Goal: Transaction & Acquisition: Purchase product/service

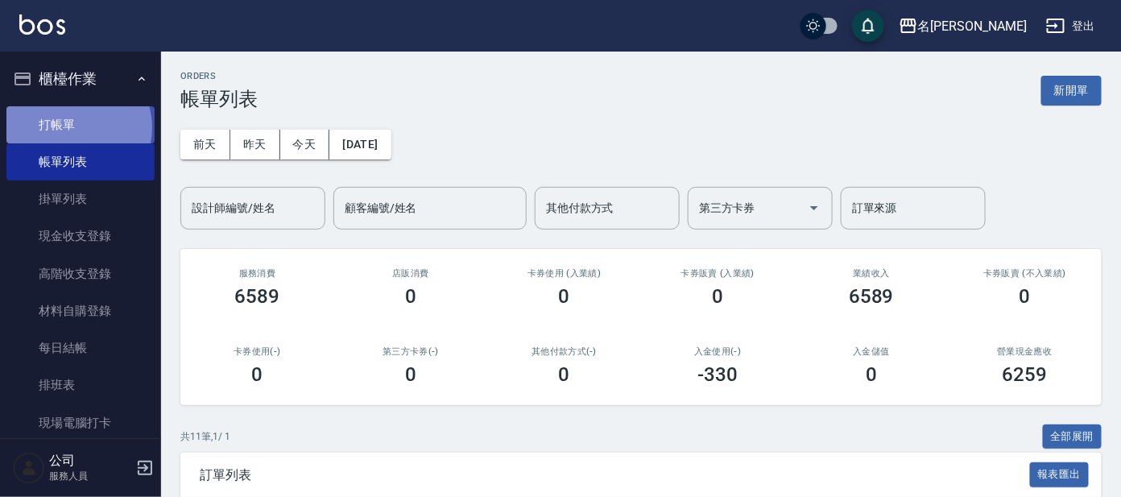
click at [77, 127] on link "打帳單" at bounding box center [80, 124] width 148 height 37
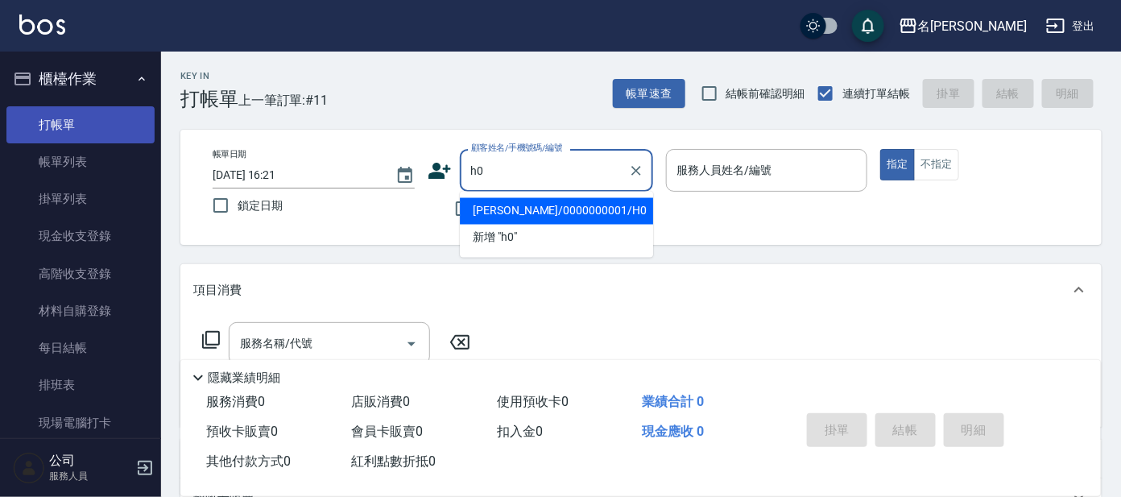
type input "[PERSON_NAME]/0000000001/H0"
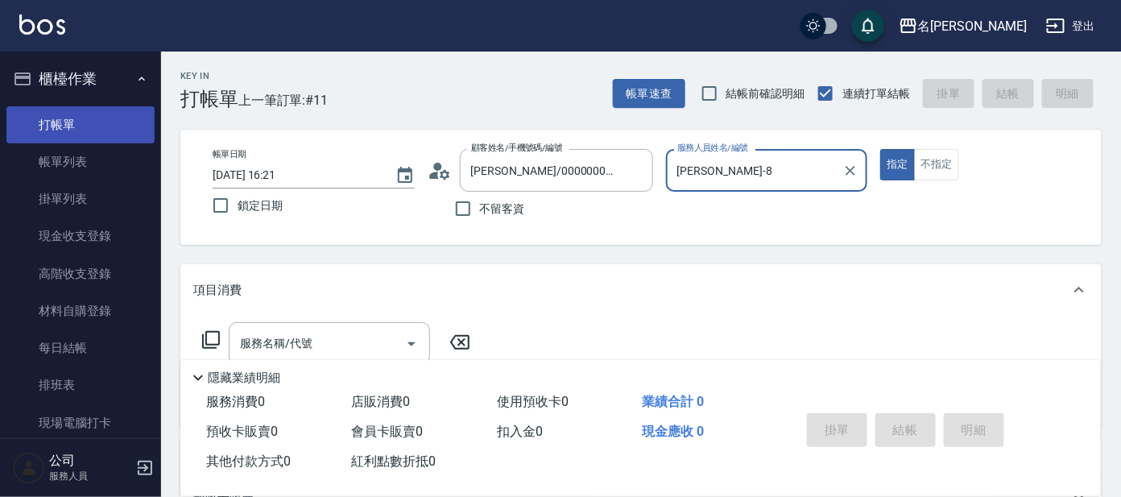
type input "[PERSON_NAME]-8"
click at [880, 149] on button "指定" at bounding box center [897, 164] width 35 height 31
type button "true"
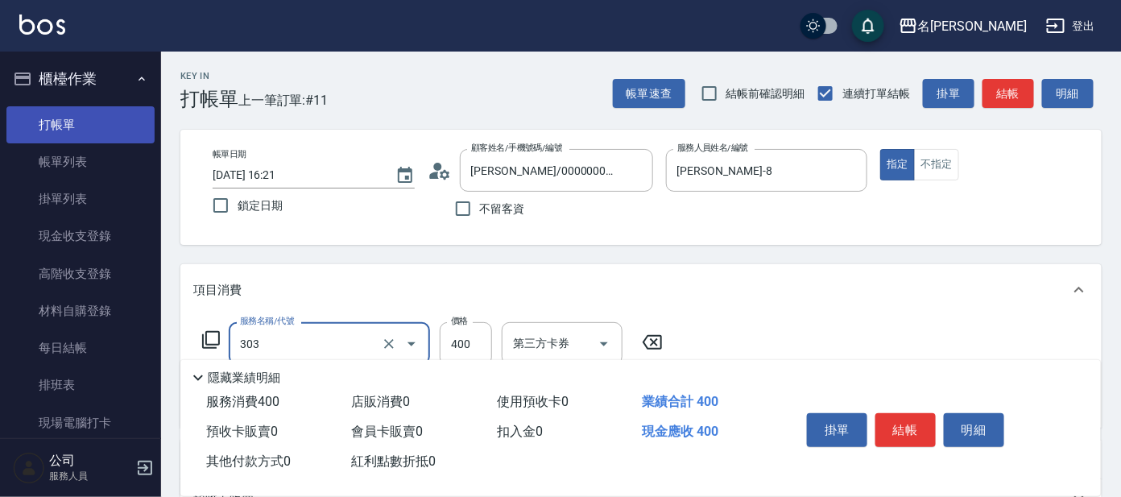
type input "剪髮C級設計師(303)"
type input "450"
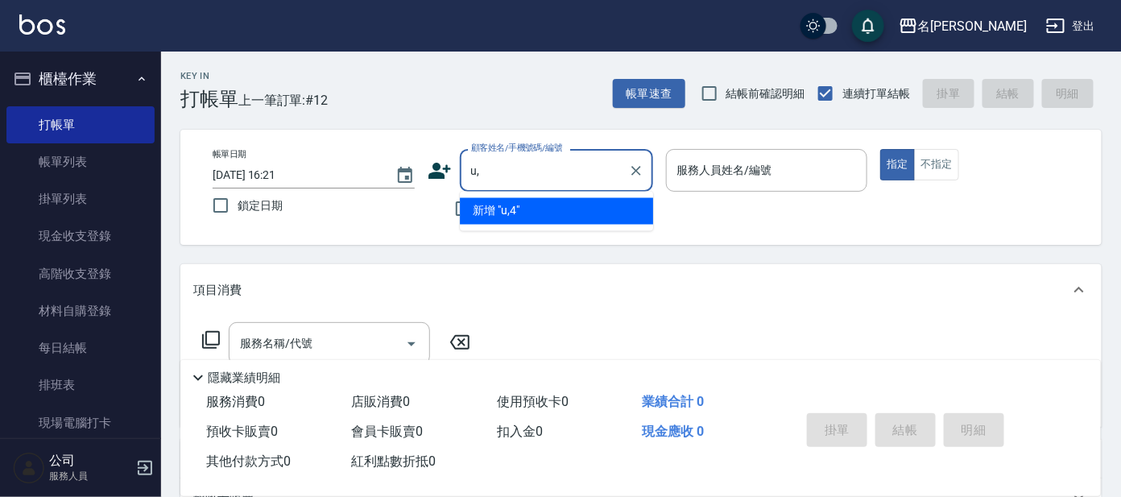
type input "u"
click at [548, 216] on li "[PERSON_NAME]/0912933719/P340" at bounding box center [556, 211] width 193 height 27
type input "[PERSON_NAME]/0912933719/P340"
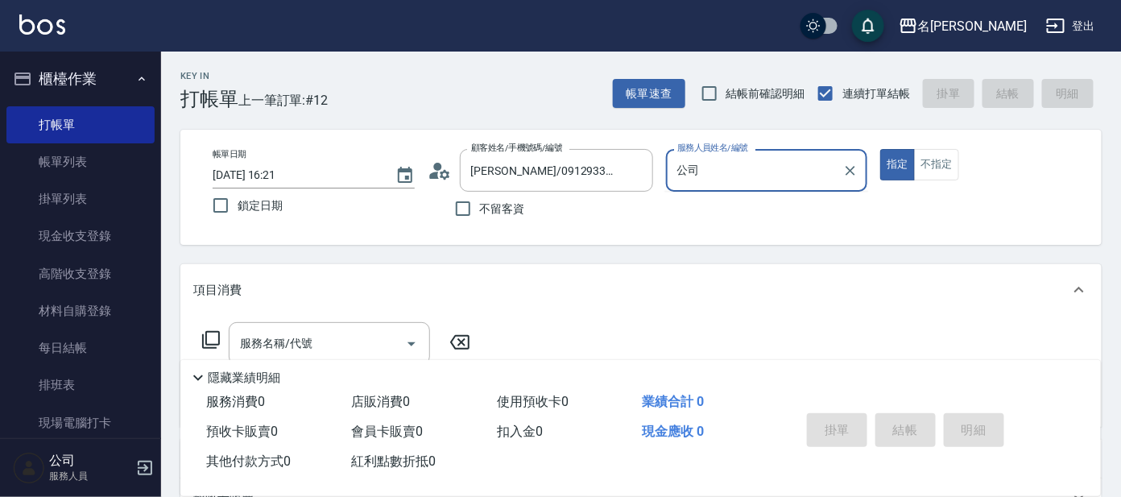
type input "公"
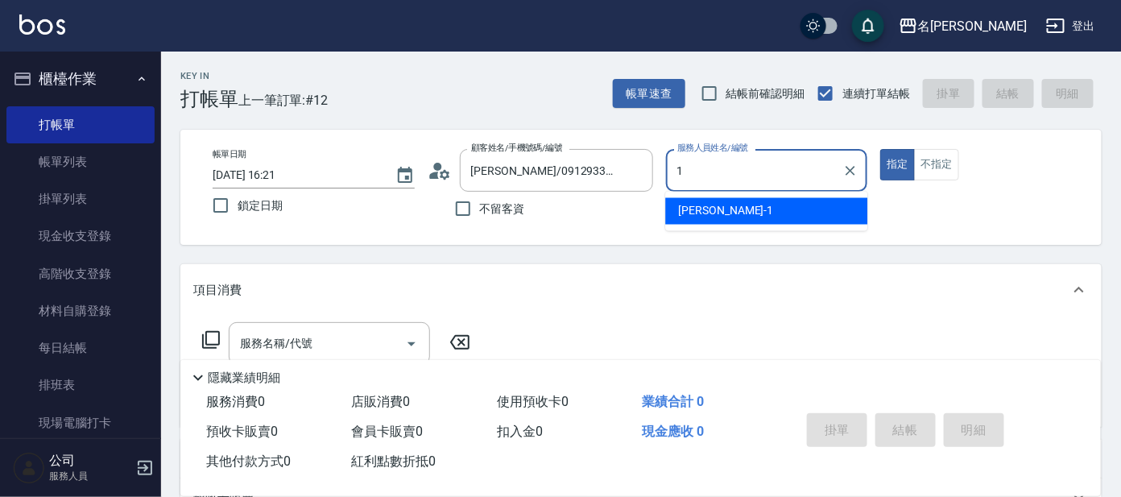
type input "[PERSON_NAME]-1"
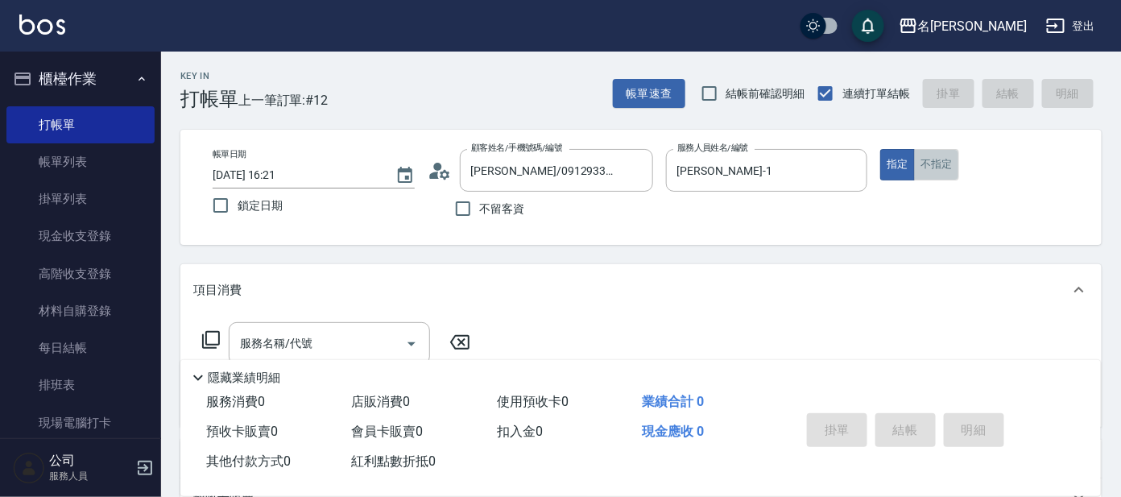
click at [936, 156] on button "不指定" at bounding box center [936, 164] width 45 height 31
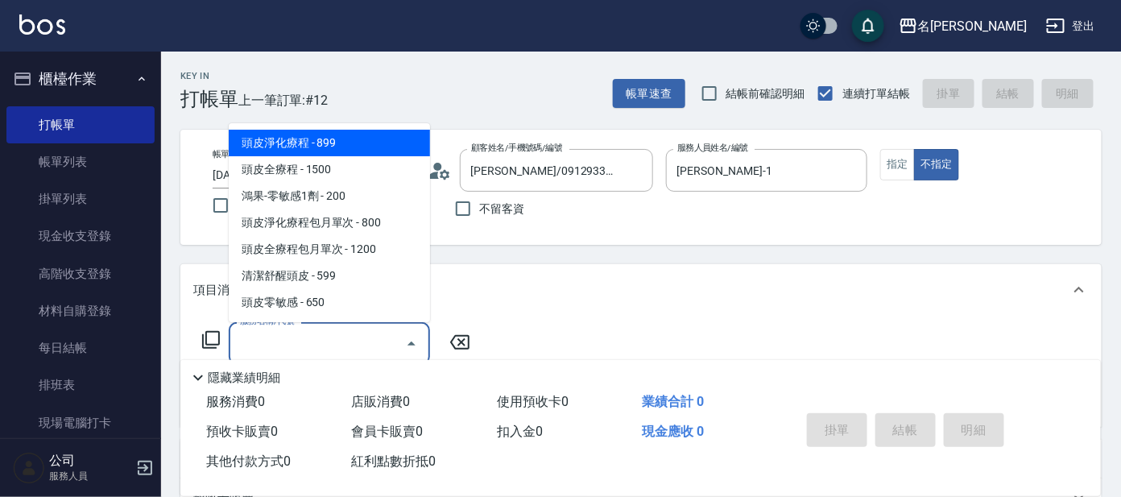
click at [289, 338] on input "服務名稱/代號" at bounding box center [317, 343] width 163 height 28
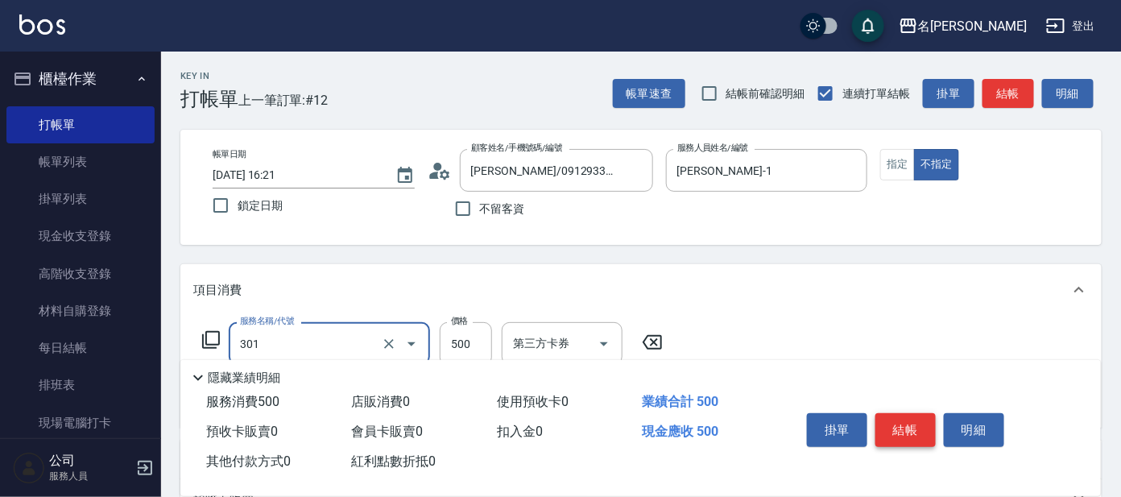
type input "剪髮 A級設計師(301)"
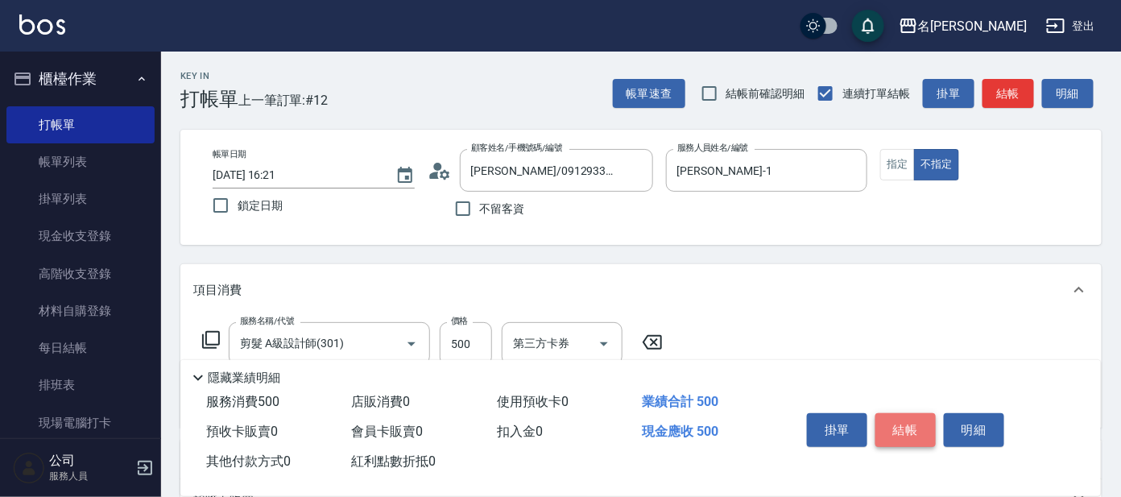
click at [906, 428] on button "結帳" at bounding box center [906, 430] width 60 height 34
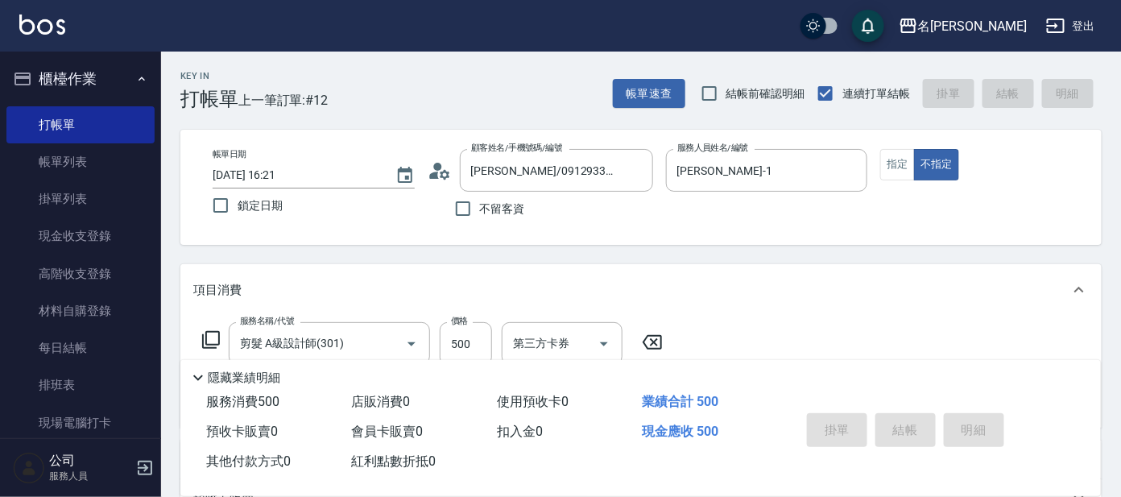
type input "[DATE] 16:30"
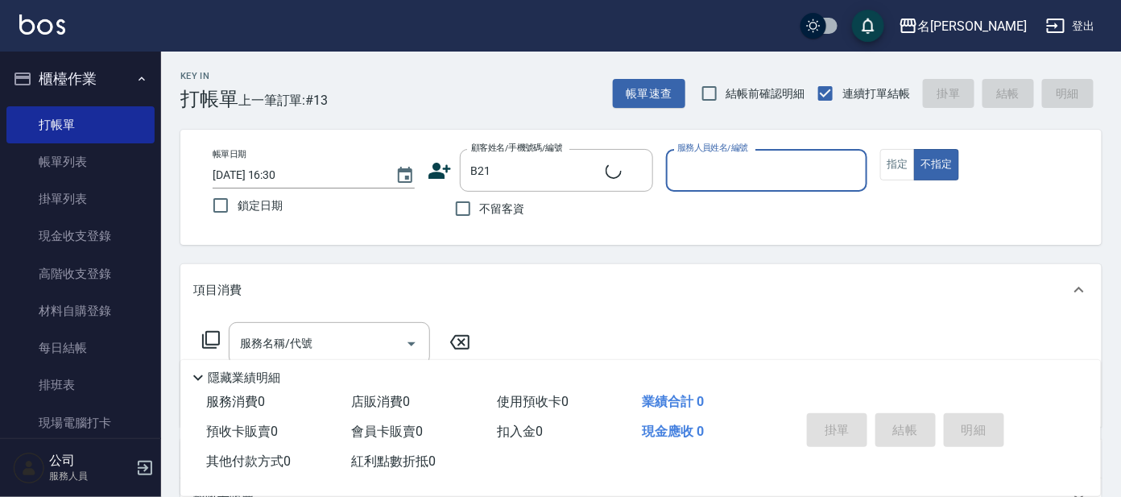
type input "番曉金/番曉金B414/B21"
type input "美君-2"
click at [899, 174] on button "指定" at bounding box center [897, 164] width 35 height 31
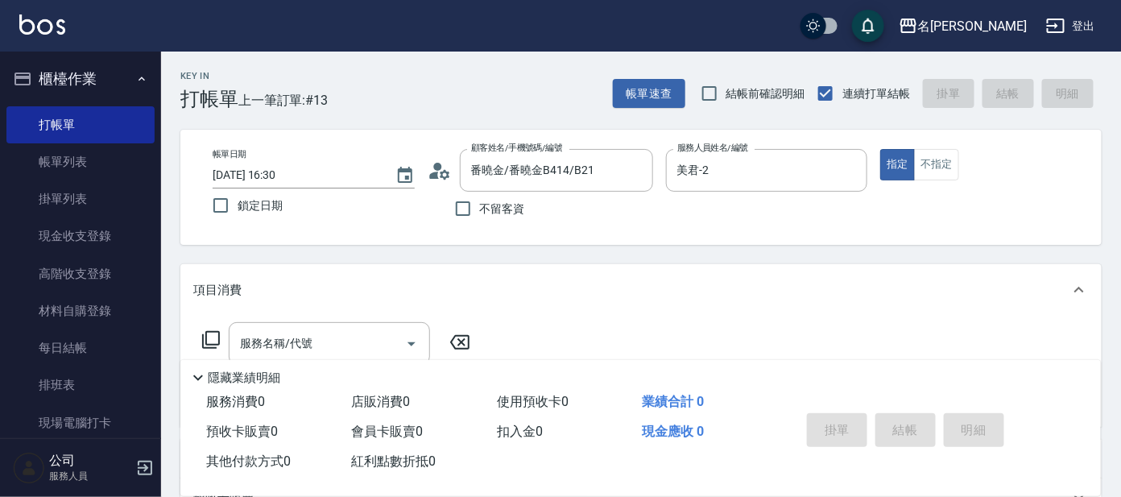
click at [212, 333] on icon at bounding box center [210, 339] width 19 height 19
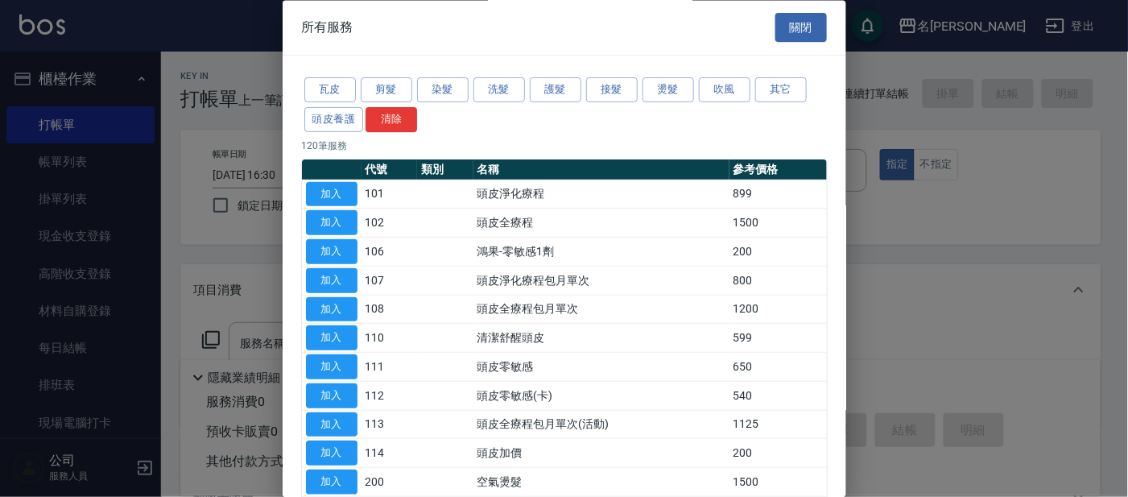
drag, startPoint x: 335, startPoint y: 336, endPoint x: 376, endPoint y: 330, distance: 41.5
click at [335, 335] on button "加入" at bounding box center [332, 338] width 52 height 25
type input "清潔舒醒頭皮(110)"
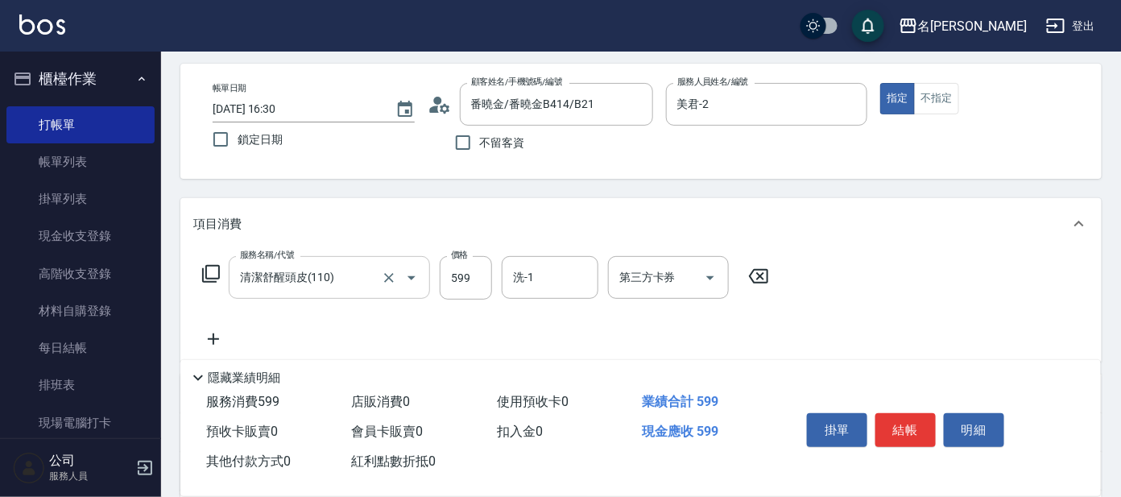
scroll to position [100, 0]
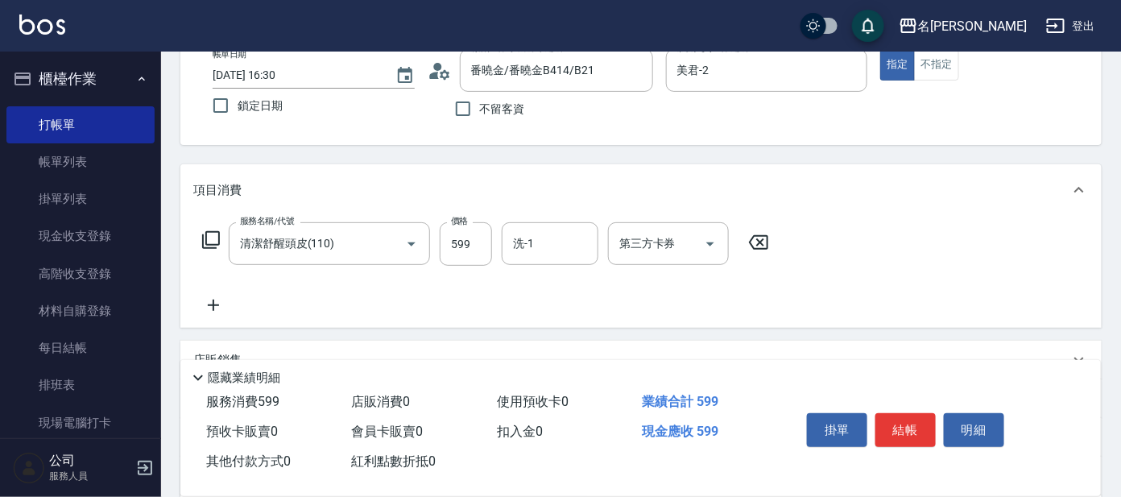
click at [211, 303] on icon at bounding box center [213, 305] width 40 height 19
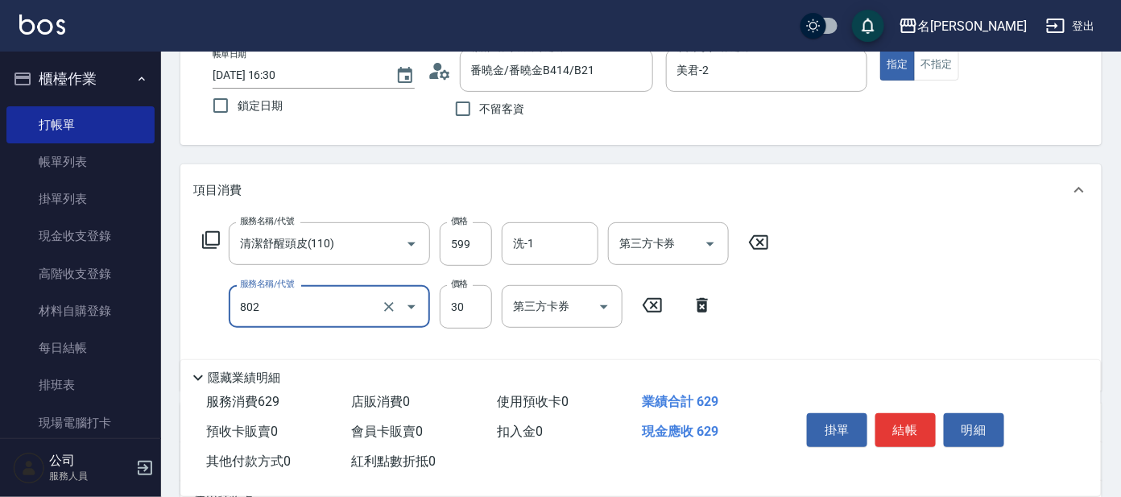
type input "潤絲(802)"
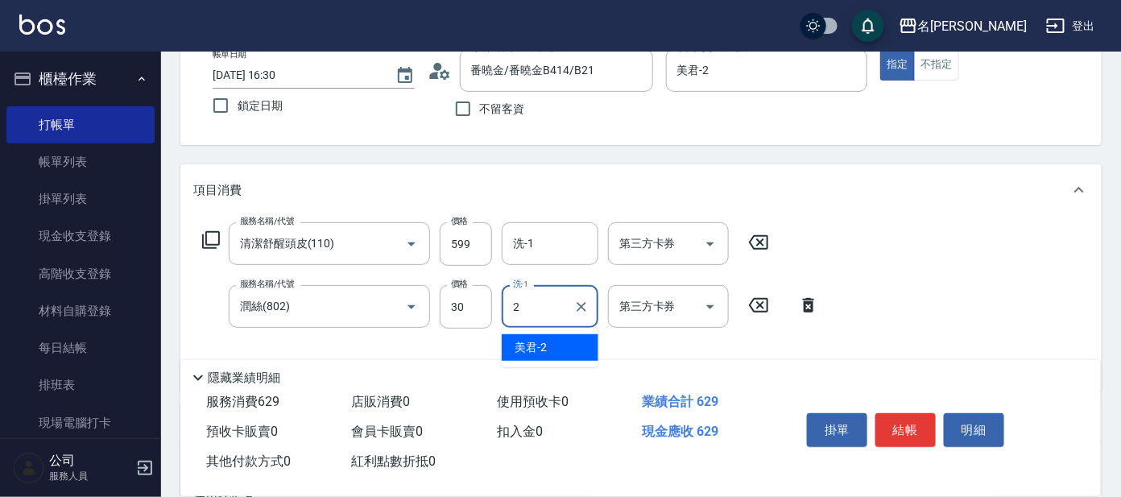
type input "美君-2"
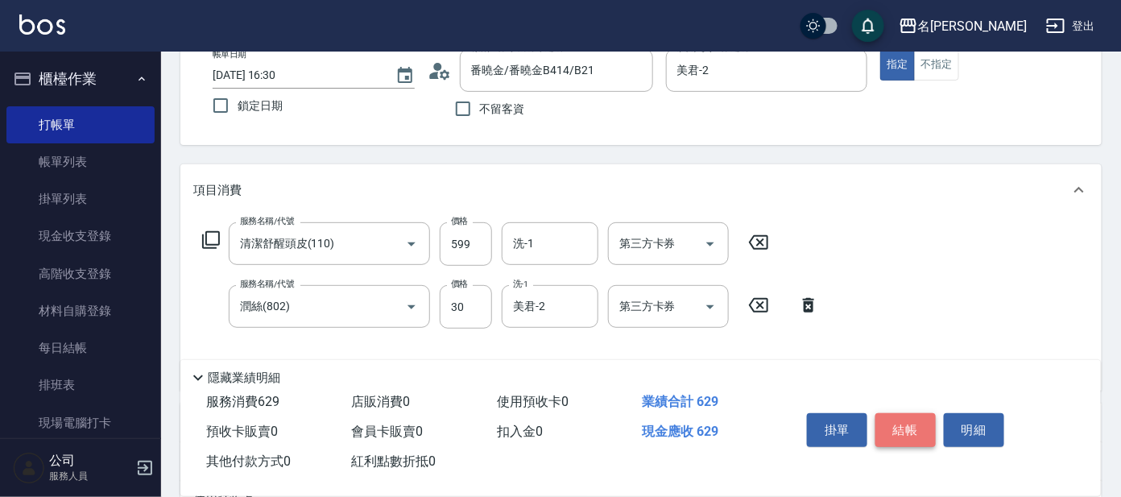
click at [909, 426] on button "結帳" at bounding box center [906, 430] width 60 height 34
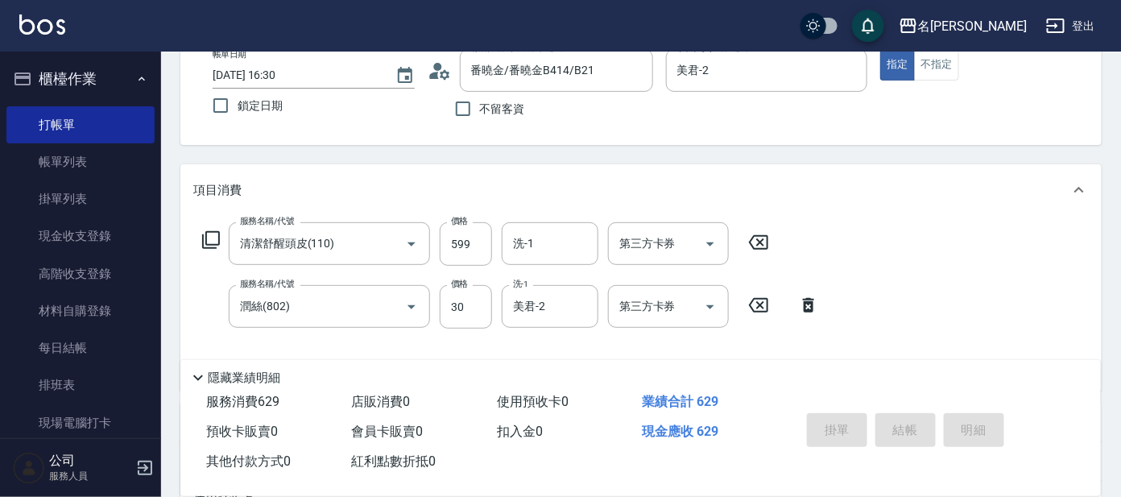
type input "[DATE] 16:34"
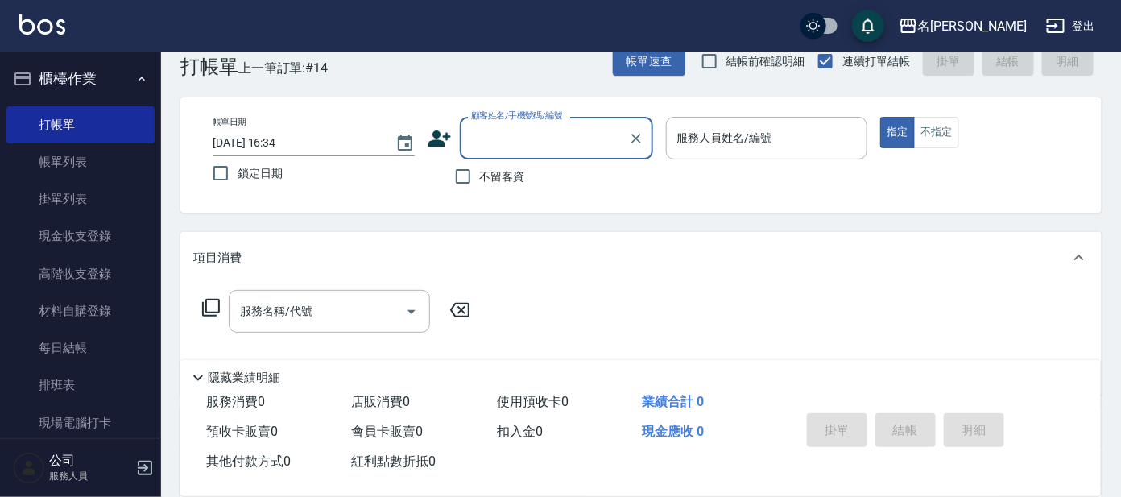
scroll to position [0, 0]
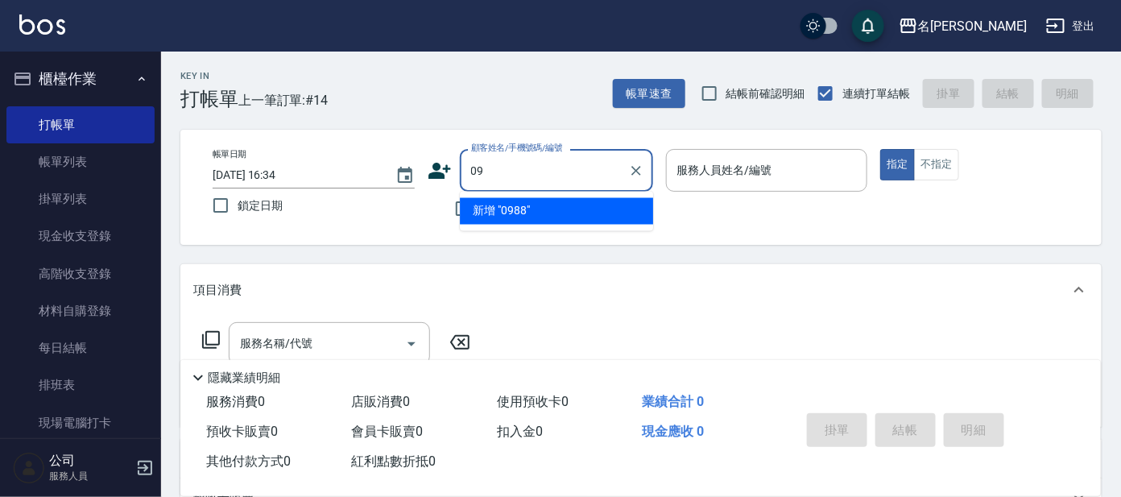
type input "0"
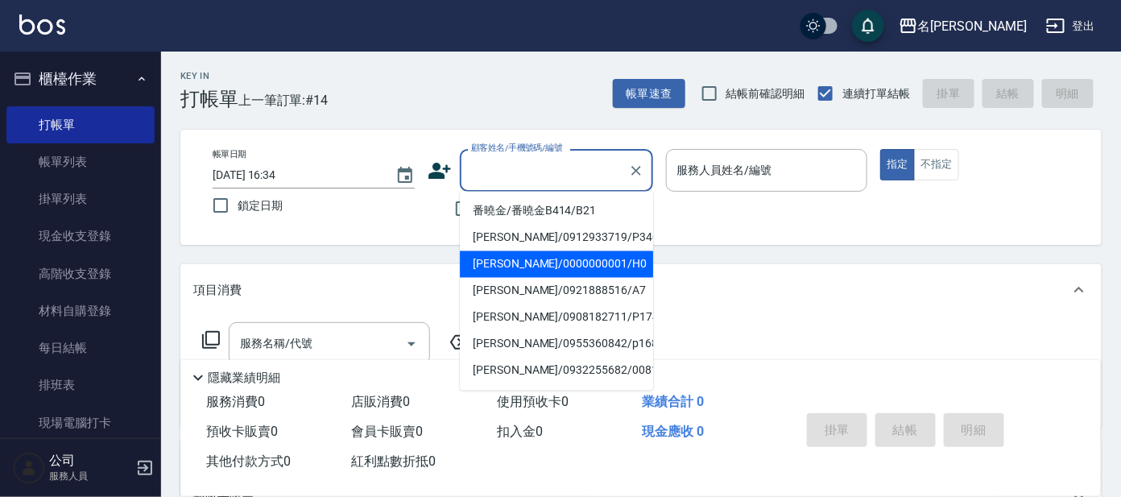
type input "ㄘ"
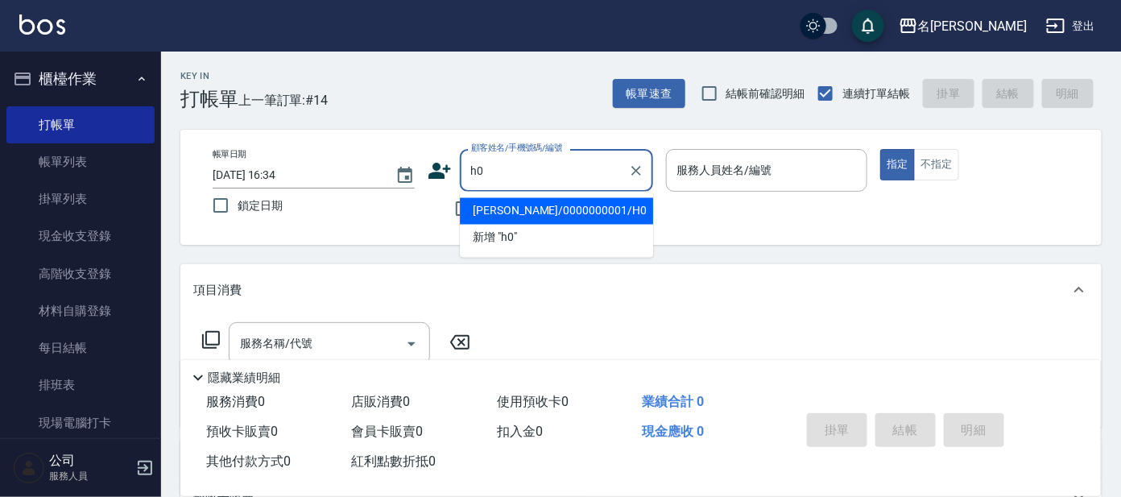
type input "[PERSON_NAME]/0000000001/H0"
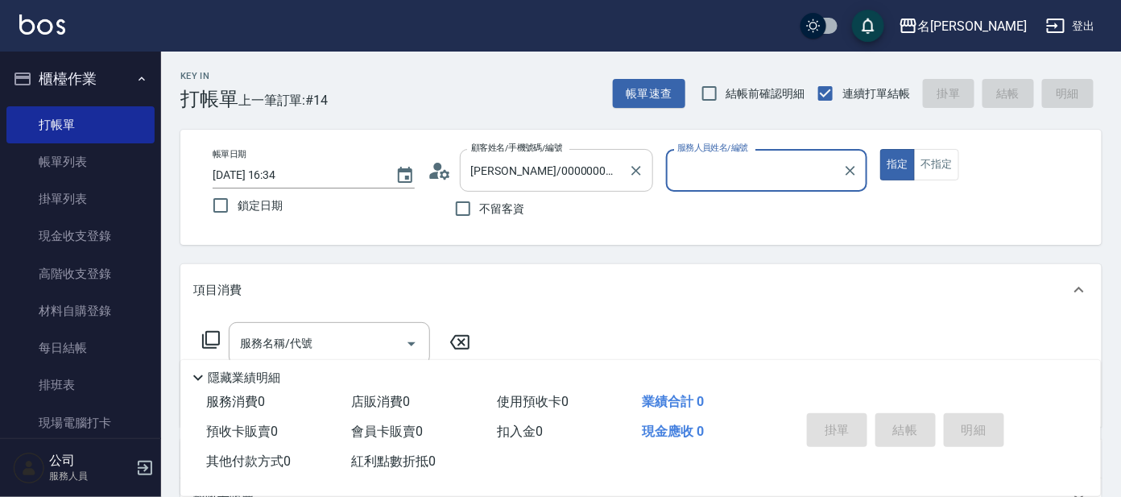
type input "[PERSON_NAME]-8"
click at [880, 149] on button "指定" at bounding box center [897, 164] width 35 height 31
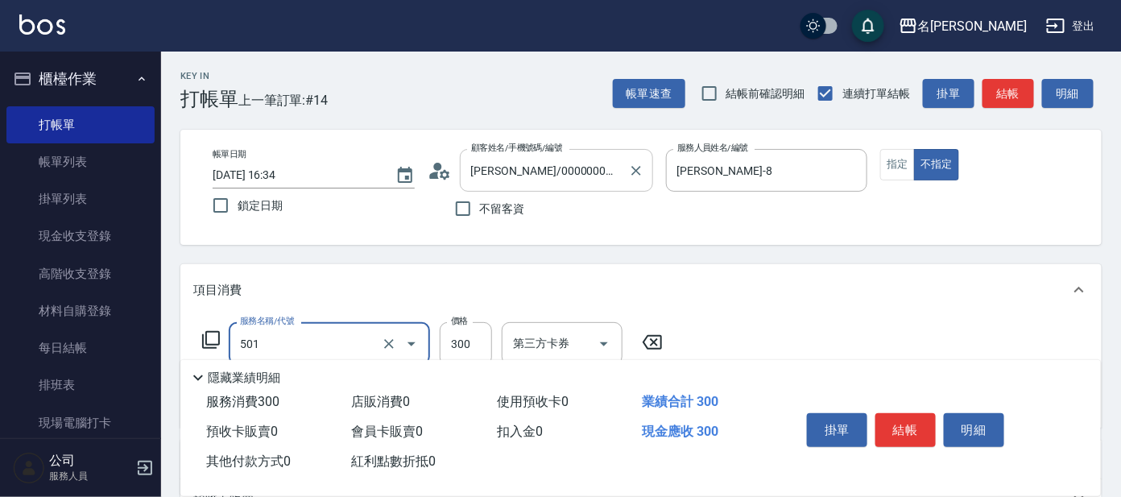
type input "洗髮(創意)(501)"
click at [579, 267] on div "項目消費" at bounding box center [640, 290] width 921 height 52
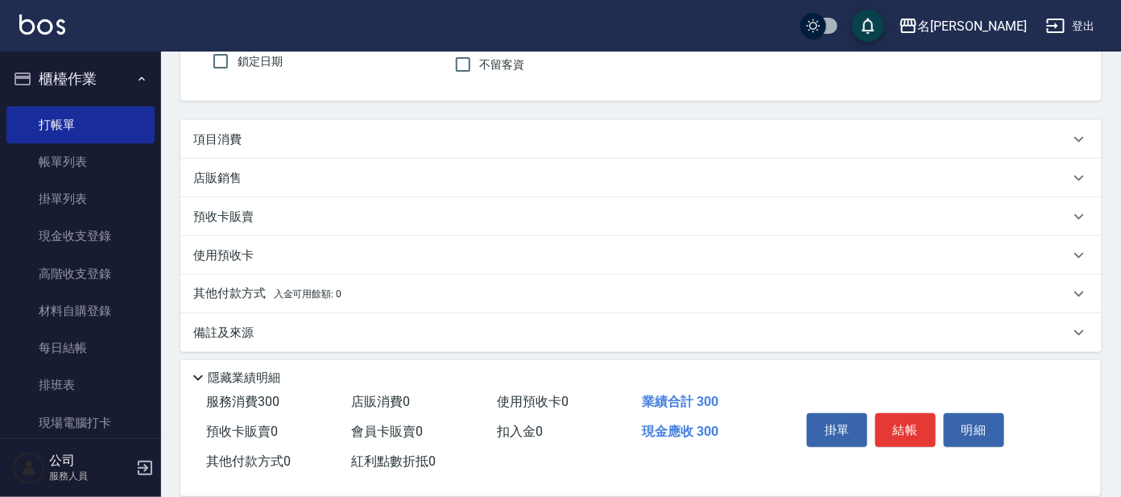
scroll to position [149, 0]
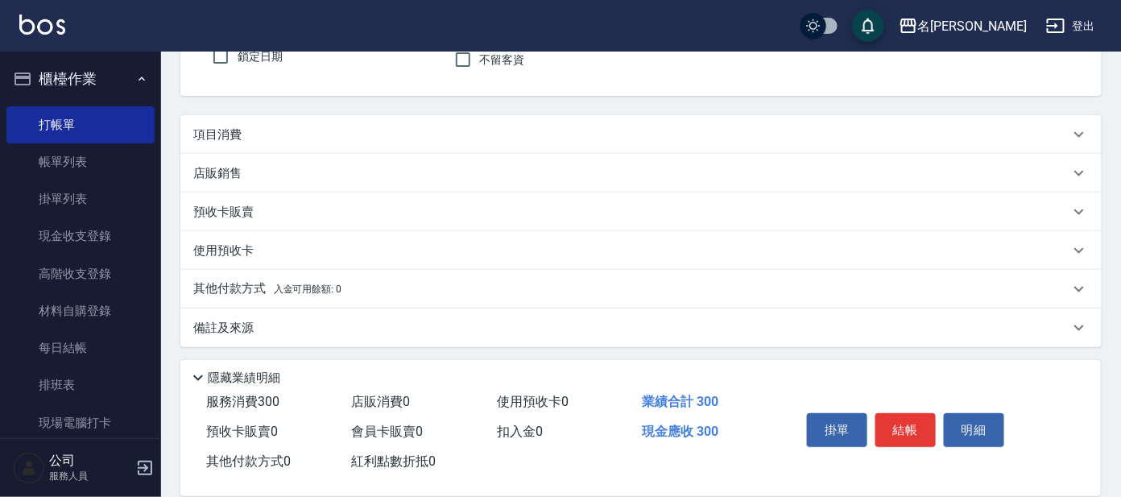
click at [366, 142] on div "項目消費" at bounding box center [640, 134] width 921 height 39
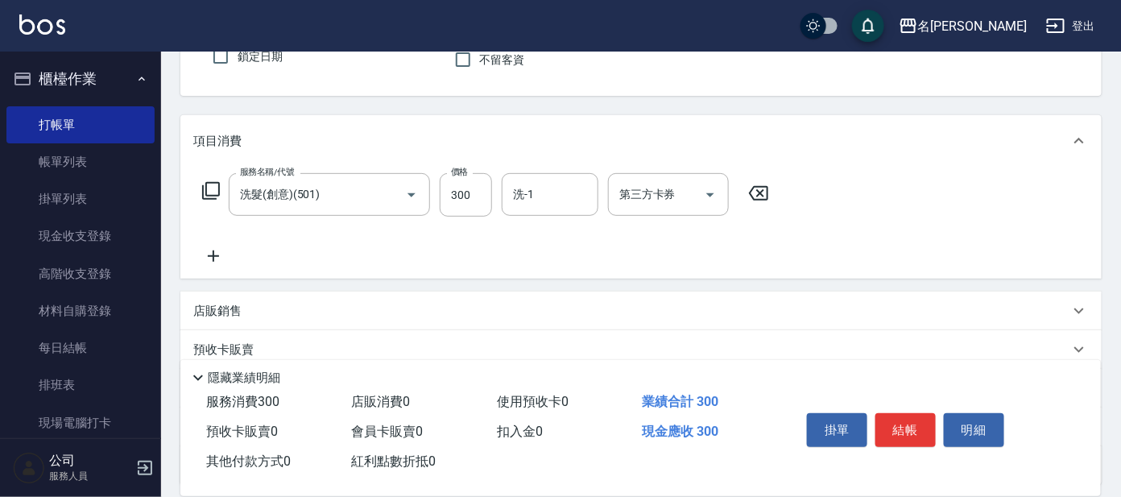
click at [212, 254] on icon at bounding box center [213, 255] width 40 height 19
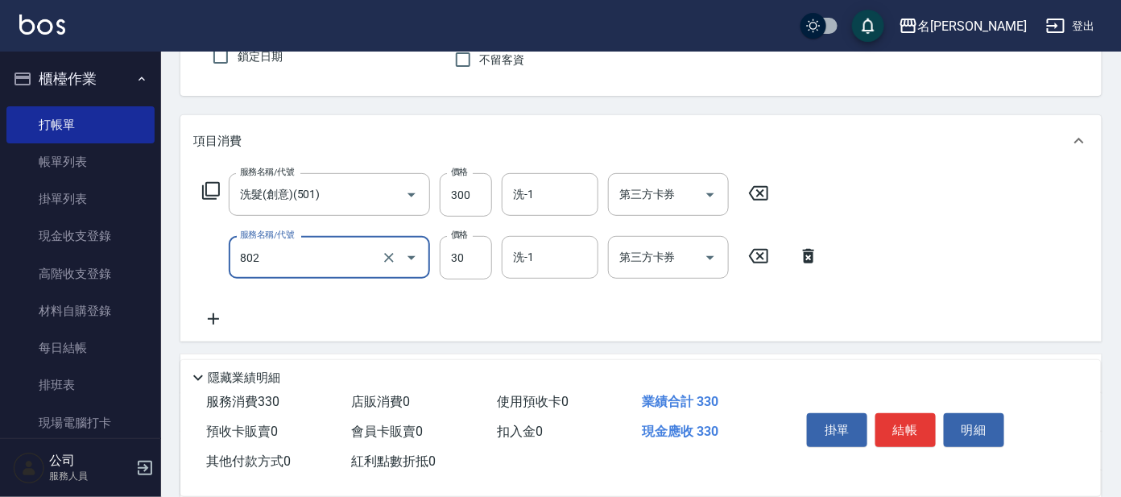
type input "潤絲(802)"
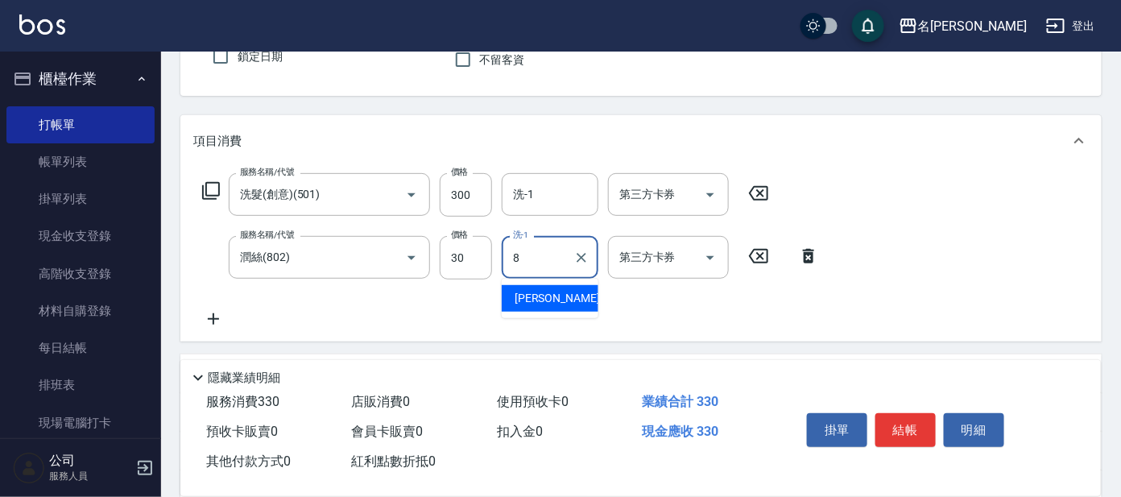
type input "[PERSON_NAME]-8"
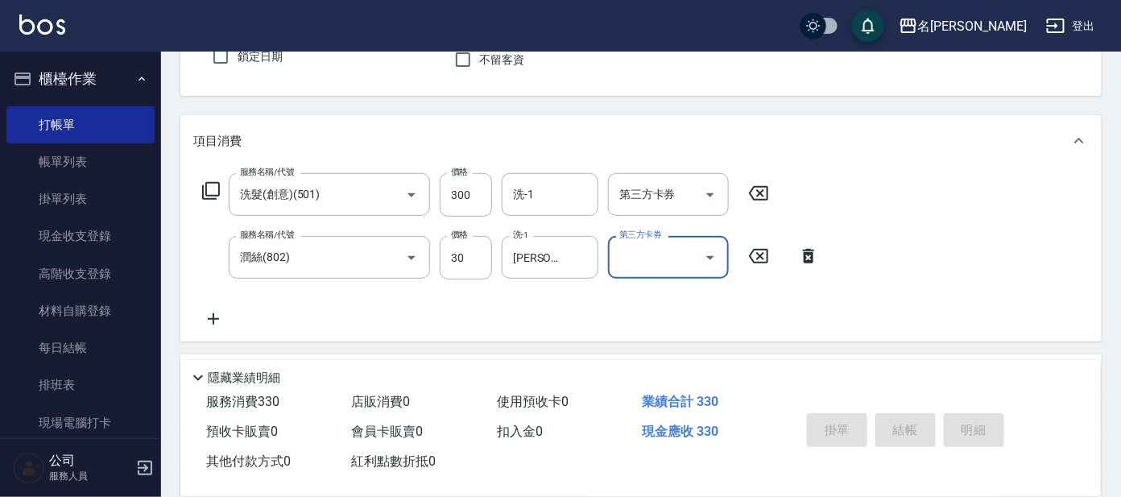
type input "[DATE] 17:42"
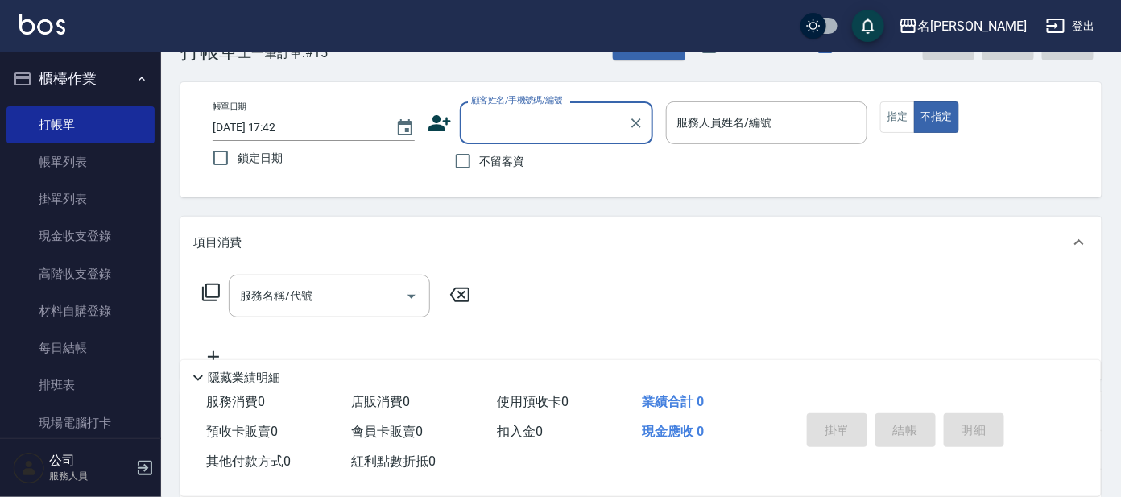
scroll to position [0, 0]
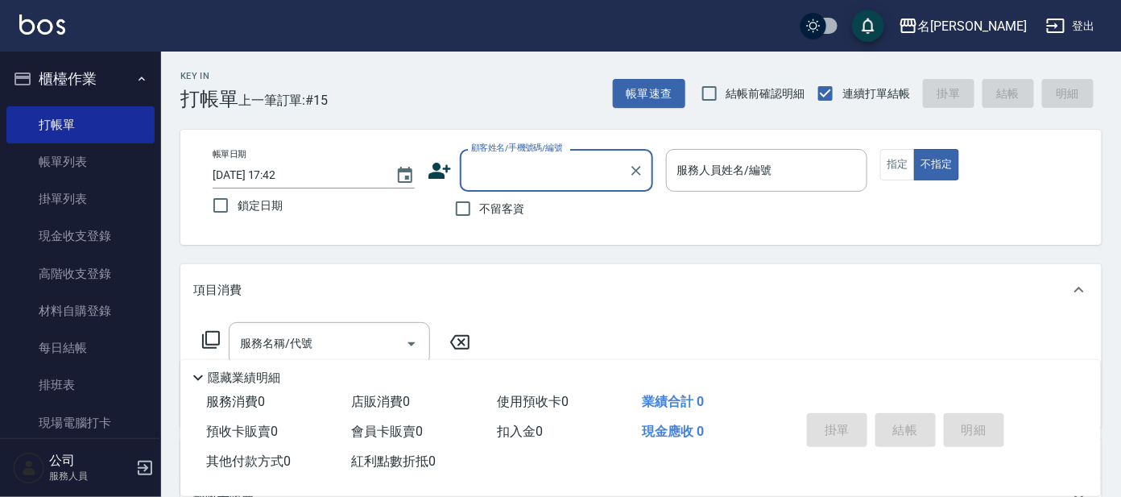
click at [529, 166] on input "顧客姓名/手機號碼/編號" at bounding box center [544, 170] width 155 height 28
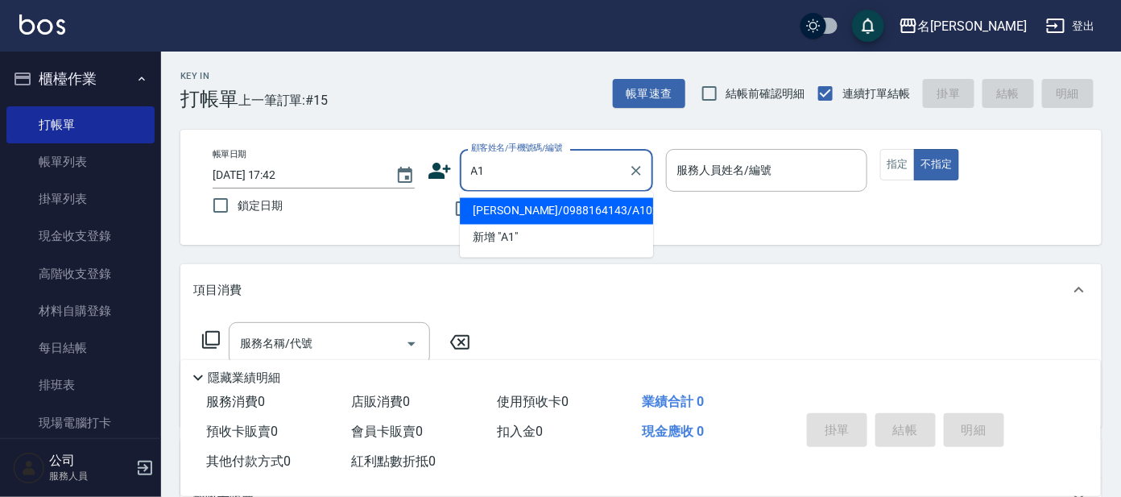
type input "A"
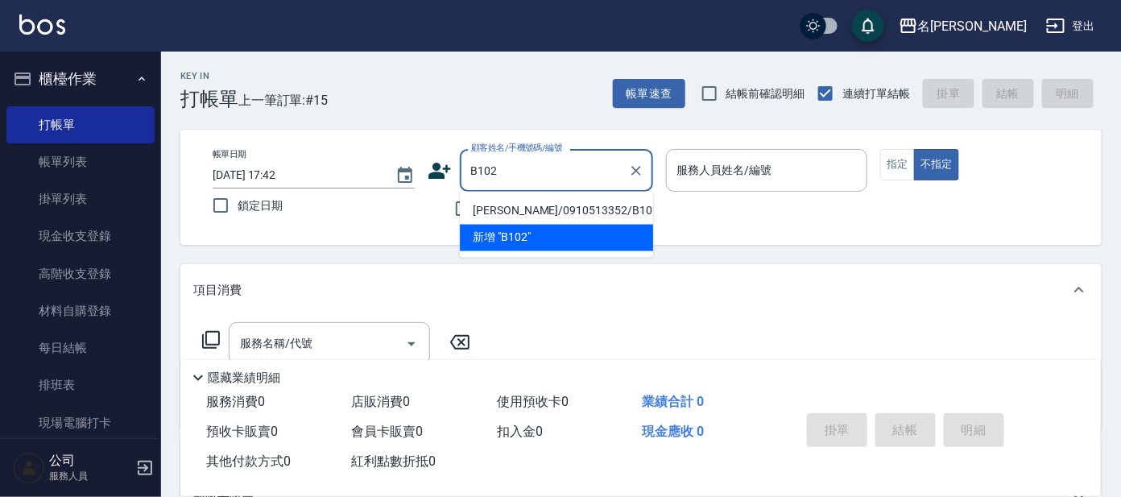
type input "[PERSON_NAME]/0910513352/B102"
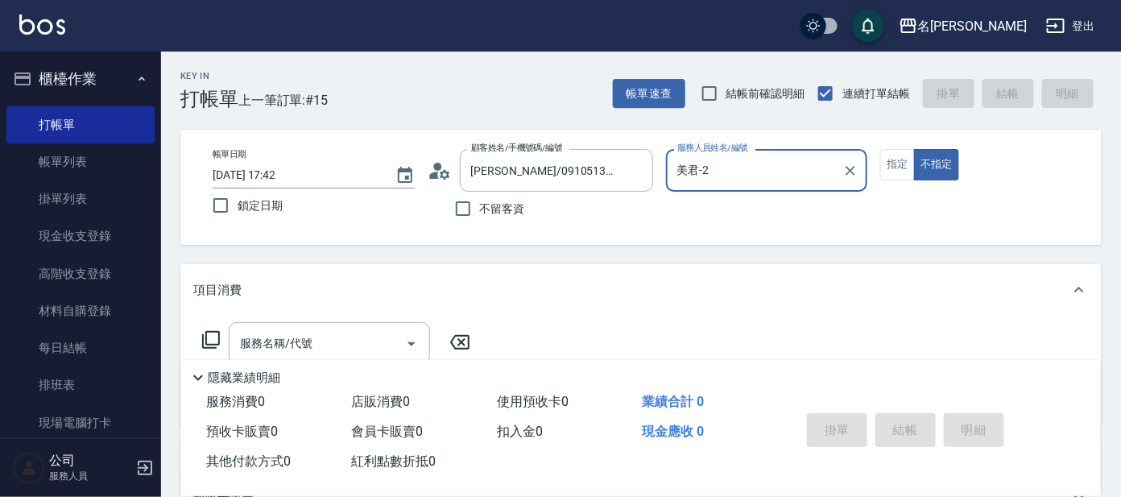
click at [723, 179] on input "美君-2" at bounding box center [755, 170] width 164 height 28
click at [901, 217] on div "帳單日期 [DATE] 17:42 鎖定日期 顧客姓名/手機號碼/編號 [PERSON_NAME]/0910513352/B102 顧客姓名/手機號碼/編號 …" at bounding box center [641, 187] width 883 height 77
click at [739, 163] on input "美君-2" at bounding box center [755, 170] width 164 height 28
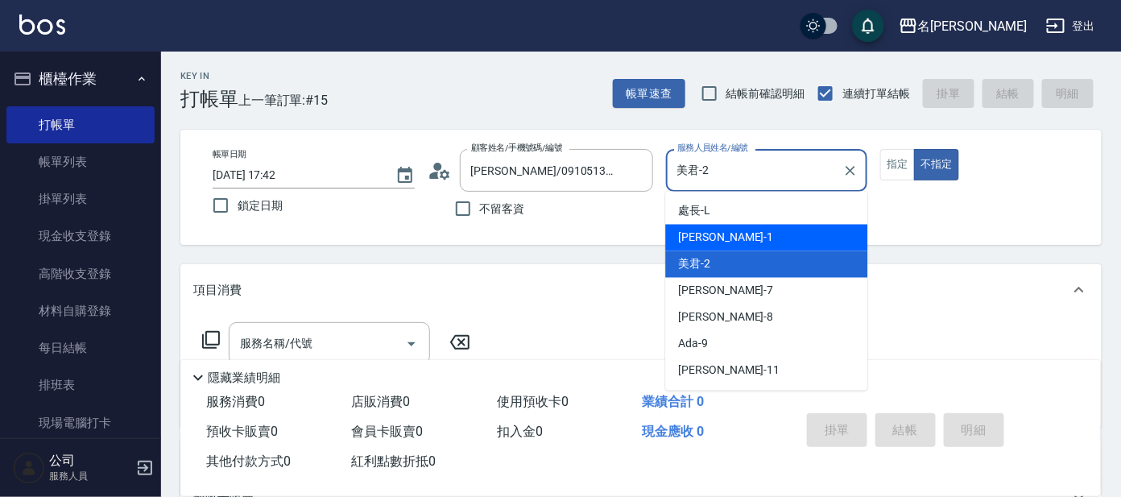
click at [714, 231] on div "[PERSON_NAME] -1" at bounding box center [766, 238] width 202 height 27
type input "[PERSON_NAME]-1"
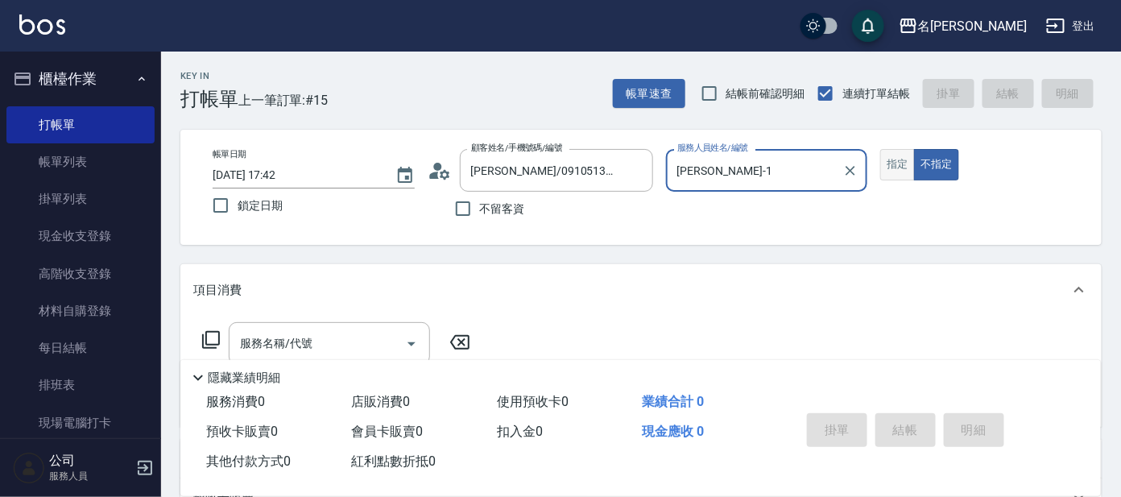
click at [904, 168] on button "指定" at bounding box center [897, 164] width 35 height 31
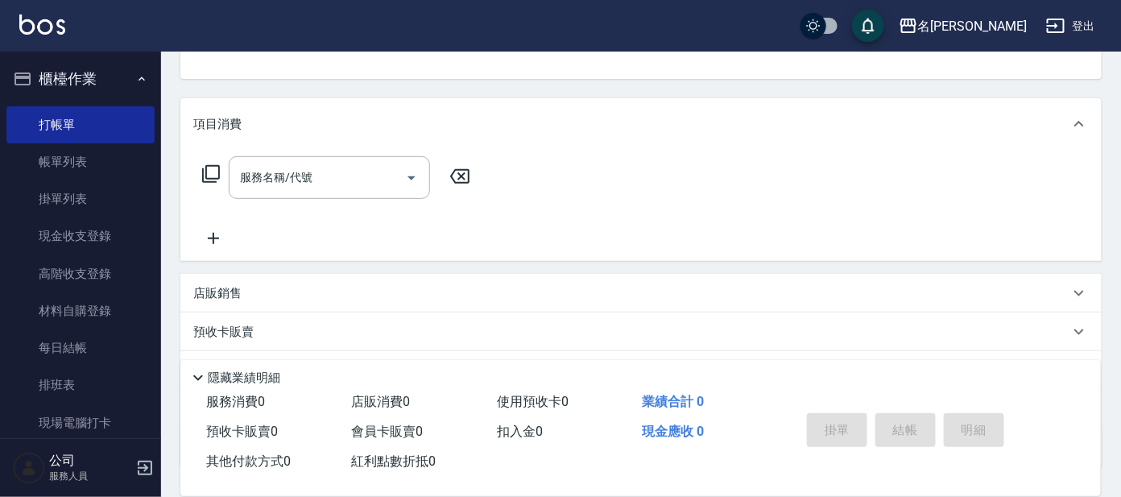
scroll to position [201, 0]
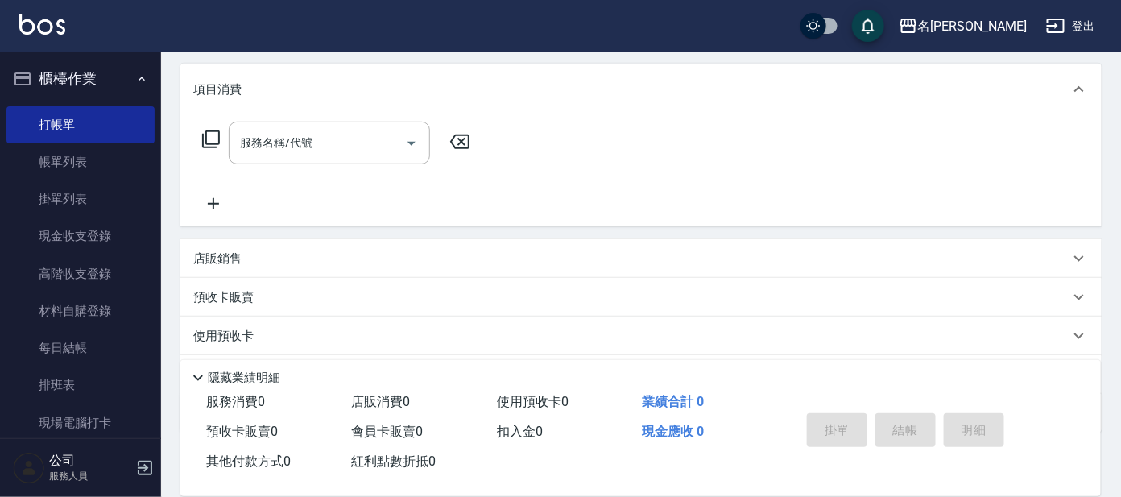
click at [226, 134] on div "服務名稱/代號 服務名稱/代號" at bounding box center [336, 143] width 287 height 43
click at [199, 138] on div "服務名稱/代號 服務名稱/代號" at bounding box center [336, 143] width 287 height 43
click at [213, 140] on icon at bounding box center [210, 139] width 19 height 19
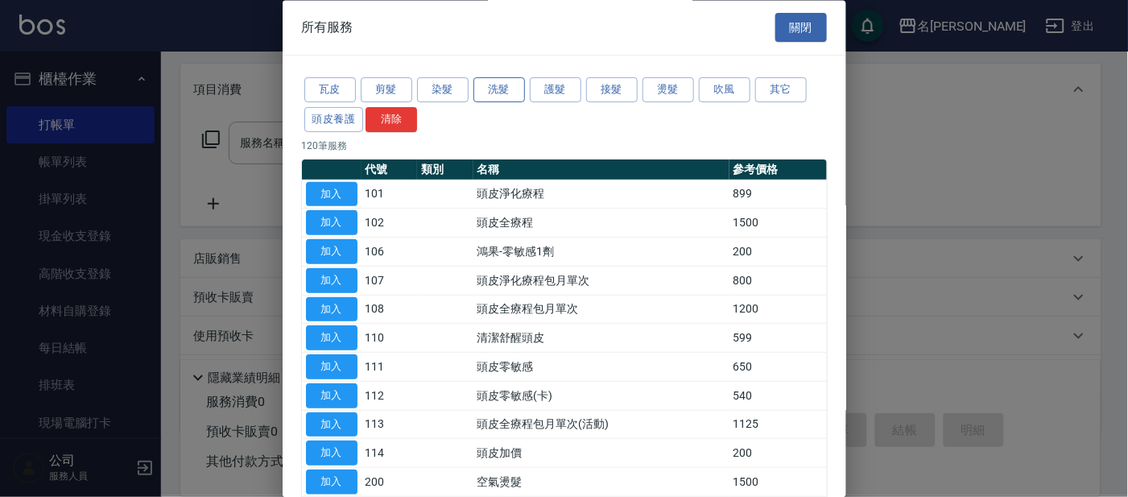
click at [503, 94] on button "洗髮" at bounding box center [500, 90] width 52 height 25
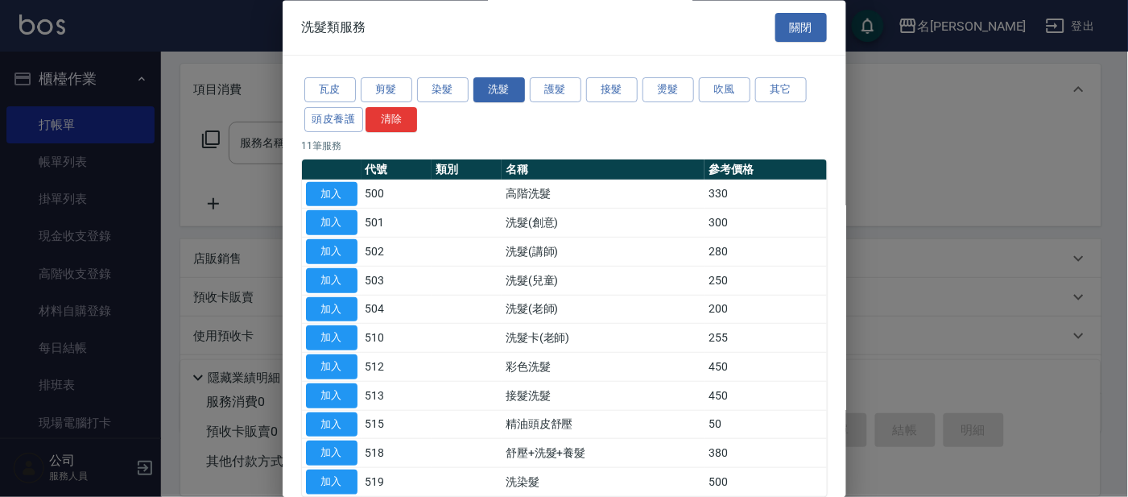
click at [925, 176] on div at bounding box center [564, 248] width 1128 height 497
click at [926, 170] on div at bounding box center [564, 248] width 1128 height 497
click at [930, 164] on div at bounding box center [564, 248] width 1128 height 497
click at [928, 164] on div at bounding box center [564, 248] width 1128 height 497
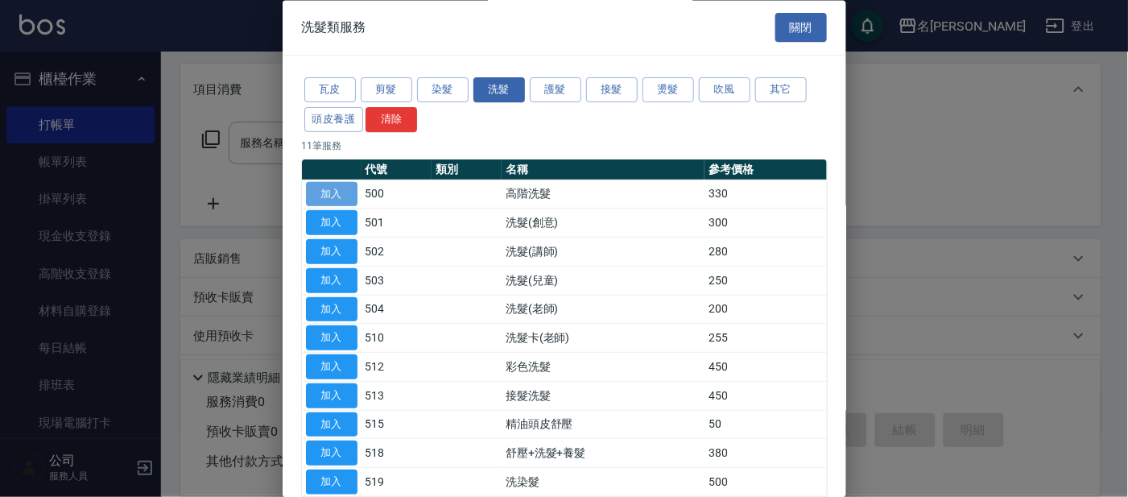
click at [339, 187] on button "加入" at bounding box center [332, 194] width 52 height 25
type input "高階洗髮(500)"
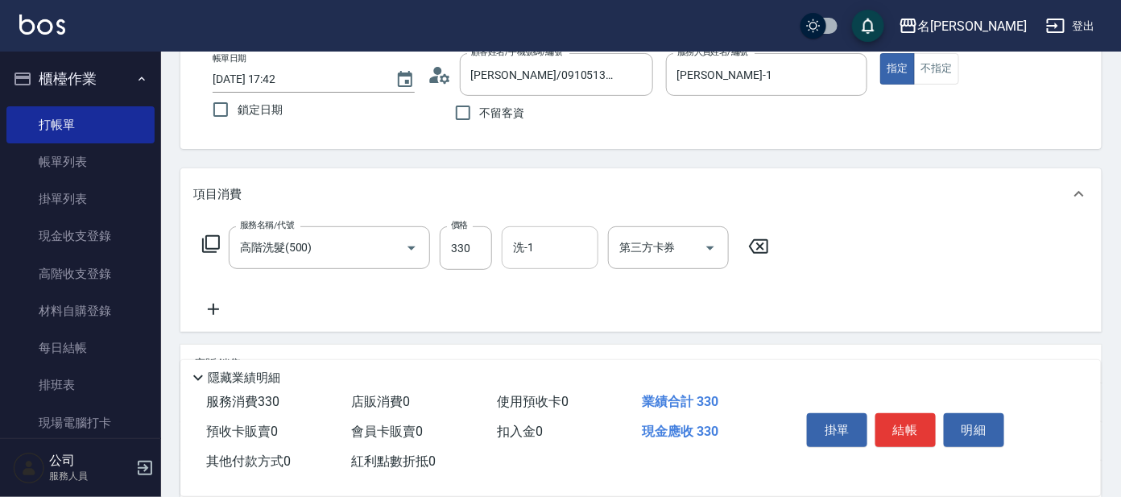
scroll to position [100, 0]
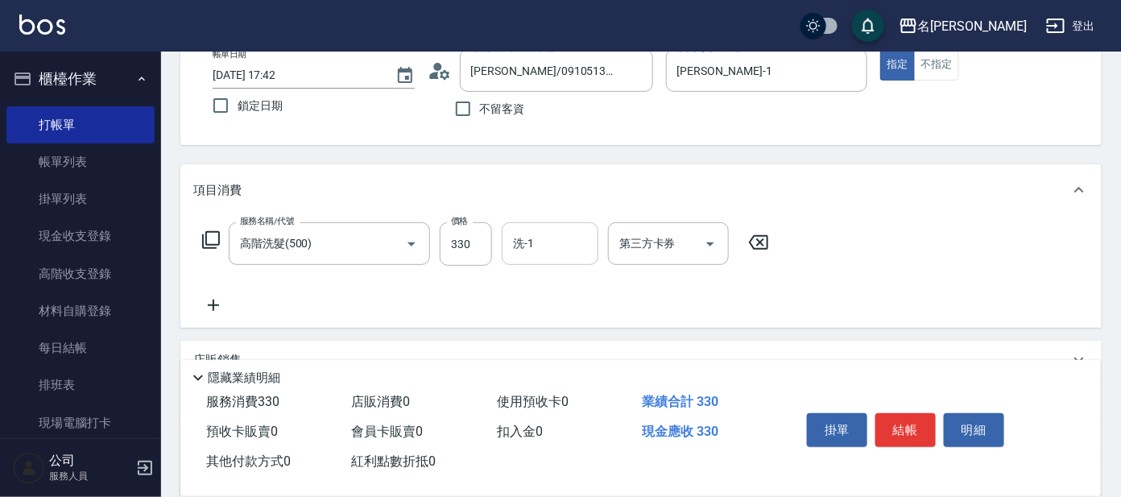
click at [553, 240] on input "洗-1" at bounding box center [550, 244] width 82 height 28
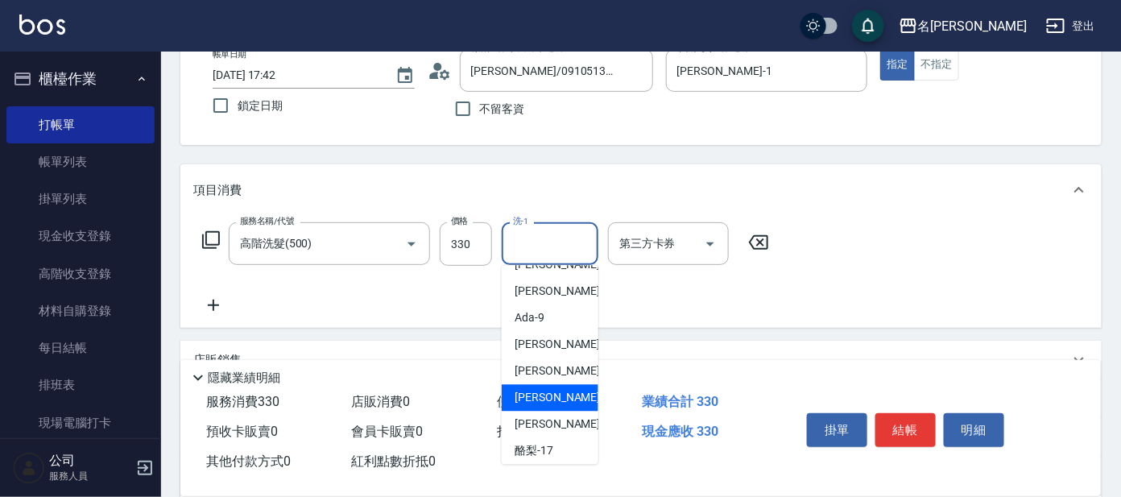
drag, startPoint x: 532, startPoint y: 395, endPoint x: 532, endPoint y: 384, distance: 10.5
click at [532, 394] on span "[PERSON_NAME] -13" at bounding box center [565, 398] width 101 height 17
type input "[PERSON_NAME]-13"
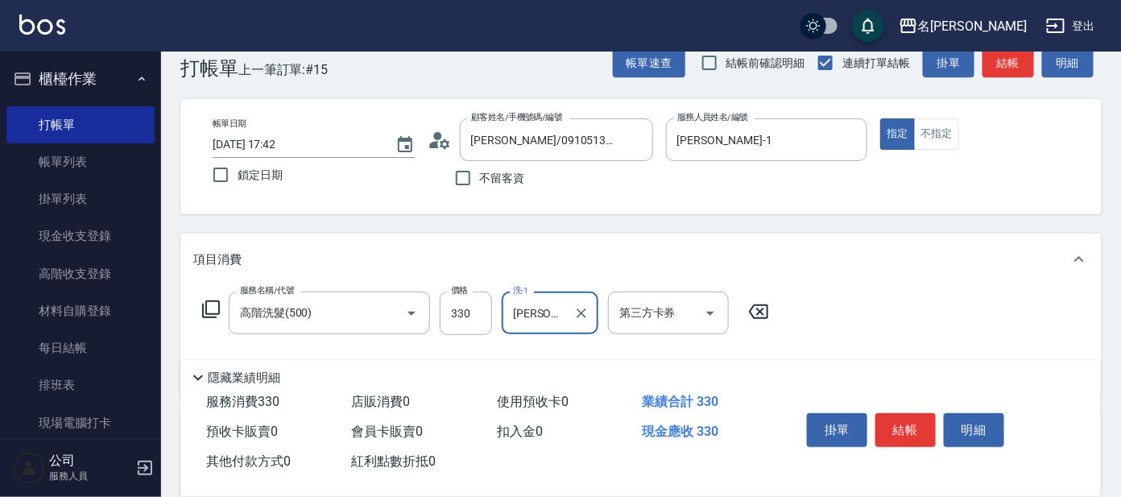
scroll to position [0, 0]
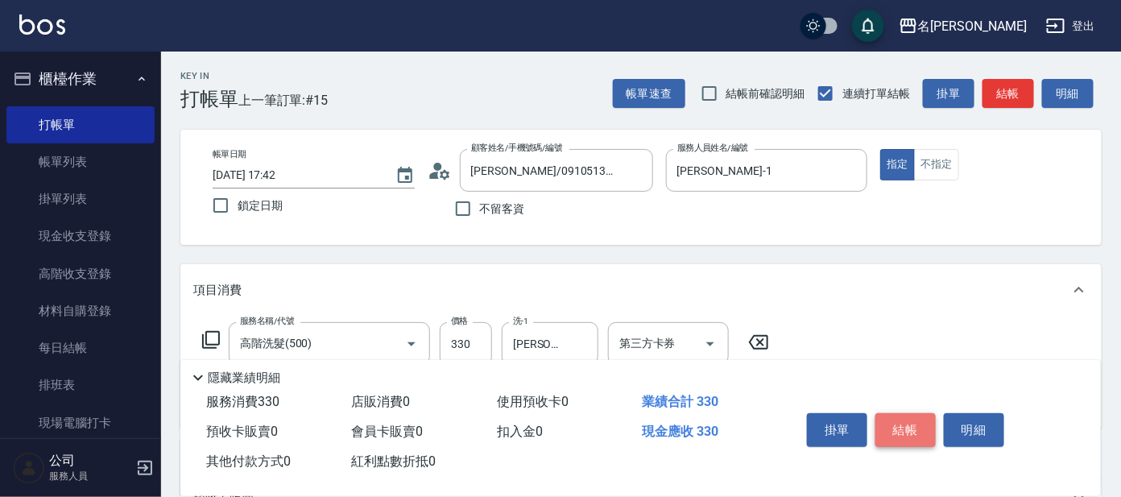
click at [909, 424] on button "結帳" at bounding box center [906, 430] width 60 height 34
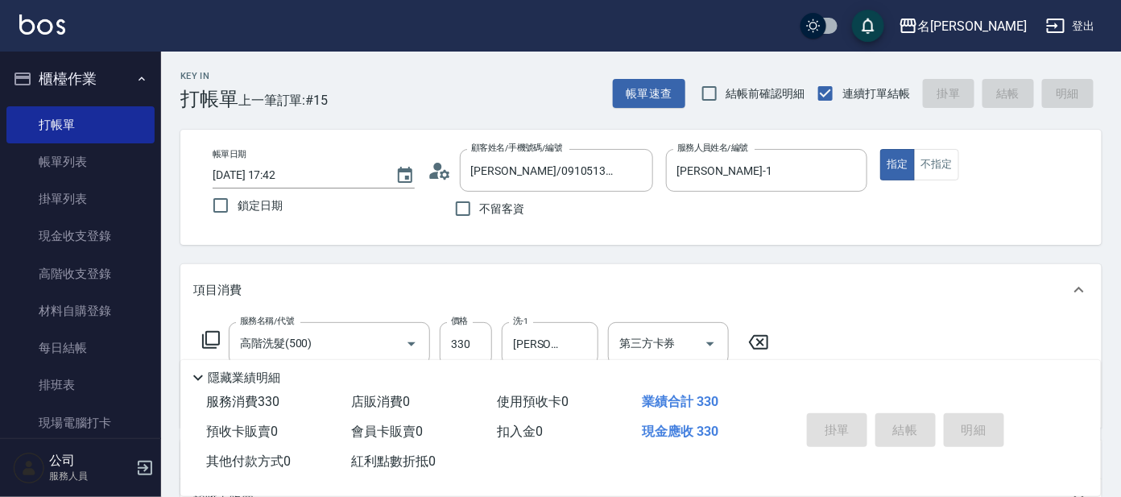
type input "[DATE] 17:46"
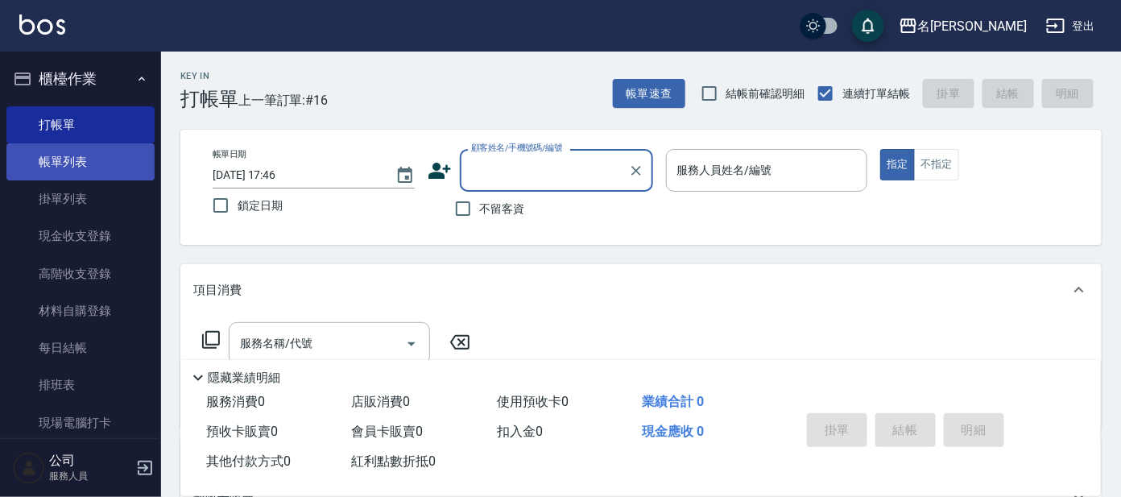
click at [80, 151] on link "帳單列表" at bounding box center [80, 161] width 148 height 37
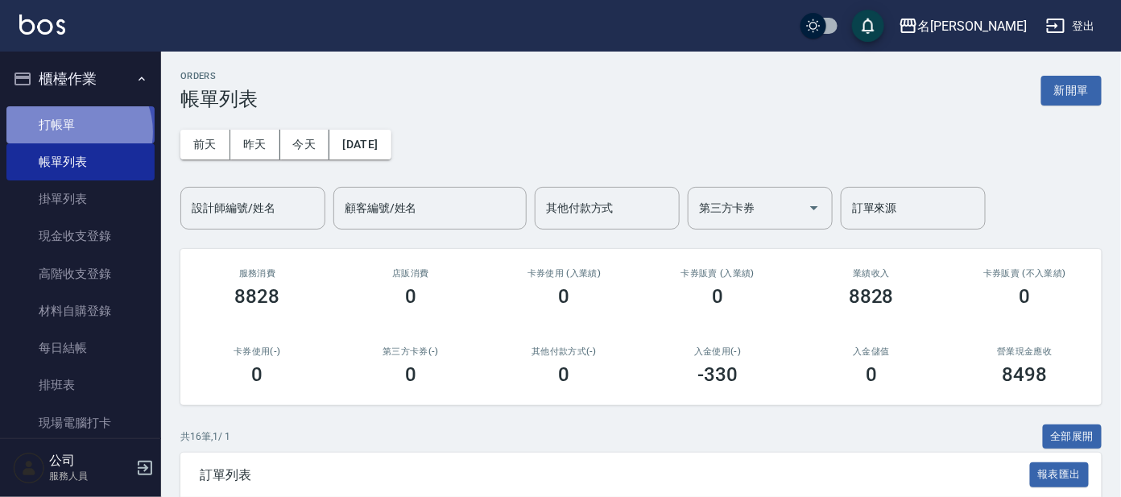
click at [74, 131] on link "打帳單" at bounding box center [80, 124] width 148 height 37
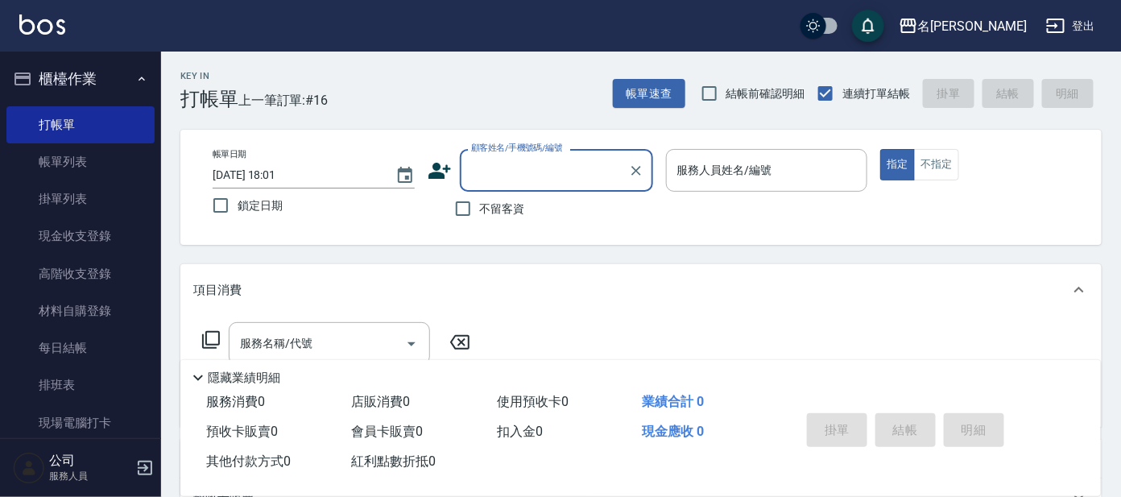
click at [521, 170] on input "顧客姓名/手機號碼/編號" at bounding box center [544, 170] width 155 height 28
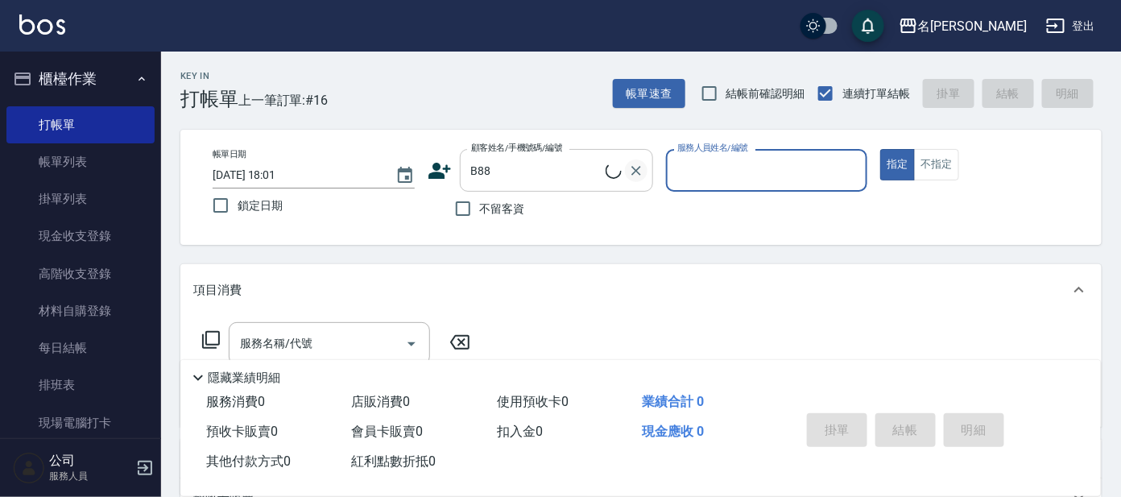
type input "[PERSON_NAME]/0932018841/B88"
type input "美君-2"
click at [641, 168] on icon "Clear" at bounding box center [636, 171] width 16 height 16
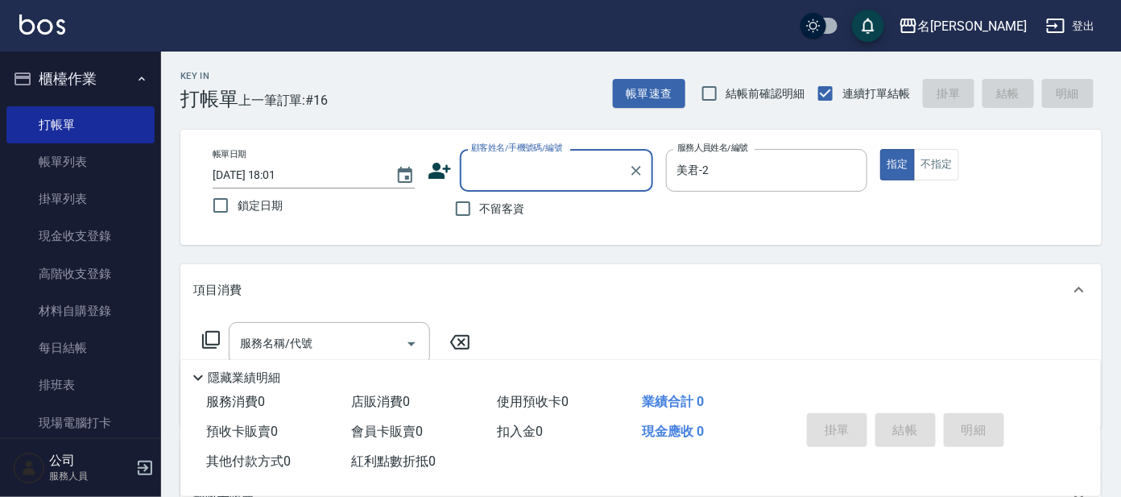
click at [555, 171] on input "顧客姓名/手機號碼/編號" at bounding box center [544, 170] width 155 height 28
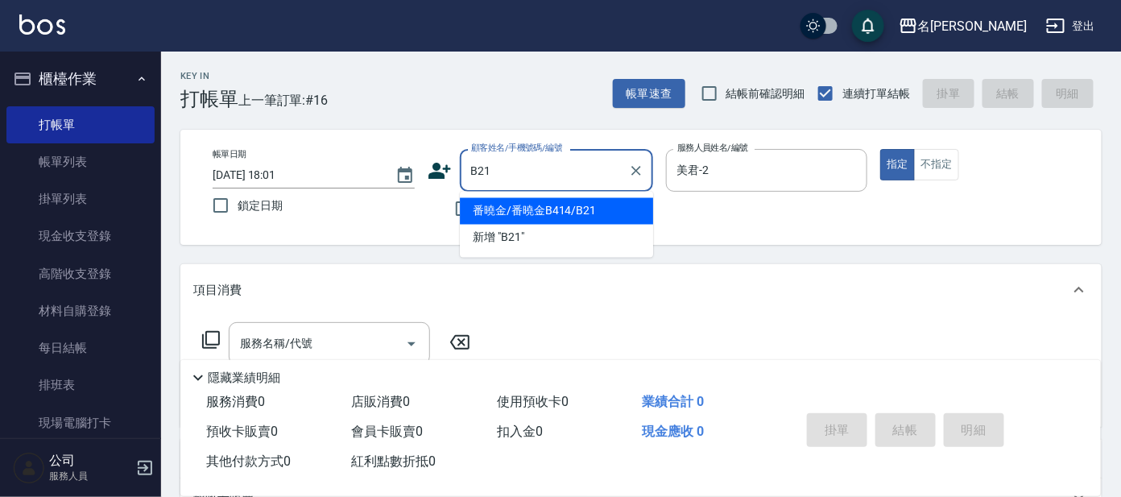
type input "番曉金/番曉金B414/B21"
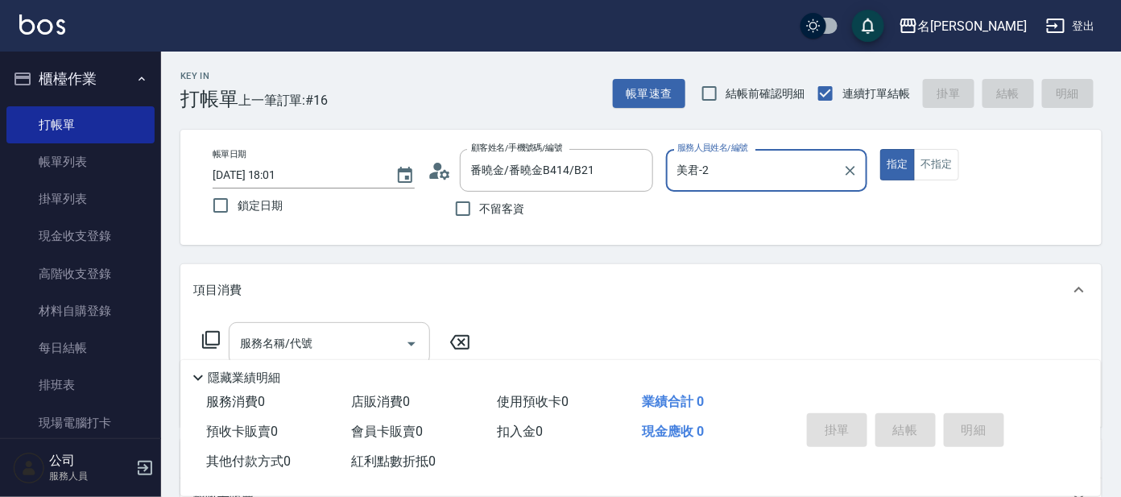
click at [342, 347] on input "服務名稱/代號" at bounding box center [317, 343] width 163 height 28
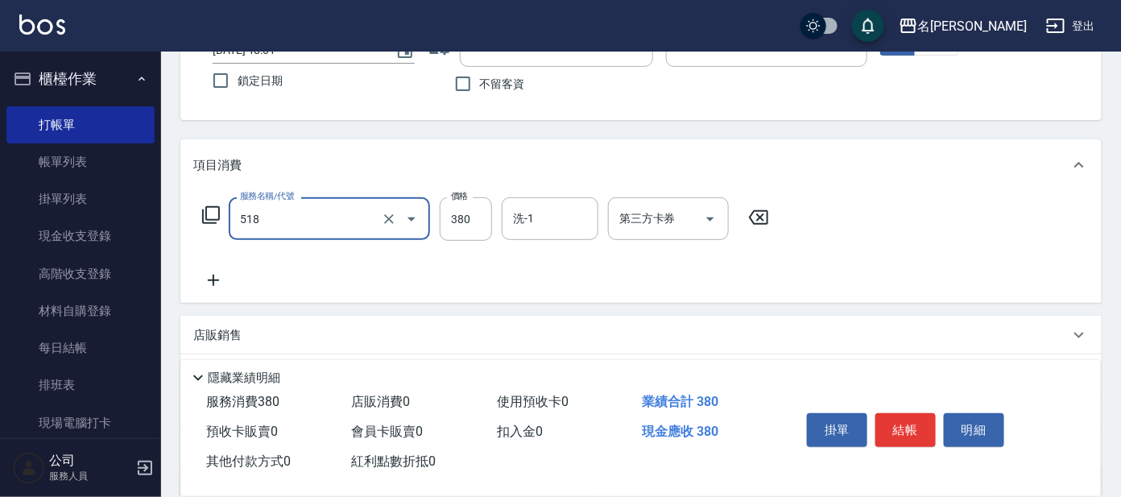
scroll to position [288, 0]
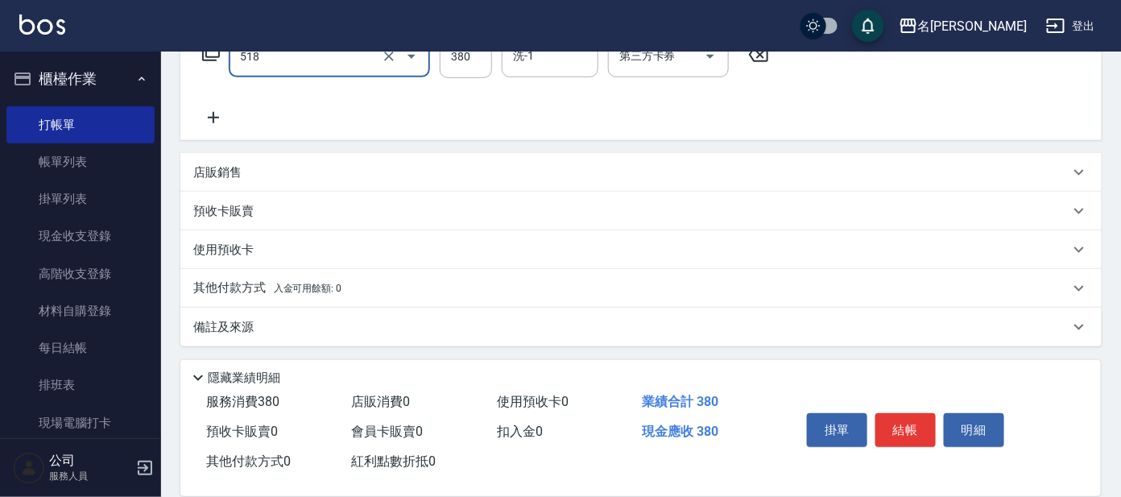
type input "舒壓+洗髮+養髮(518)"
click at [212, 118] on icon at bounding box center [213, 117] width 40 height 19
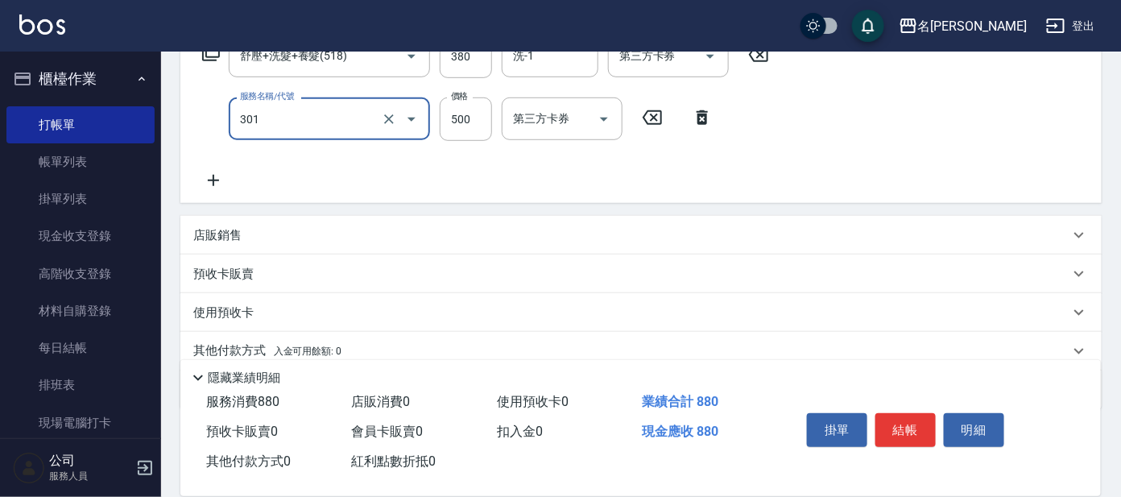
drag, startPoint x: 274, startPoint y: 114, endPoint x: 314, endPoint y: 138, distance: 46.6
click at [276, 116] on input "301" at bounding box center [307, 119] width 142 height 28
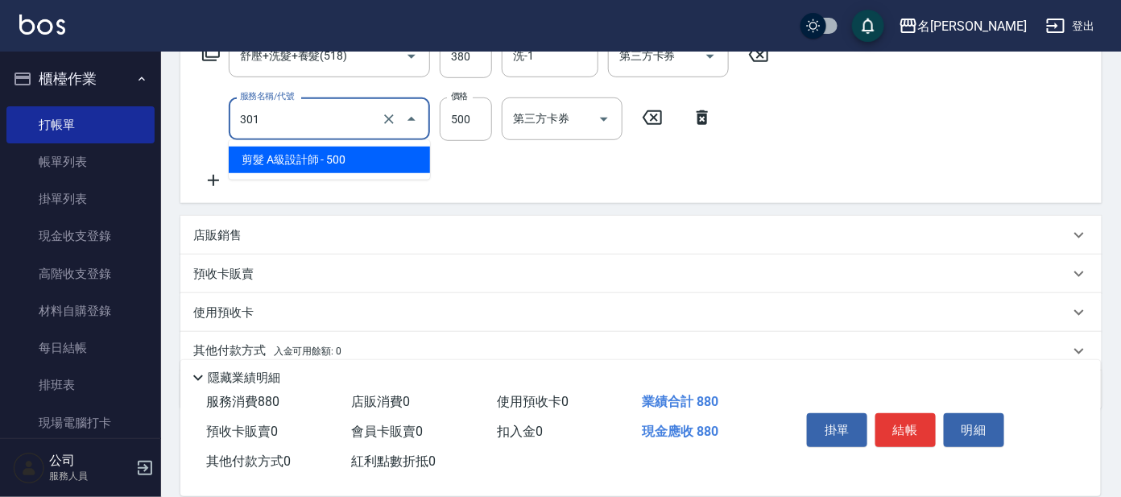
click at [313, 168] on span "剪髮 A級設計師 - 500" at bounding box center [329, 160] width 201 height 27
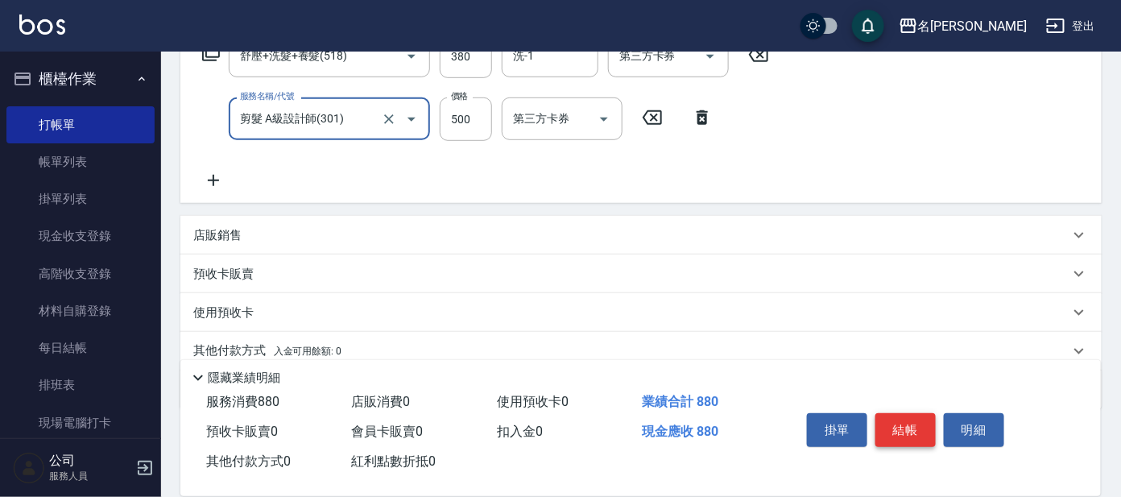
type input "剪髮 A級設計師(301)"
click at [907, 426] on button "結帳" at bounding box center [906, 430] width 60 height 34
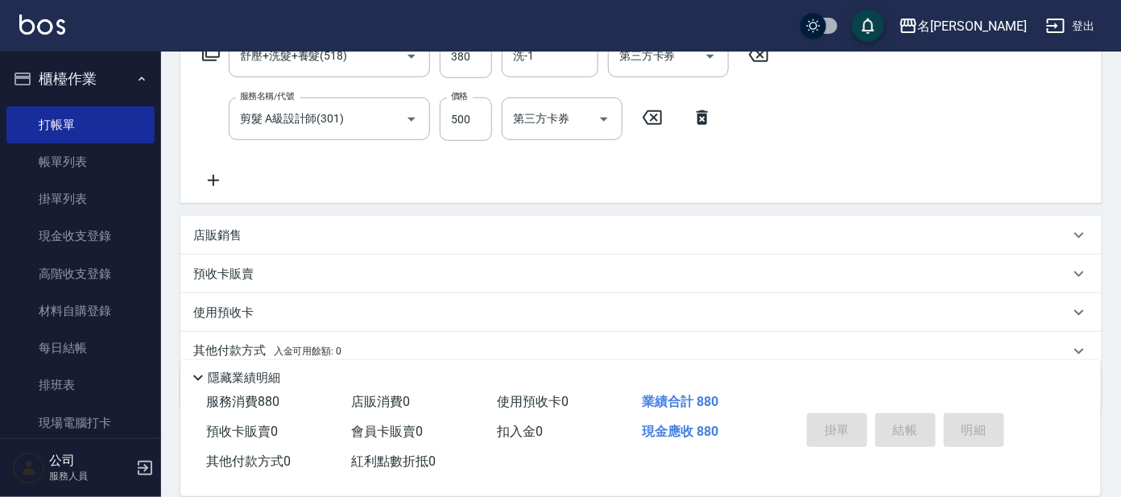
type input "[DATE] 18:02"
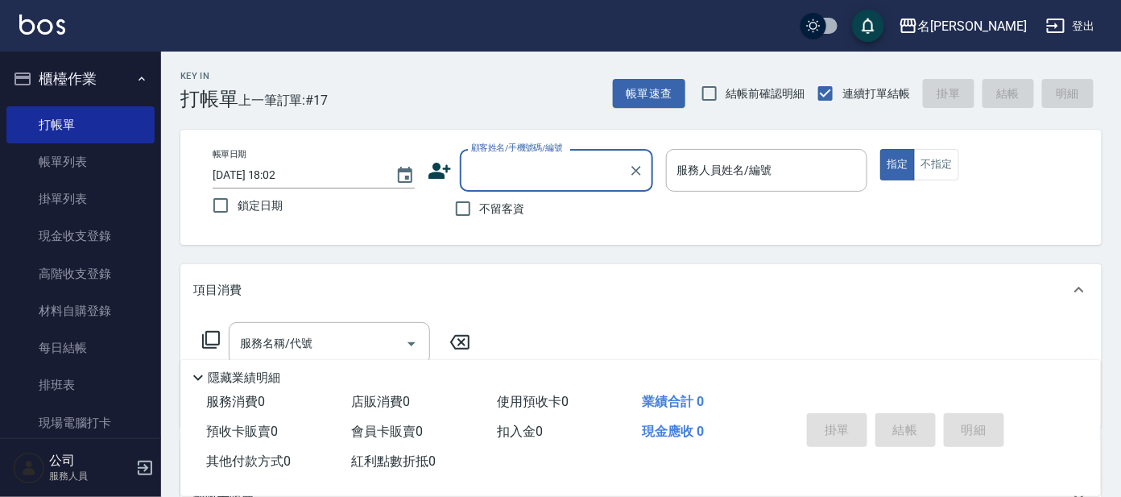
drag, startPoint x: 877, startPoint y: 387, endPoint x: 906, endPoint y: 388, distance: 29.0
click at [880, 387] on div "掛單 結帳 明細" at bounding box center [931, 431] width 300 height 89
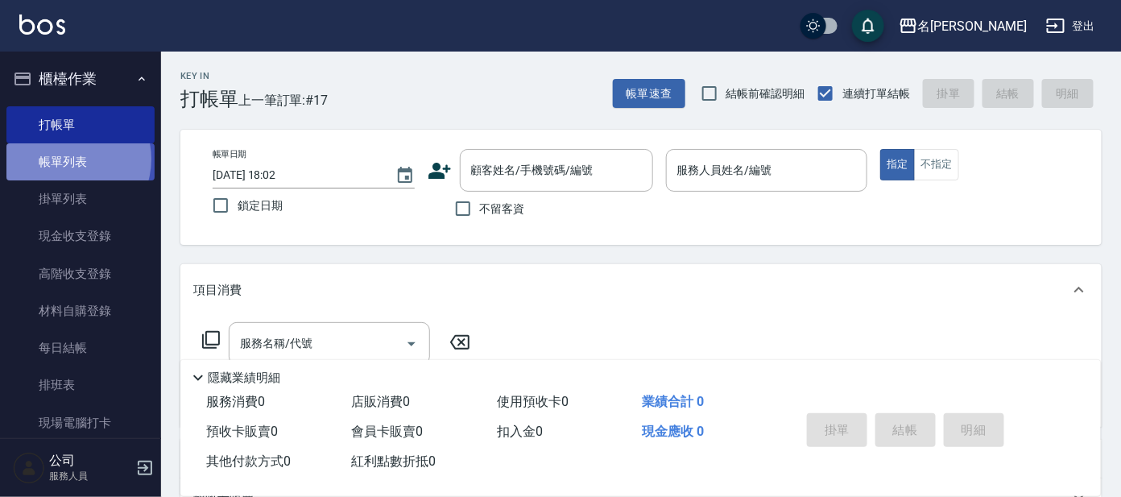
click at [66, 159] on link "帳單列表" at bounding box center [80, 161] width 148 height 37
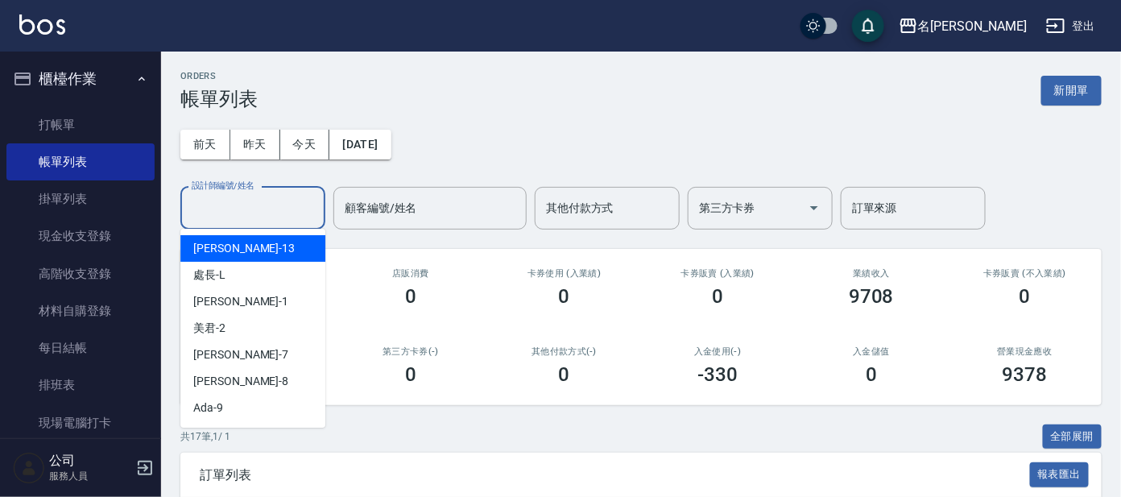
click at [205, 209] on input "設計師編號/姓名" at bounding box center [253, 208] width 130 height 28
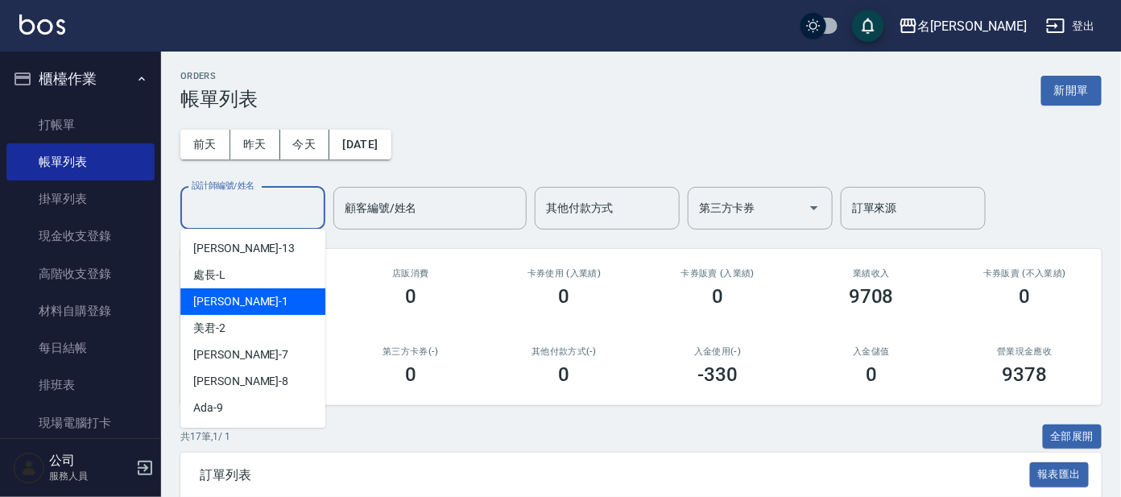
click at [225, 297] on span "[PERSON_NAME] -1" at bounding box center [240, 301] width 95 height 17
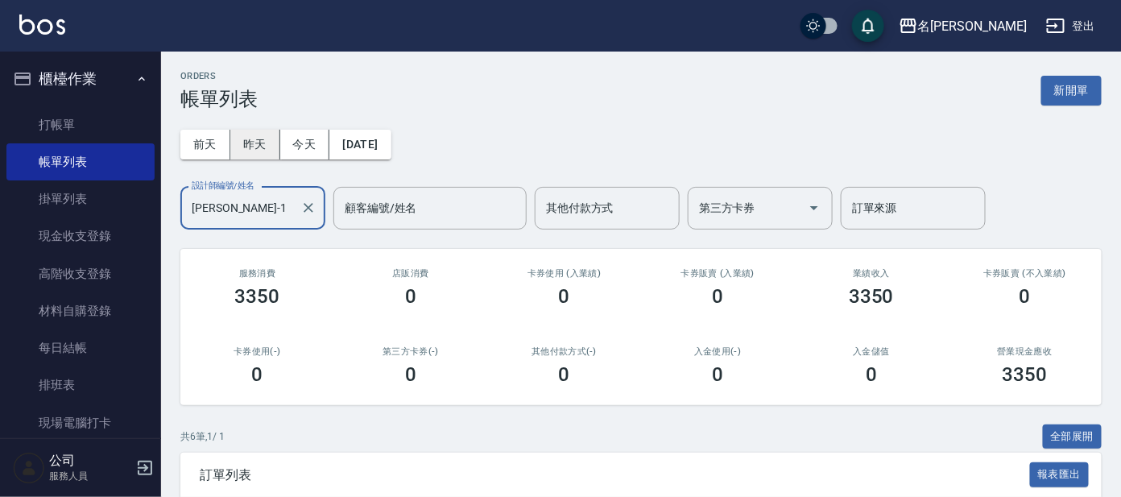
click at [256, 143] on button "昨天" at bounding box center [255, 145] width 50 height 30
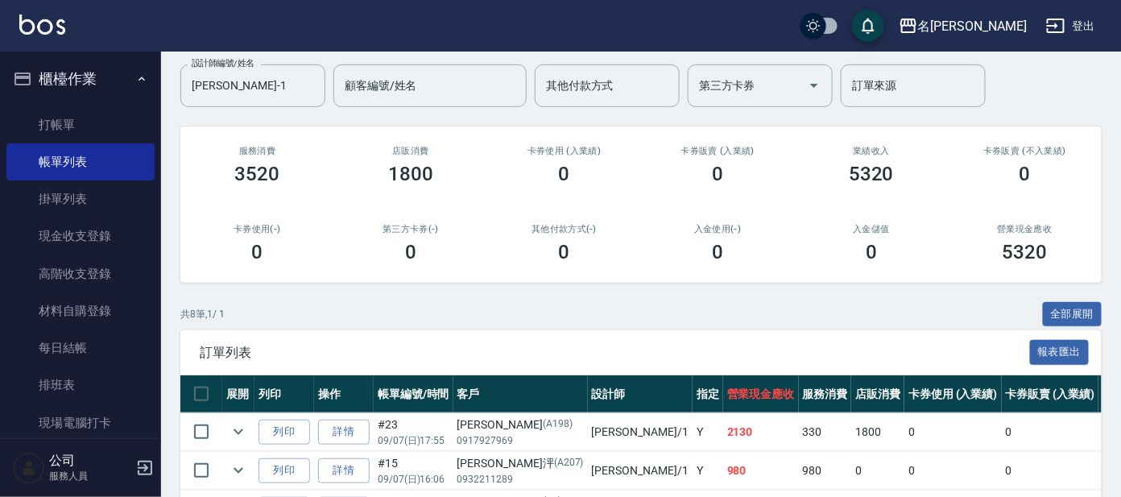
scroll to position [22, 0]
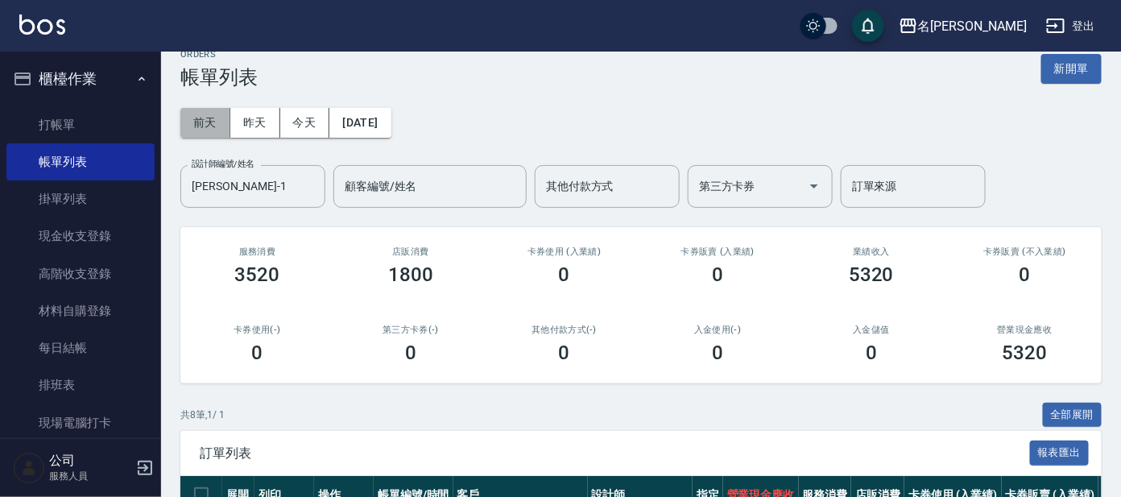
click at [205, 123] on button "前天" at bounding box center [205, 123] width 50 height 30
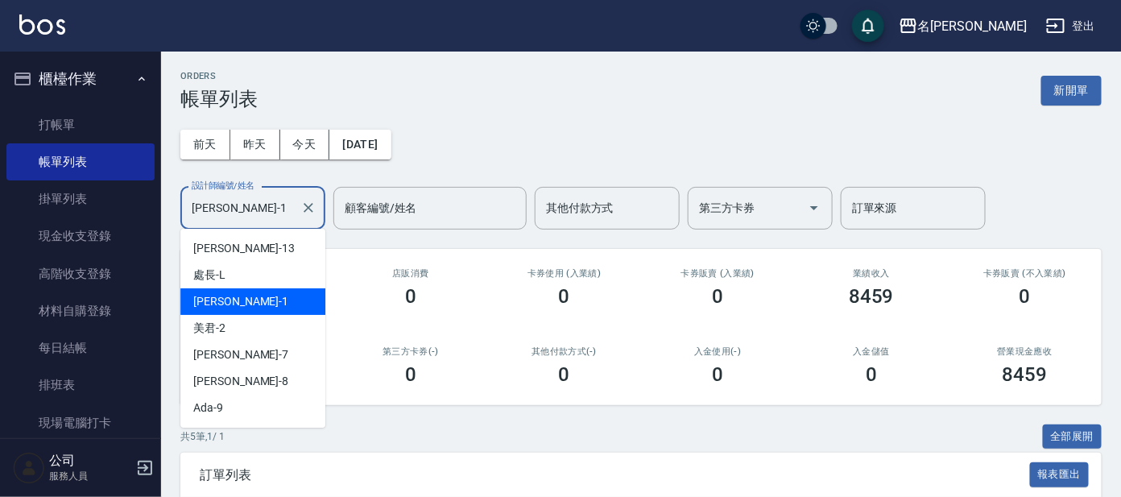
click at [238, 209] on input "[PERSON_NAME]-1" at bounding box center [241, 208] width 106 height 28
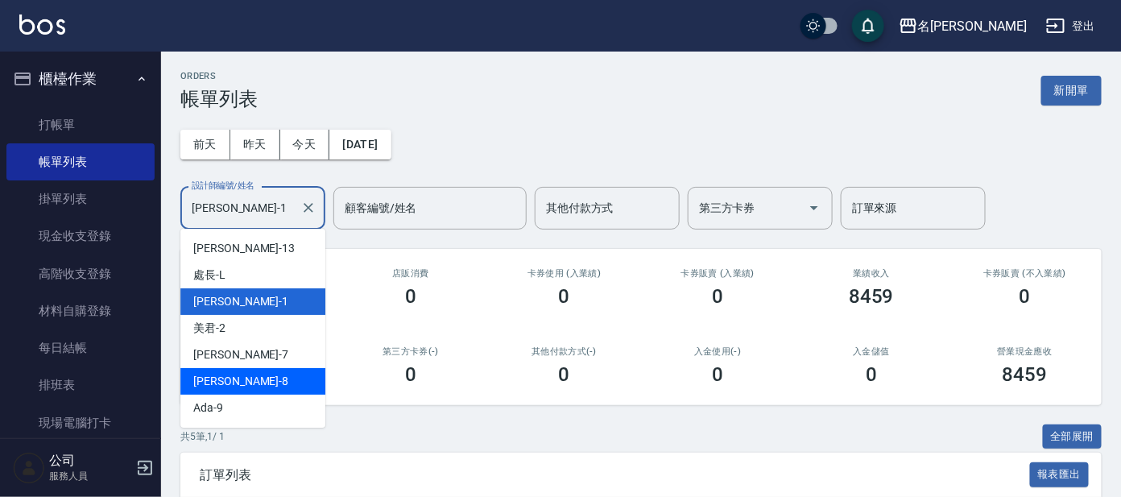
click at [227, 382] on div "[PERSON_NAME] -8" at bounding box center [252, 381] width 145 height 27
type input "[PERSON_NAME]-8"
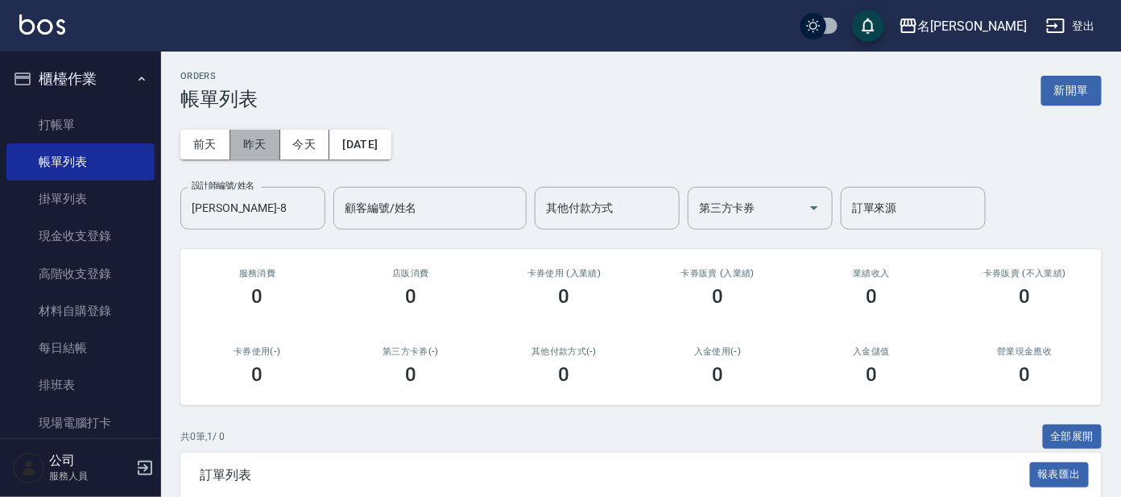
click at [266, 145] on button "昨天" at bounding box center [255, 145] width 50 height 30
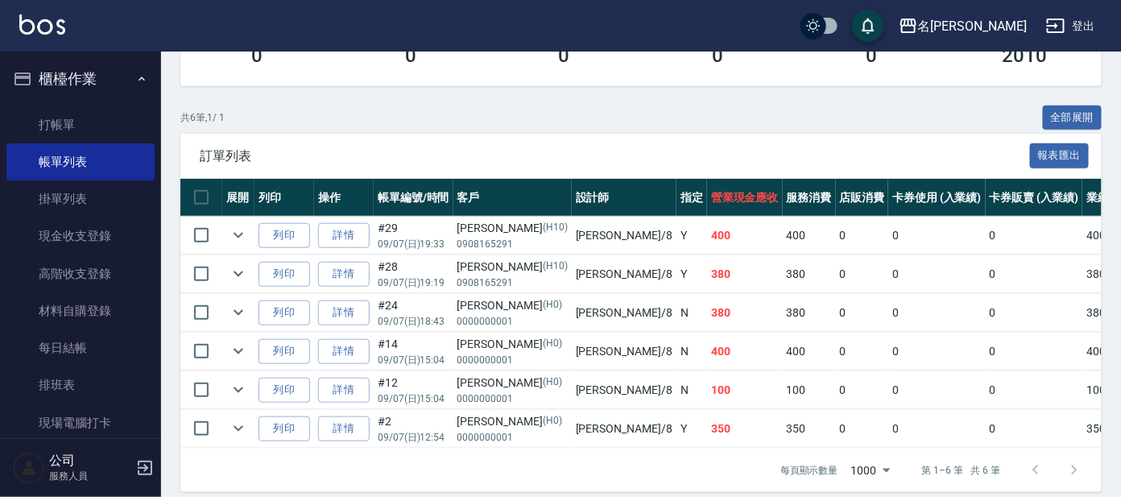
scroll to position [347, 0]
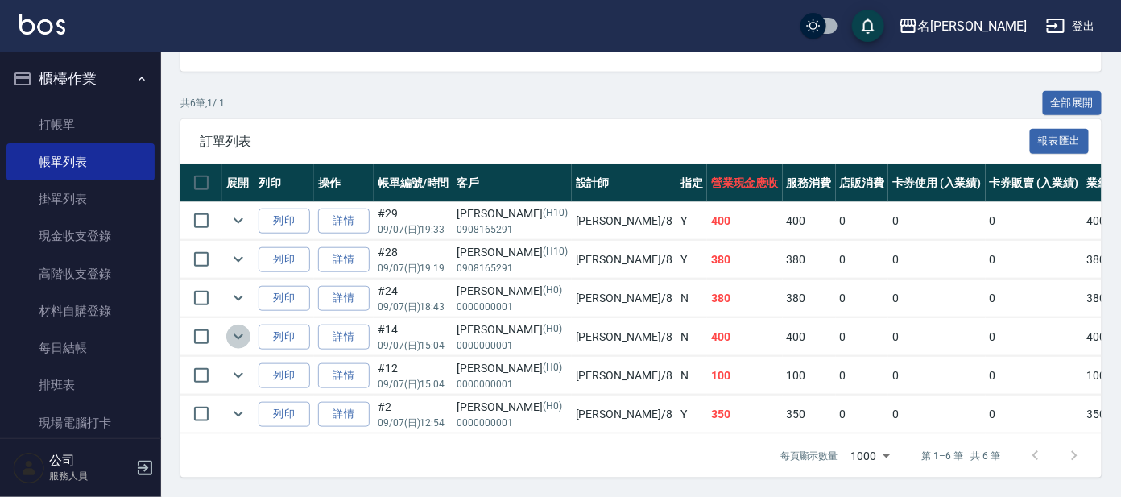
click at [240, 334] on icon "expand row" at bounding box center [239, 337] width 10 height 6
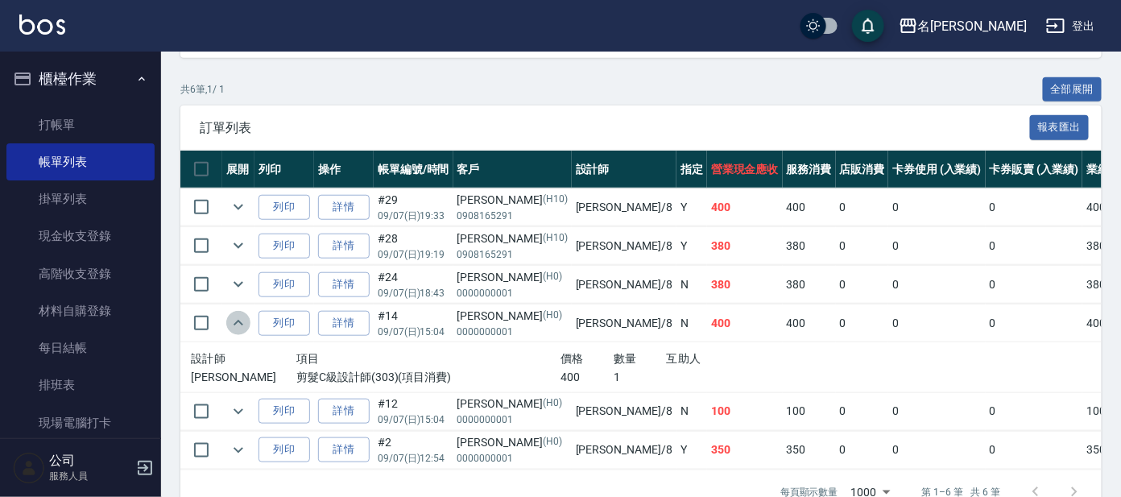
click at [240, 321] on icon "expand row" at bounding box center [239, 323] width 10 height 6
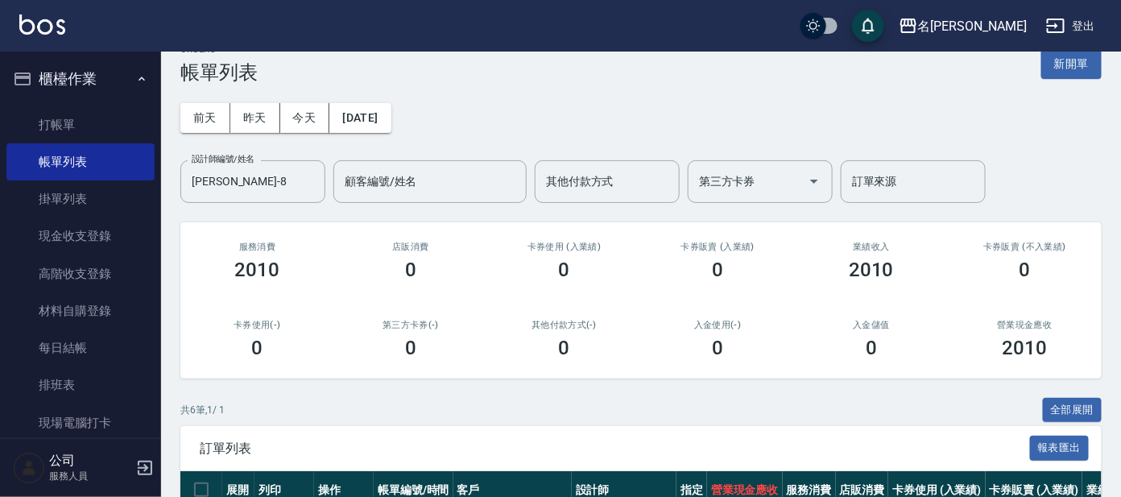
scroll to position [0, 0]
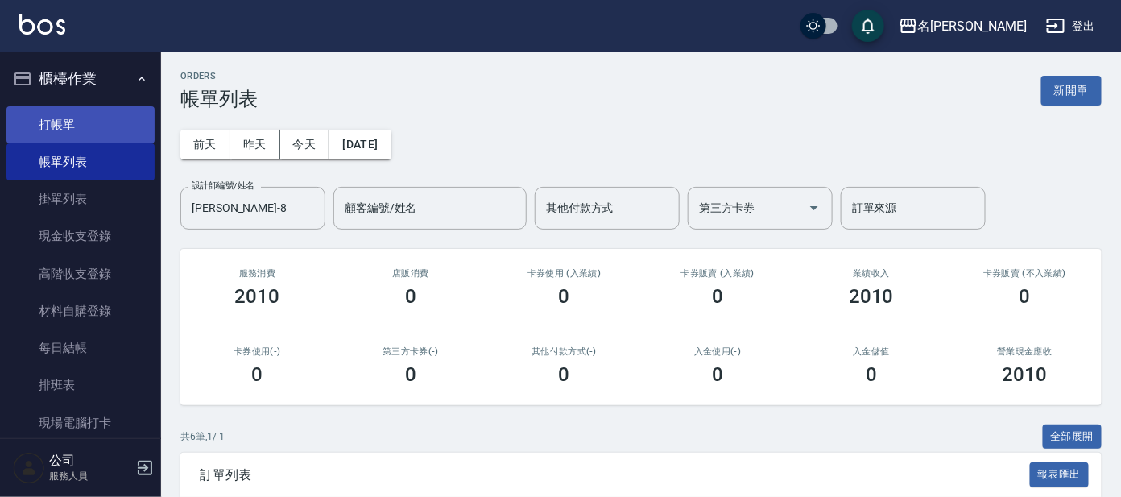
click at [69, 130] on link "打帳單" at bounding box center [80, 124] width 148 height 37
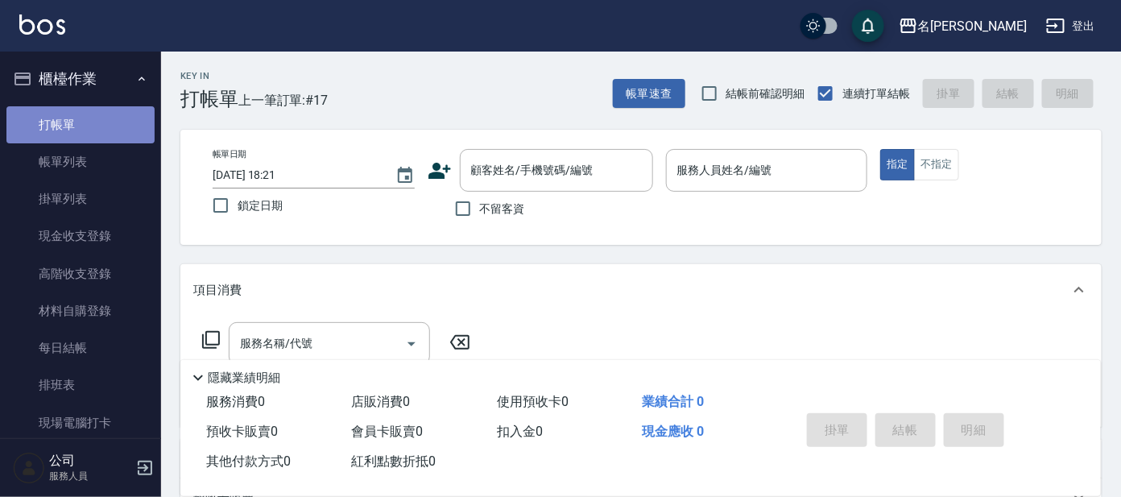
click at [86, 123] on link "打帳單" at bounding box center [80, 124] width 148 height 37
click at [39, 119] on link "打帳單" at bounding box center [80, 124] width 148 height 37
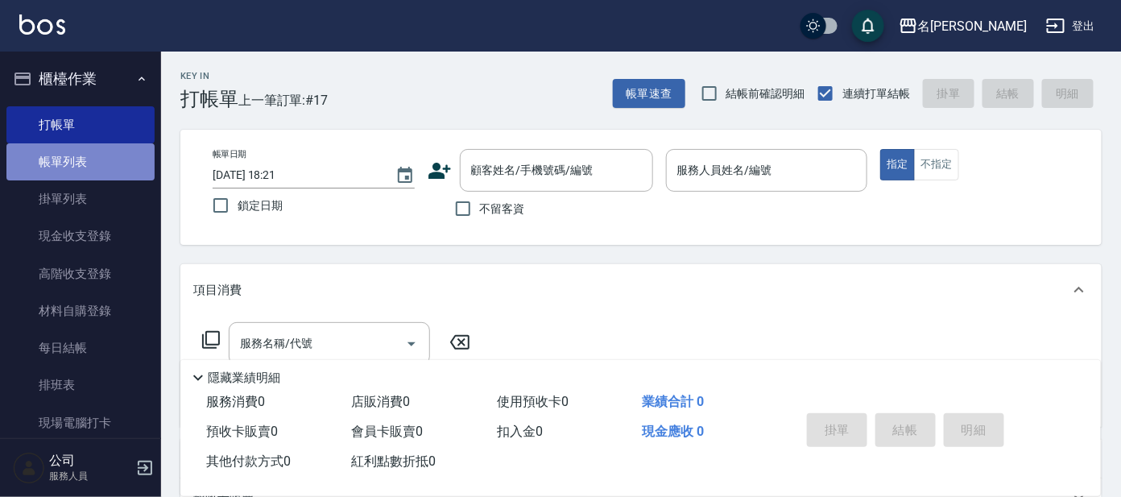
click at [95, 167] on link "帳單列表" at bounding box center [80, 161] width 148 height 37
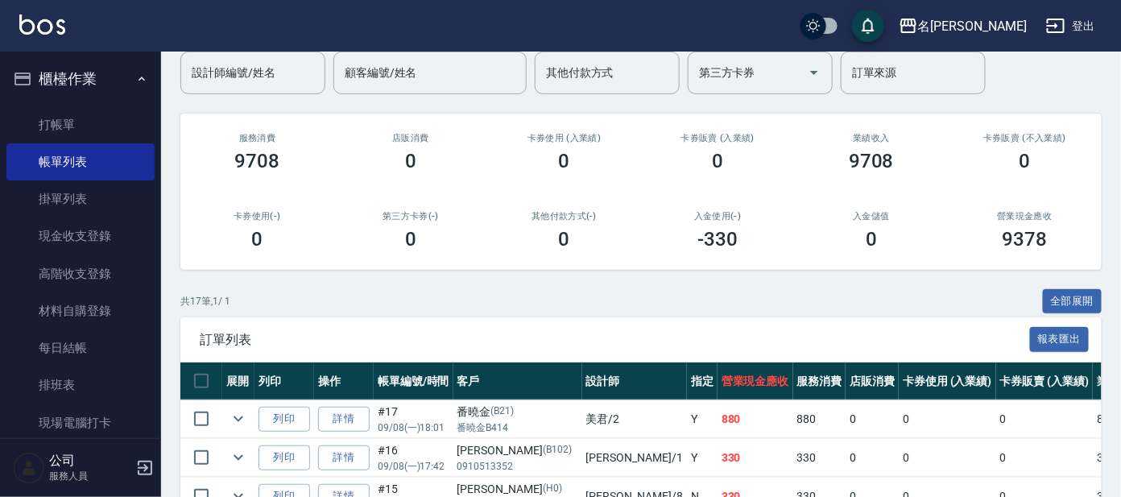
scroll to position [100, 0]
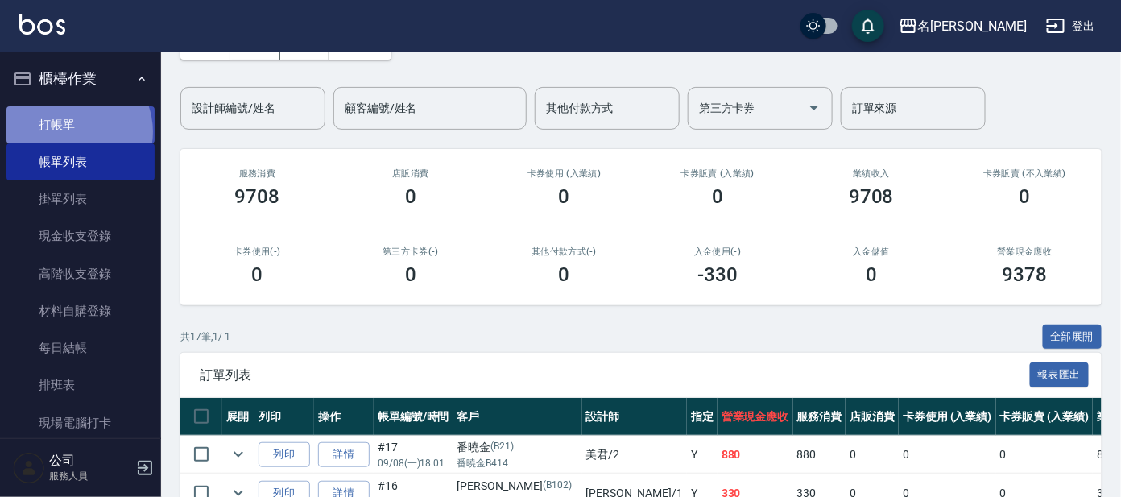
click at [72, 131] on link "打帳單" at bounding box center [80, 124] width 148 height 37
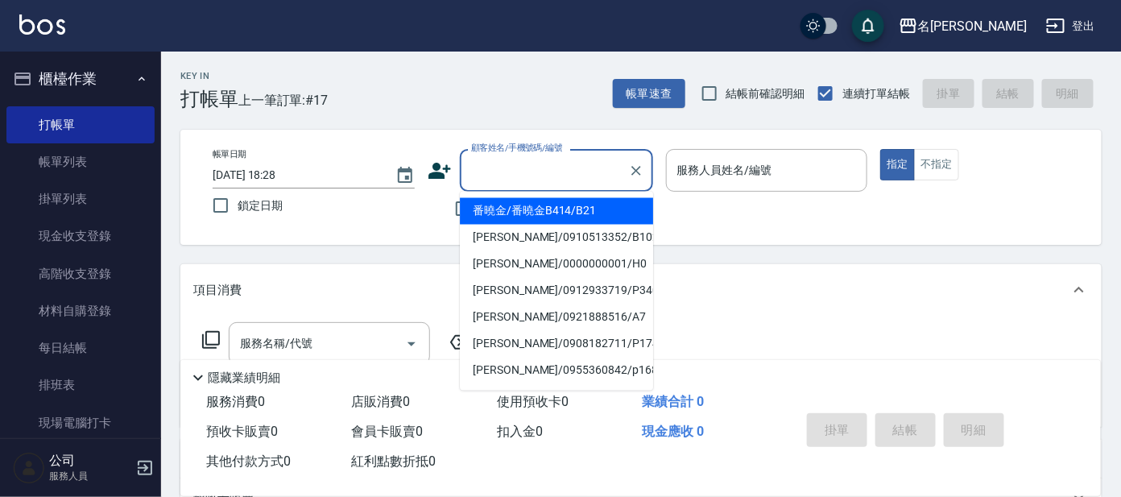
click at [527, 164] on input "顧客姓名/手機號碼/編號" at bounding box center [544, 170] width 155 height 28
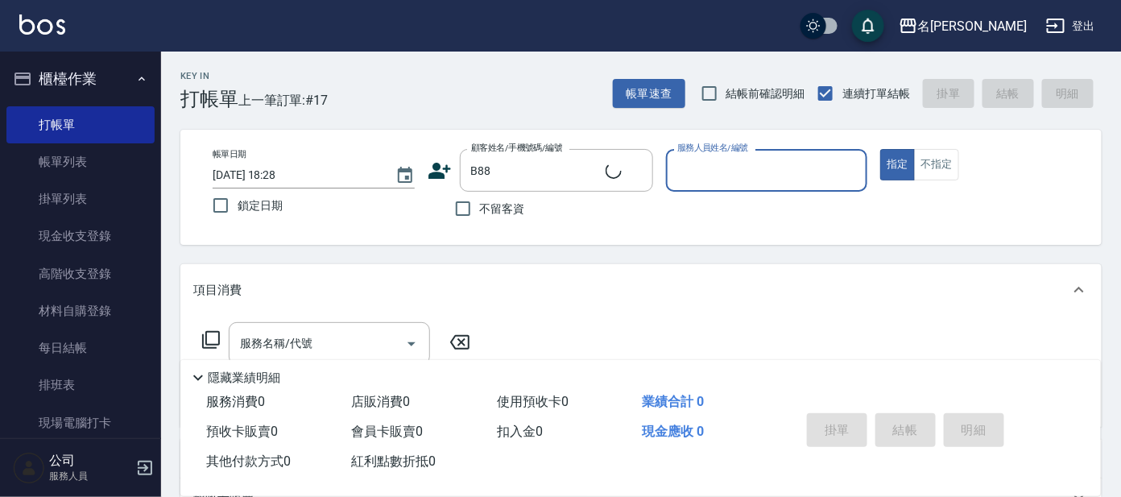
type input "[PERSON_NAME]/0932018841/B88"
type input "美君-2"
click at [361, 342] on input "服務名稱/代號" at bounding box center [317, 343] width 163 height 28
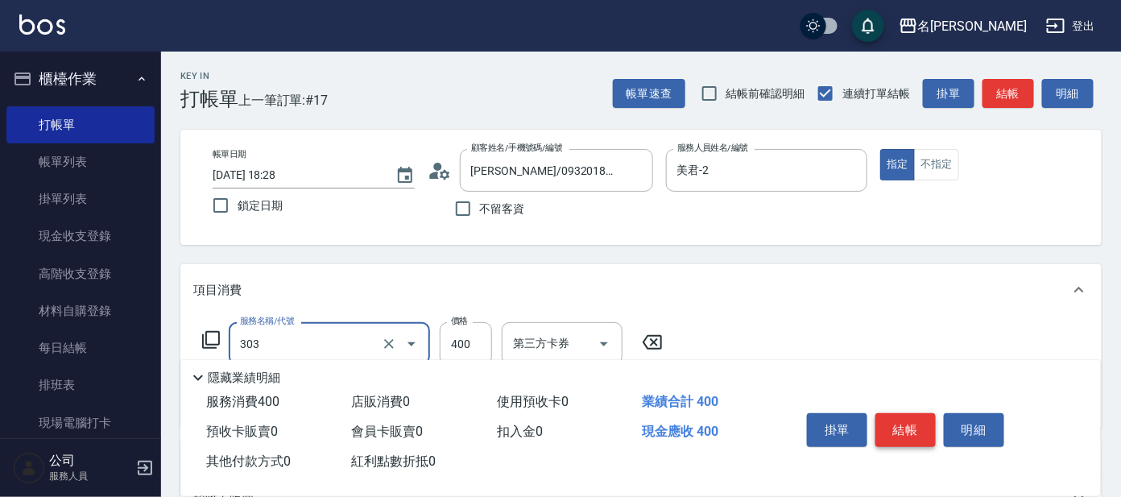
type input "剪髮C級設計師(303)"
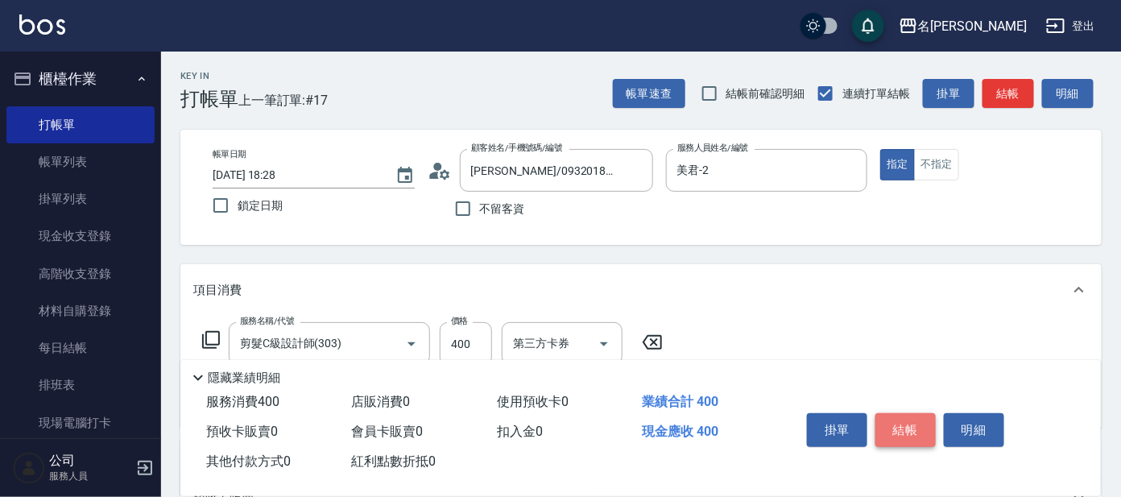
click at [903, 419] on button "結帳" at bounding box center [906, 430] width 60 height 34
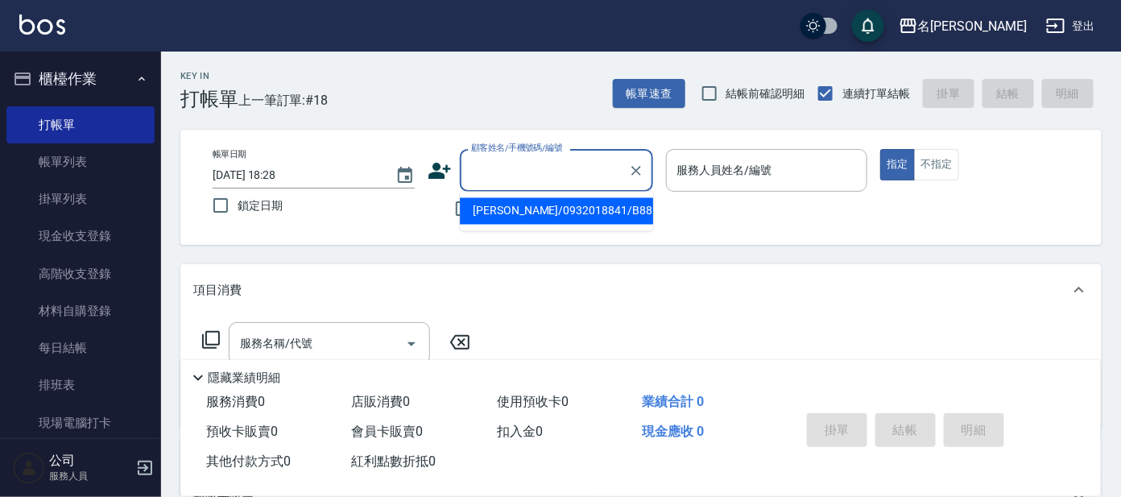
click at [518, 165] on input "顧客姓名/手機號碼/編號" at bounding box center [544, 170] width 155 height 28
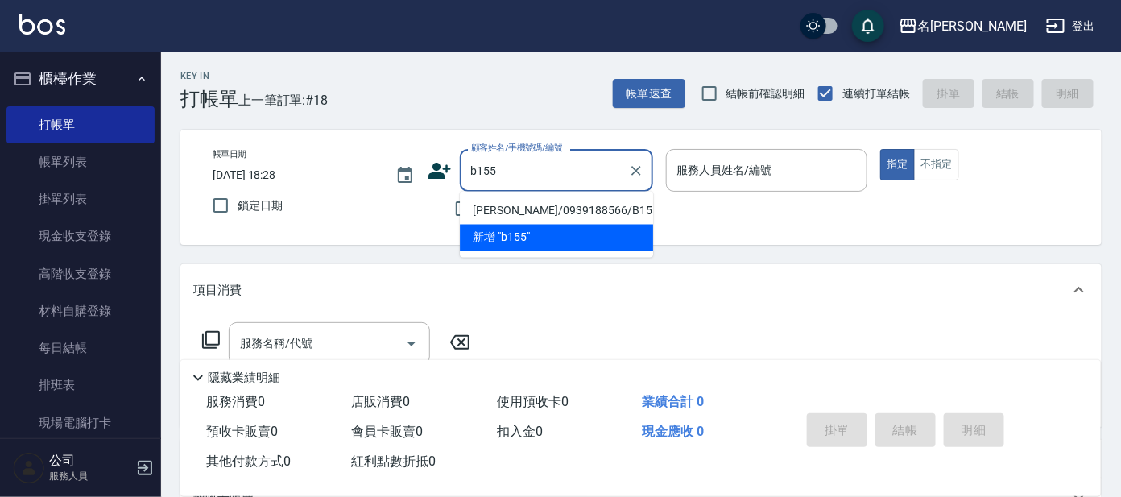
click at [511, 205] on li "[PERSON_NAME]/0939188566/B155" at bounding box center [556, 211] width 193 height 27
type input "[PERSON_NAME]/0939188566/B155"
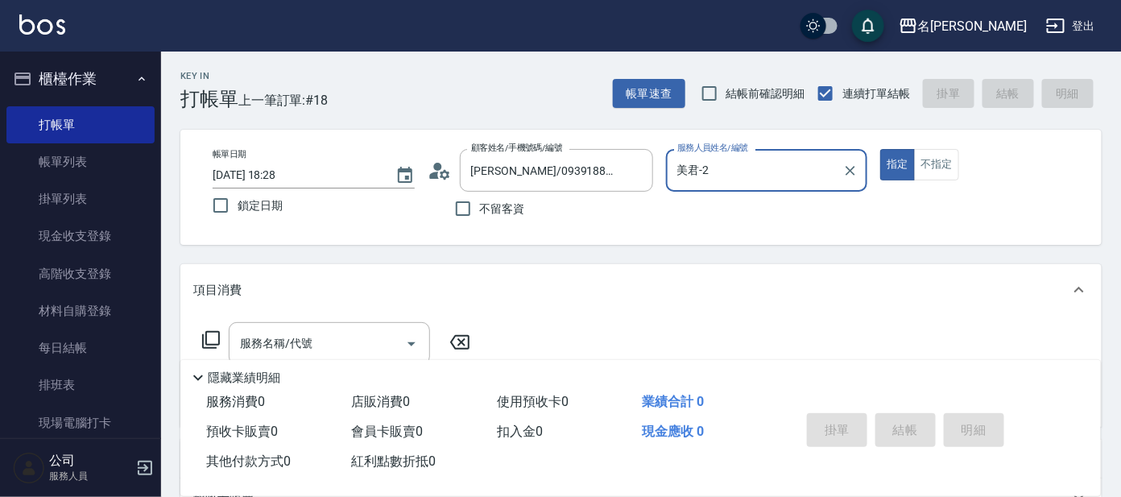
click at [730, 176] on input "美君-2" at bounding box center [755, 170] width 164 height 28
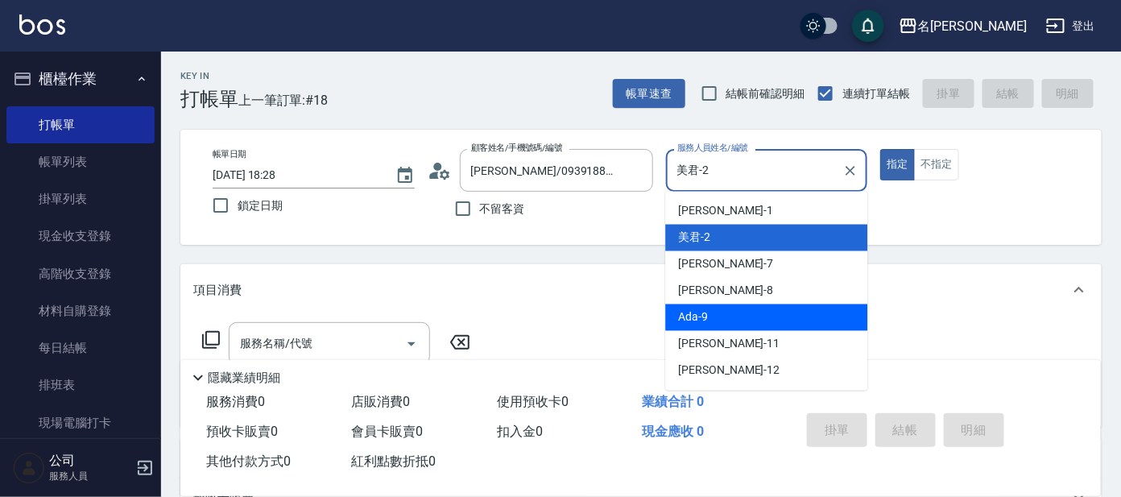
click at [698, 311] on span "Ada -9" at bounding box center [693, 317] width 30 height 17
type input "Ada-9"
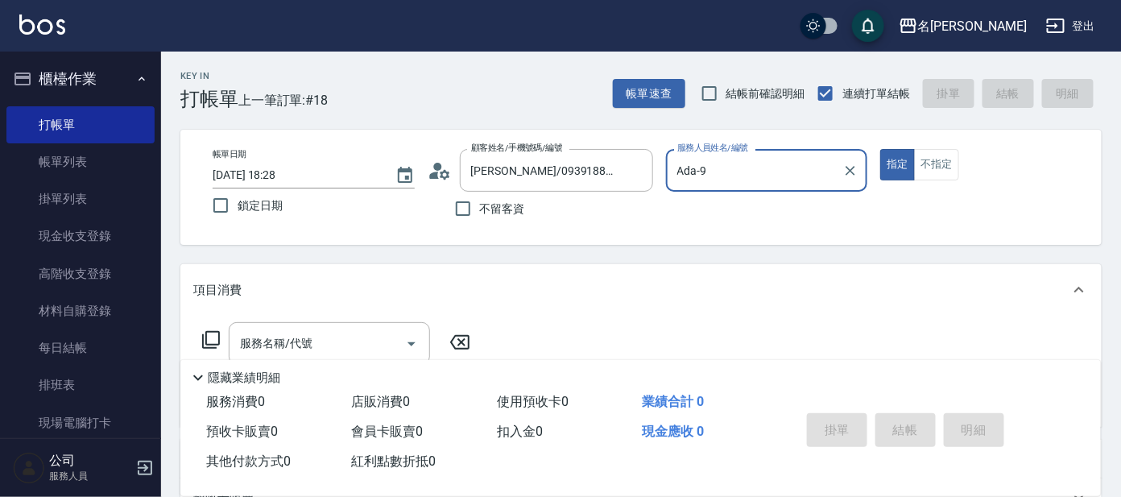
click at [210, 337] on icon at bounding box center [210, 339] width 19 height 19
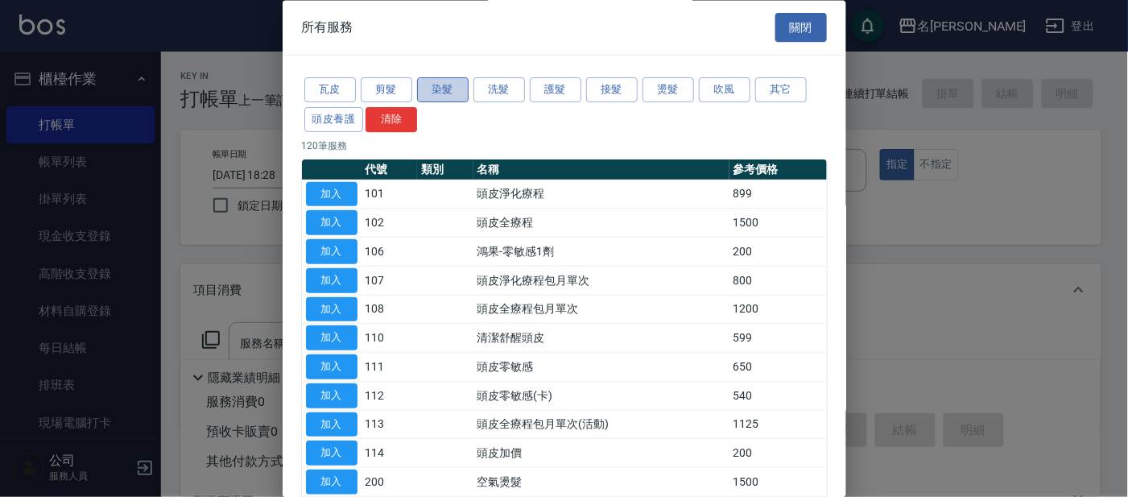
click at [437, 95] on button "染髮" at bounding box center [443, 90] width 52 height 25
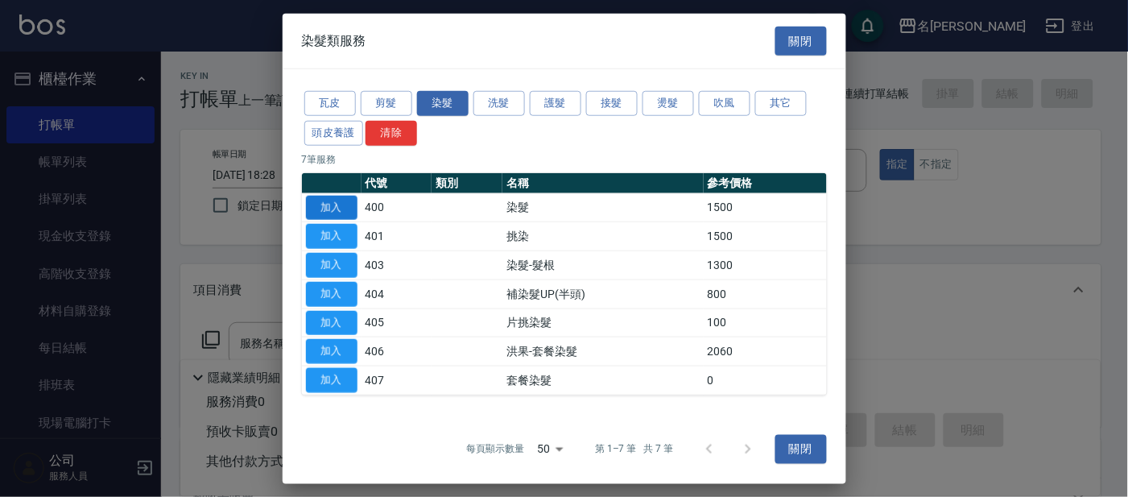
click at [337, 201] on button "加入" at bounding box center [332, 207] width 52 height 25
type input "染髮(400)"
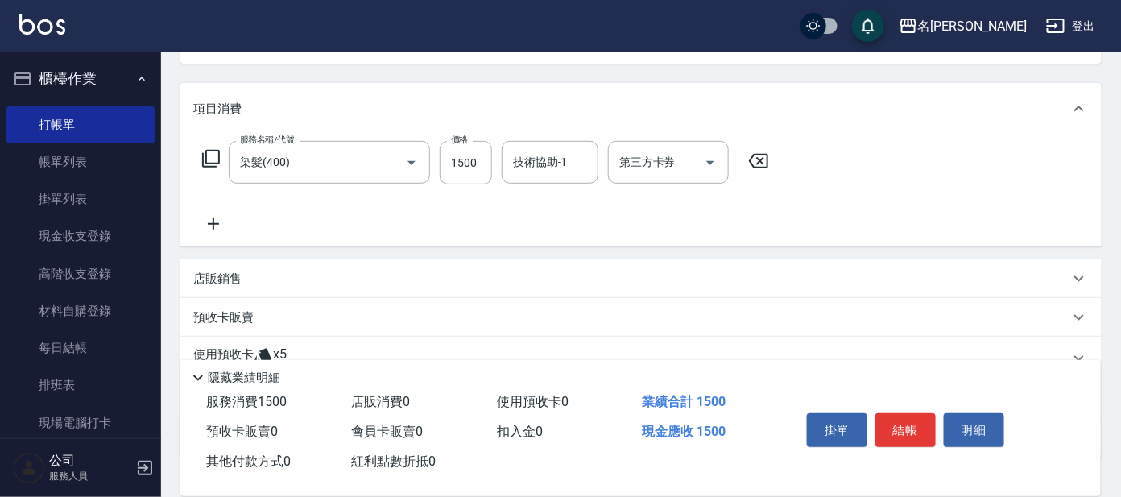
scroll to position [201, 0]
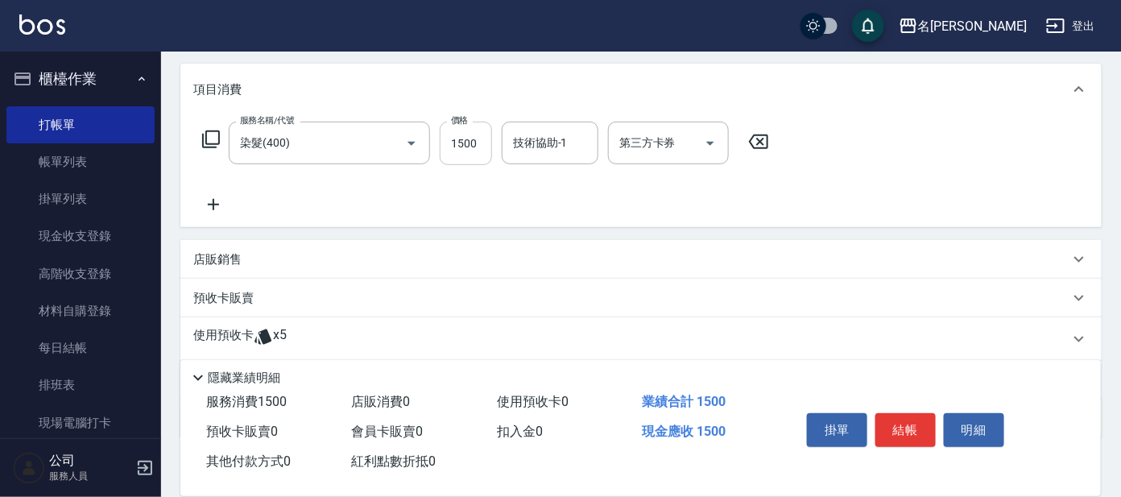
click at [441, 145] on input "1500" at bounding box center [466, 143] width 52 height 43
type input "2000"
click at [214, 139] on icon at bounding box center [210, 139] width 19 height 19
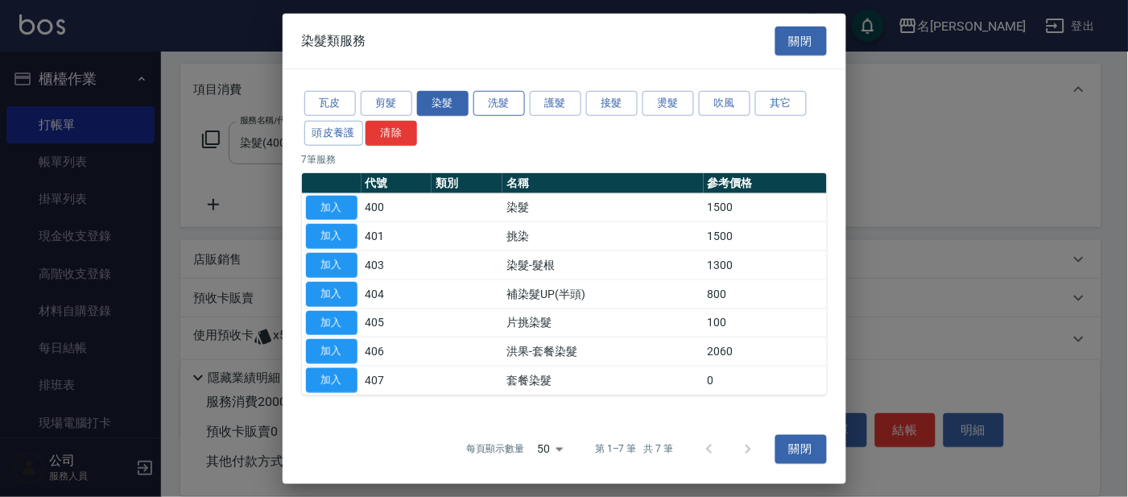
click at [506, 101] on button "洗髮" at bounding box center [500, 103] width 52 height 25
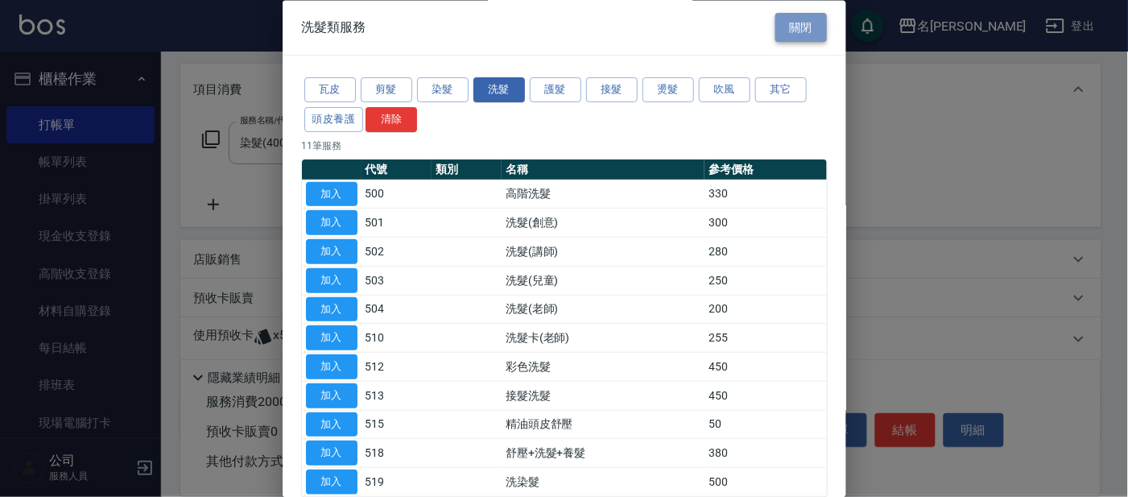
click at [794, 29] on button "關閉" at bounding box center [802, 28] width 52 height 30
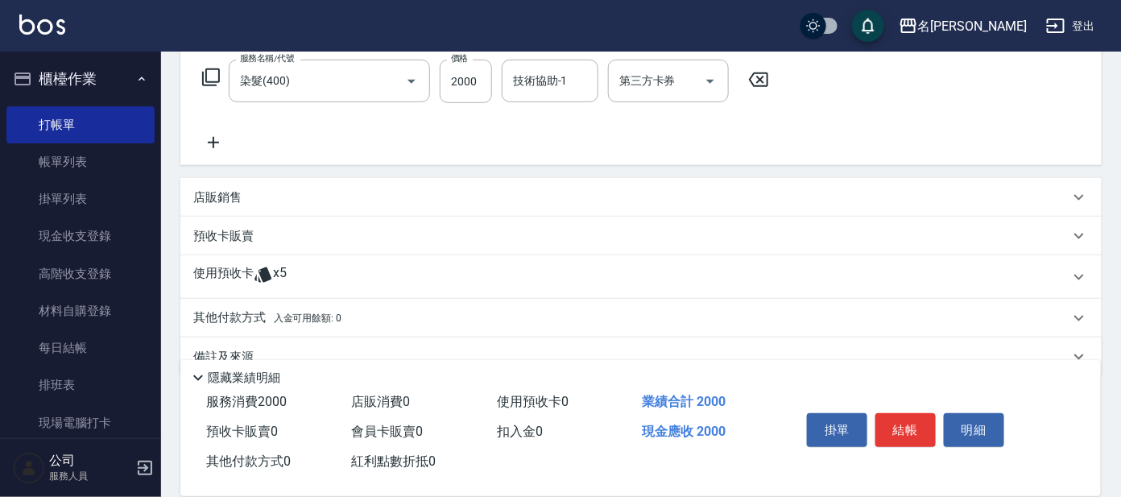
scroll to position [292, 0]
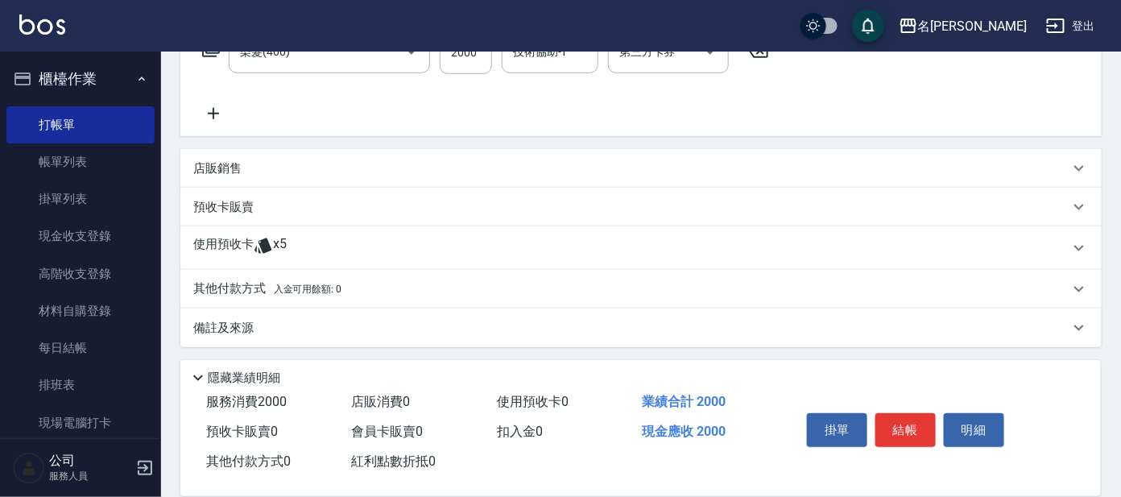
click at [302, 251] on div "使用預收卡 x5" at bounding box center [631, 248] width 876 height 24
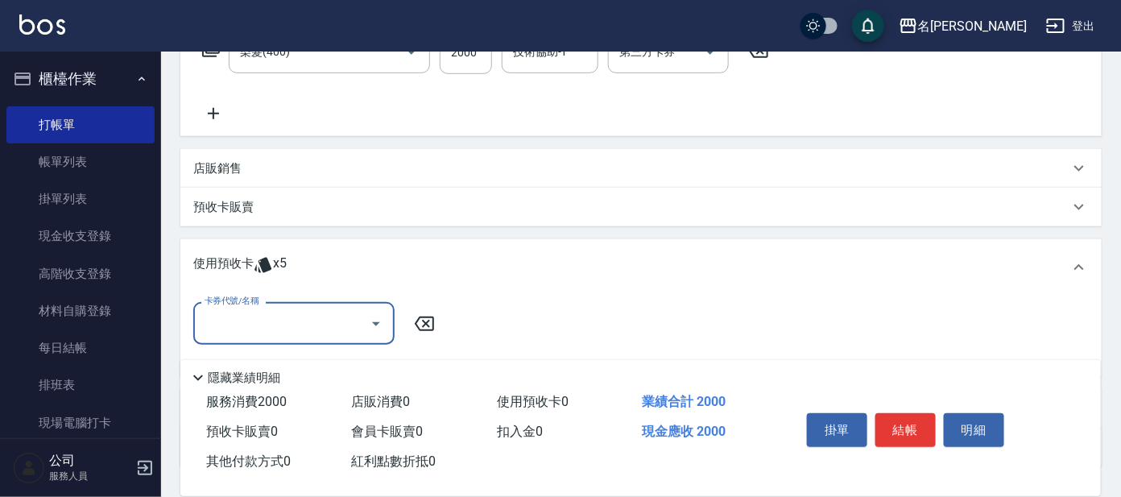
scroll to position [0, 0]
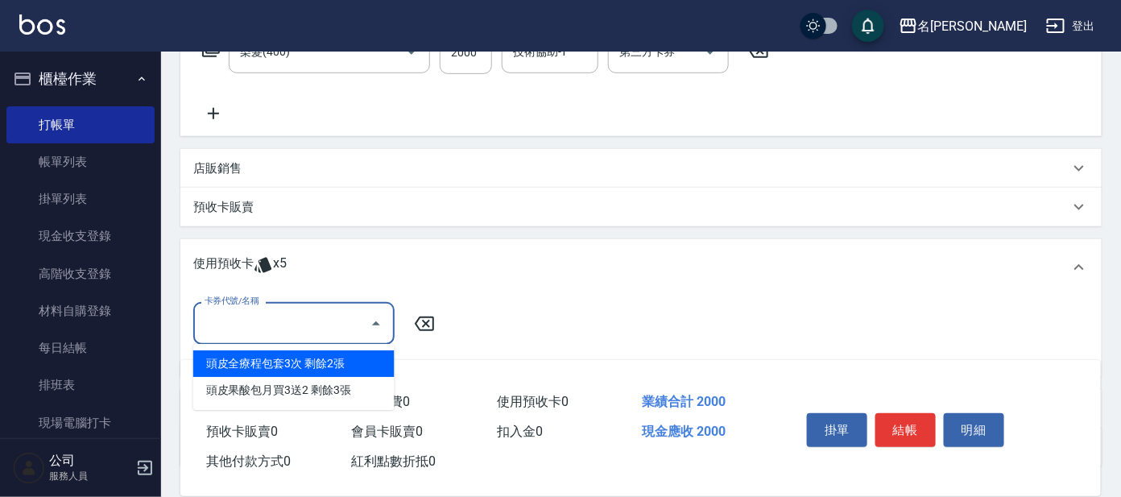
click at [273, 331] on input "卡券代號/名稱" at bounding box center [282, 323] width 163 height 28
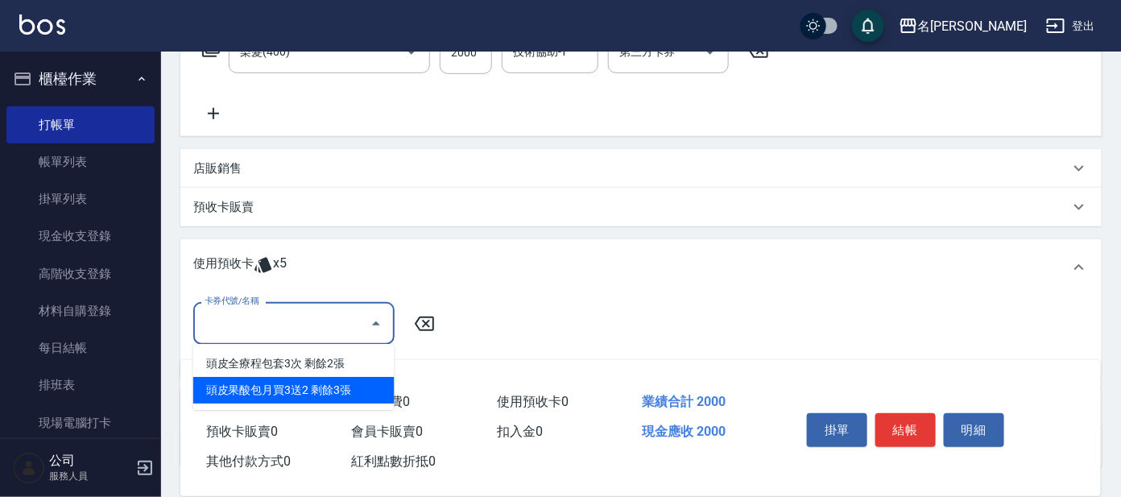
click at [244, 387] on div "頭皮果酸包月買3送2 剩餘3張" at bounding box center [293, 390] width 201 height 27
type input "頭皮果酸包月買3送2"
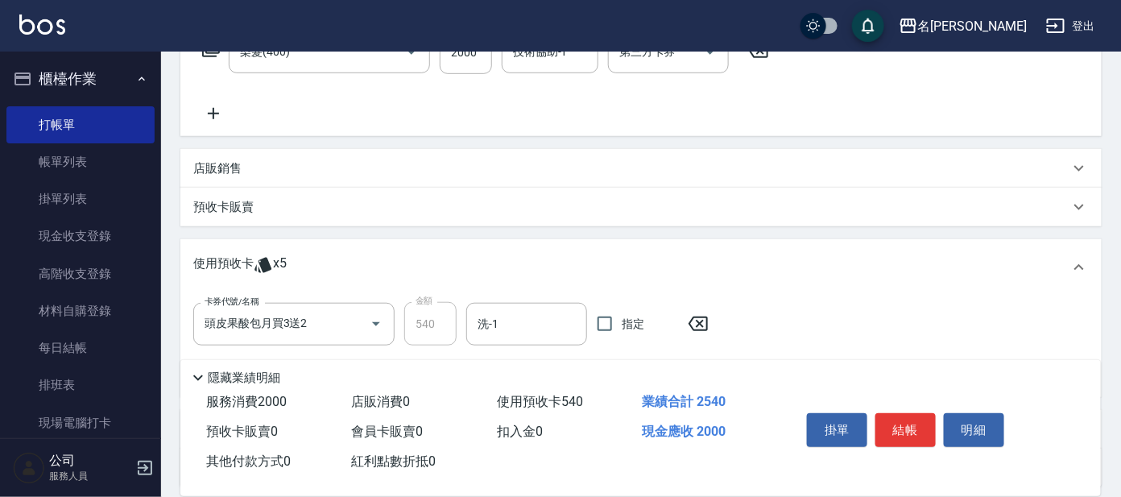
click at [244, 176] on div "店販銷售" at bounding box center [640, 168] width 921 height 39
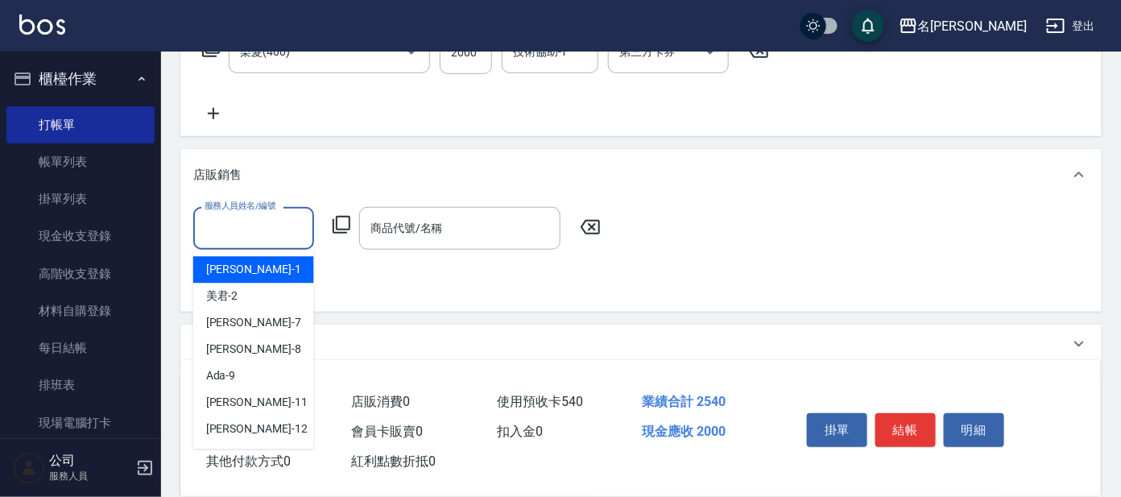
click at [241, 231] on input "服務人員姓名/編號" at bounding box center [254, 228] width 106 height 28
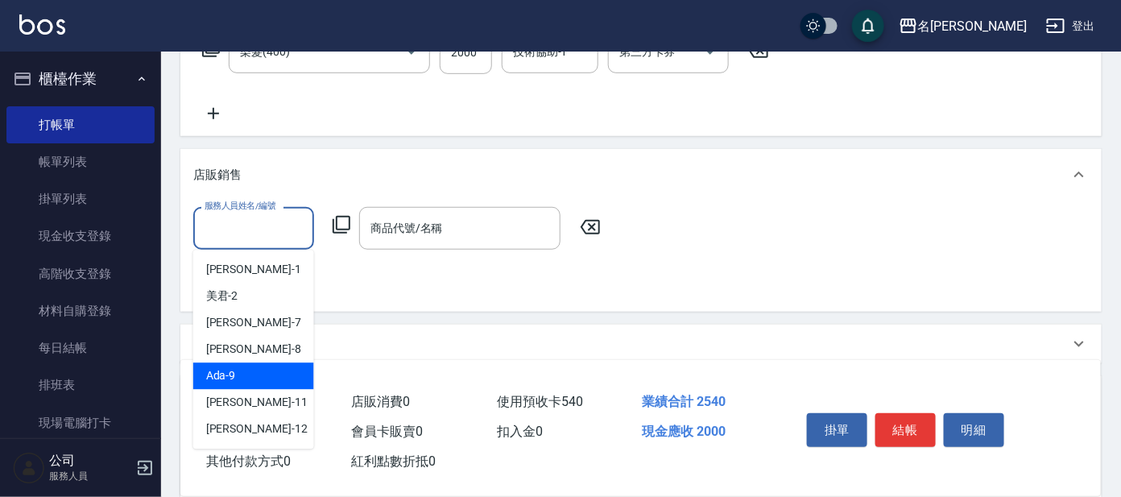
click at [212, 370] on span "Ada -9" at bounding box center [221, 376] width 30 height 17
type input "Ada-9"
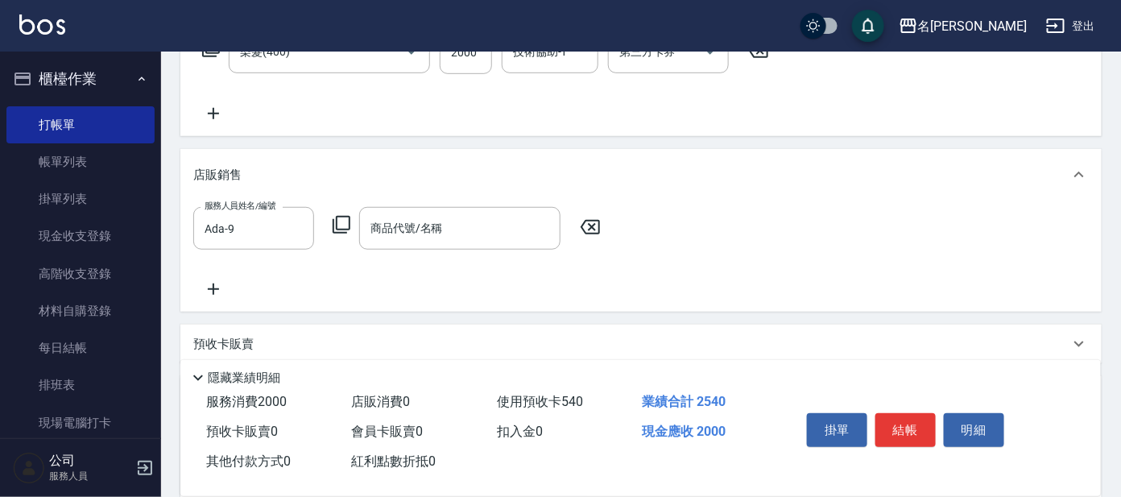
click at [344, 222] on icon at bounding box center [341, 224] width 19 height 19
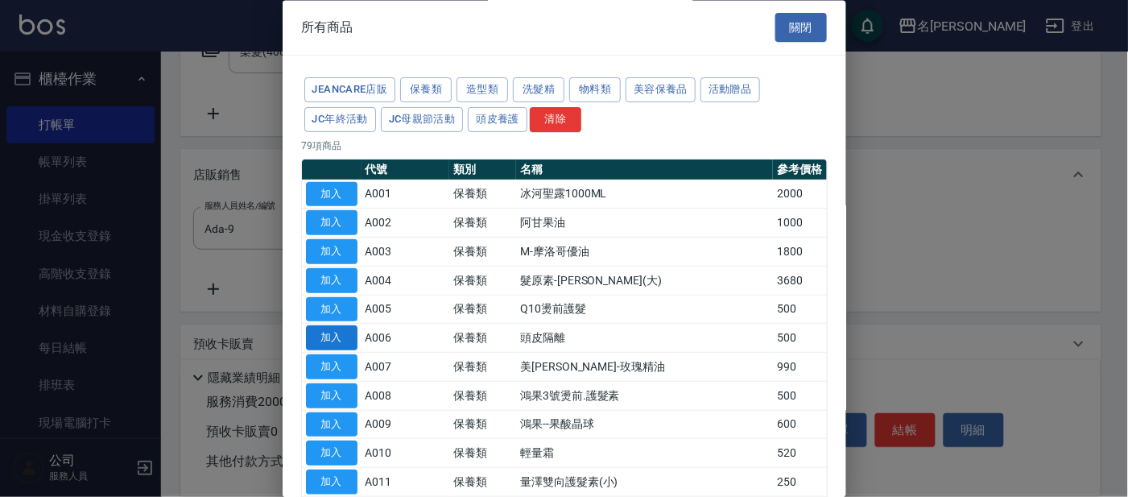
click at [328, 333] on button "加入" at bounding box center [332, 338] width 52 height 25
type input "頭皮隔離"
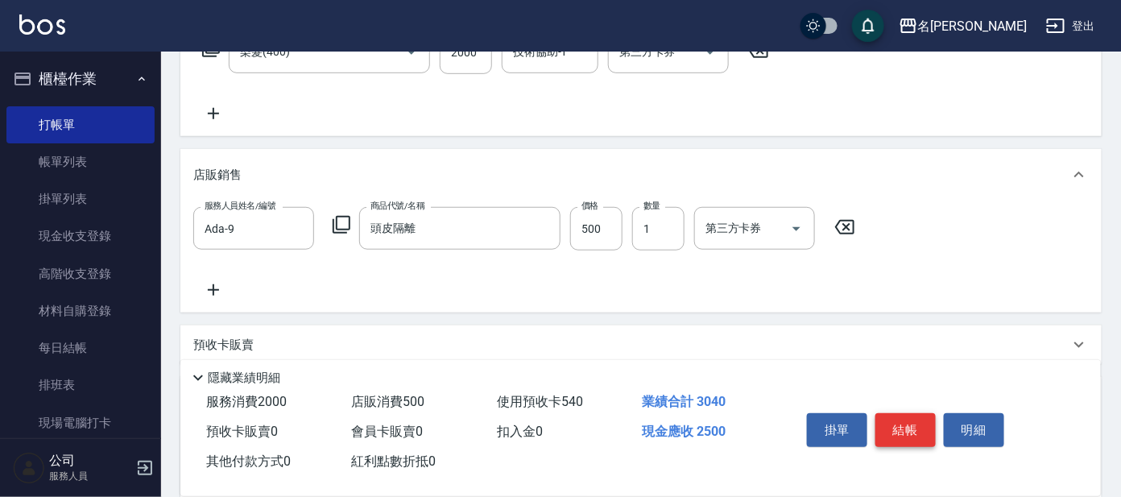
click at [892, 426] on button "結帳" at bounding box center [906, 430] width 60 height 34
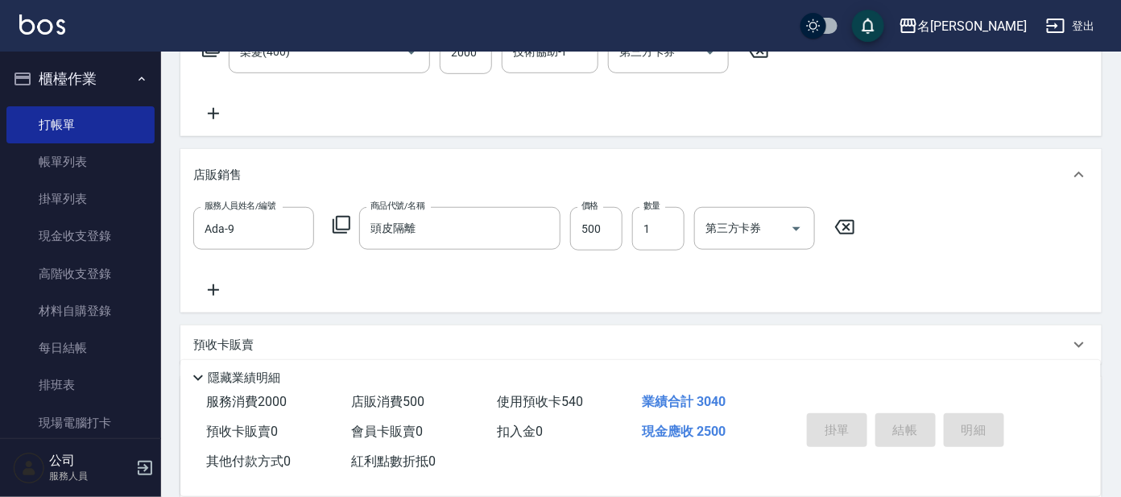
type input "[DATE] 18:33"
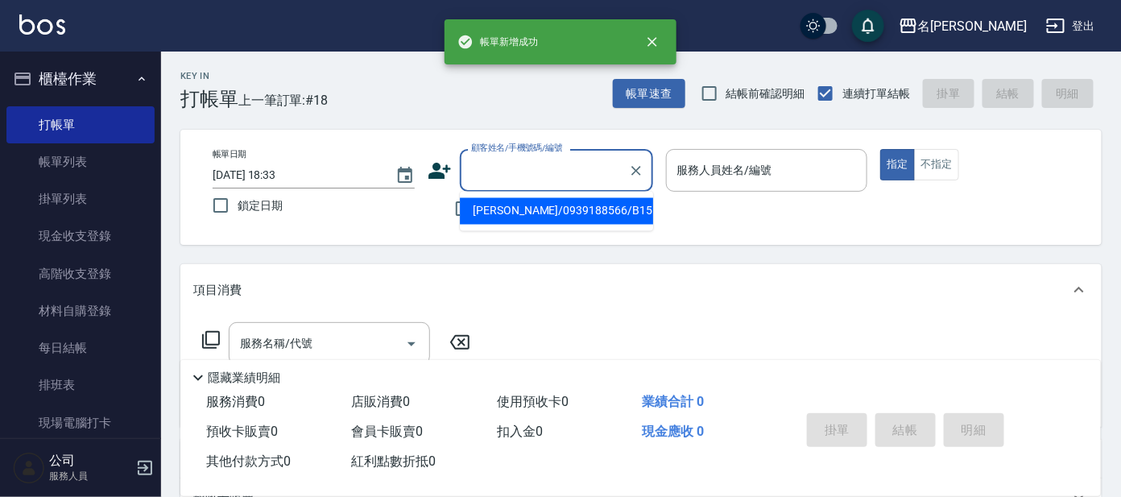
click at [576, 179] on input "顧客姓名/手機號碼/編號" at bounding box center [544, 170] width 155 height 28
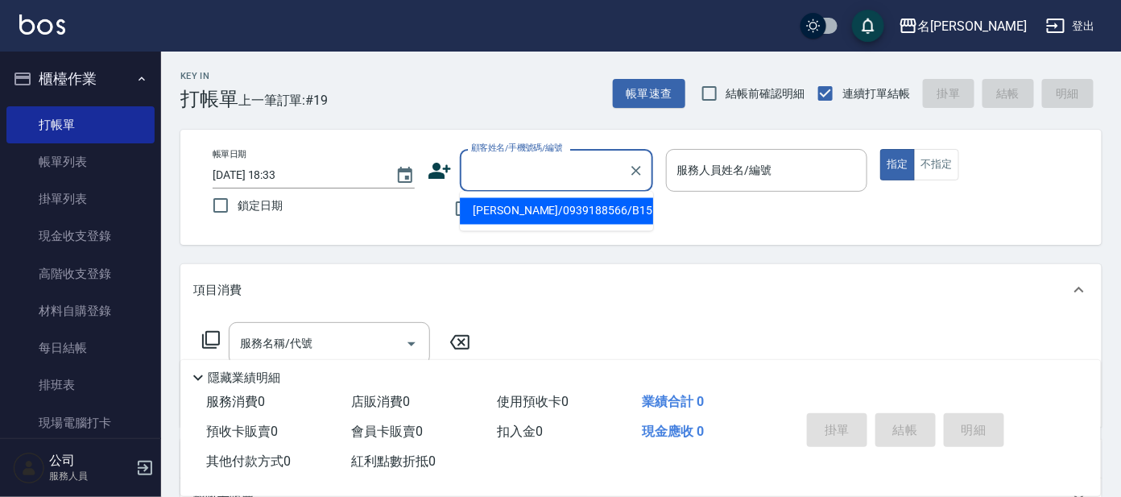
click at [564, 210] on li "[PERSON_NAME]/0939188566/B155" at bounding box center [556, 211] width 193 height 27
type input "[PERSON_NAME]/0939188566/B155"
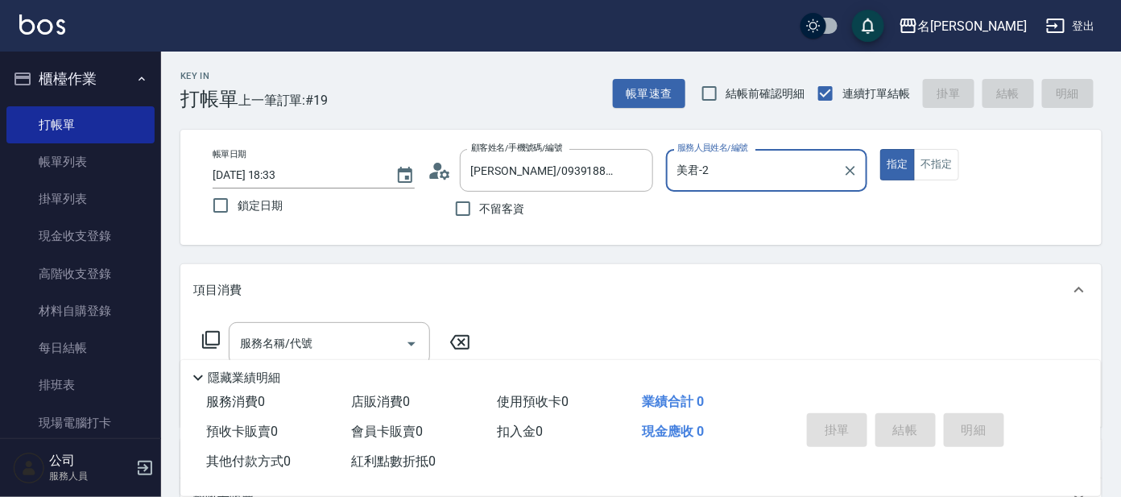
click at [710, 183] on input "美君-2" at bounding box center [755, 170] width 164 height 28
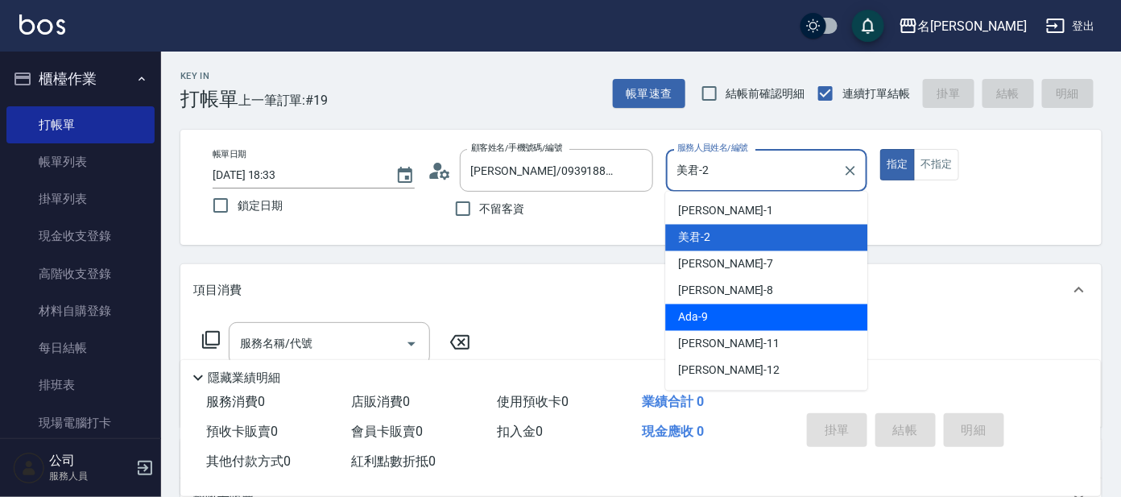
click at [694, 311] on span "Ada -9" at bounding box center [693, 317] width 30 height 17
type input "Ada-9"
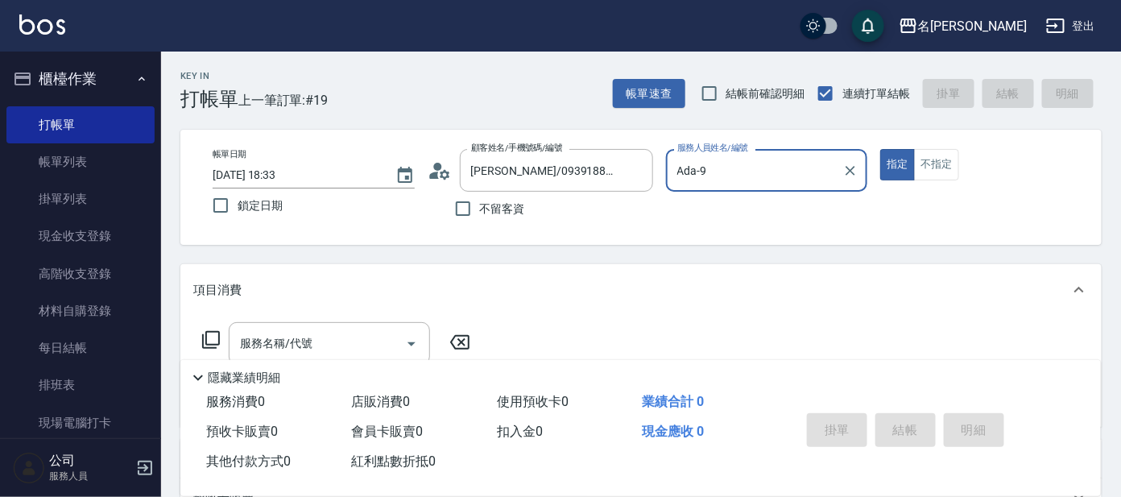
click at [210, 342] on icon at bounding box center [210, 339] width 19 height 19
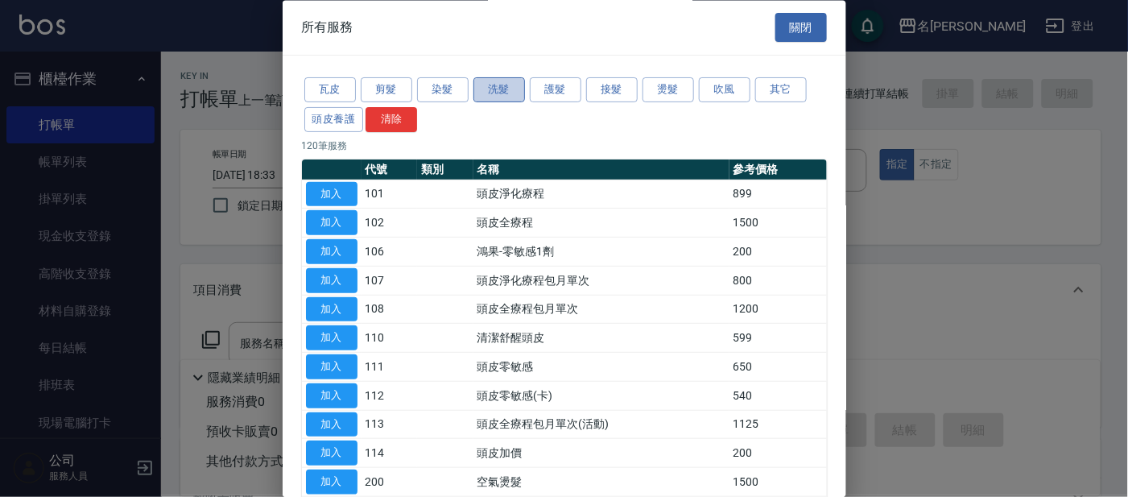
click at [503, 90] on button "洗髮" at bounding box center [500, 90] width 52 height 25
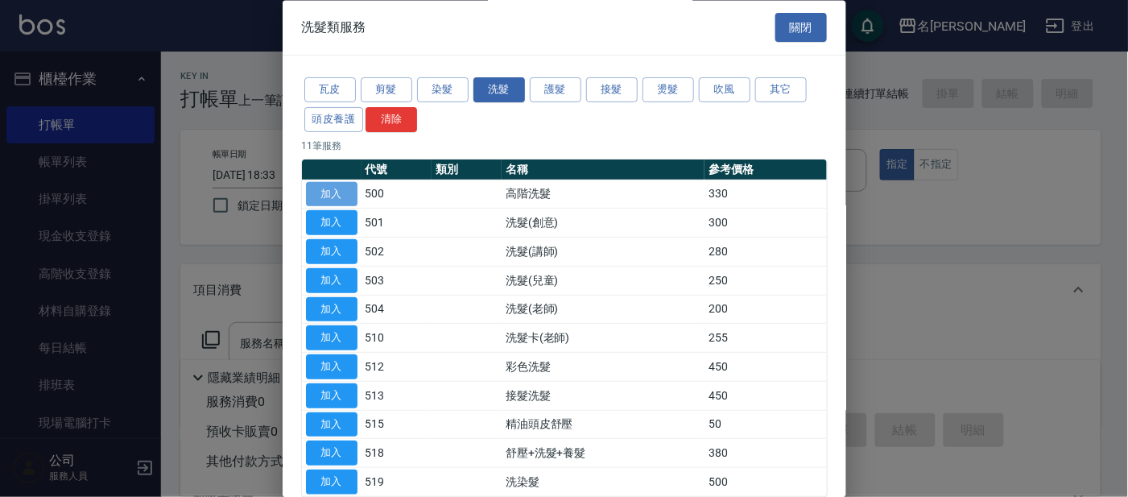
click at [339, 192] on button "加入" at bounding box center [332, 194] width 52 height 25
type input "高階洗髮(500)"
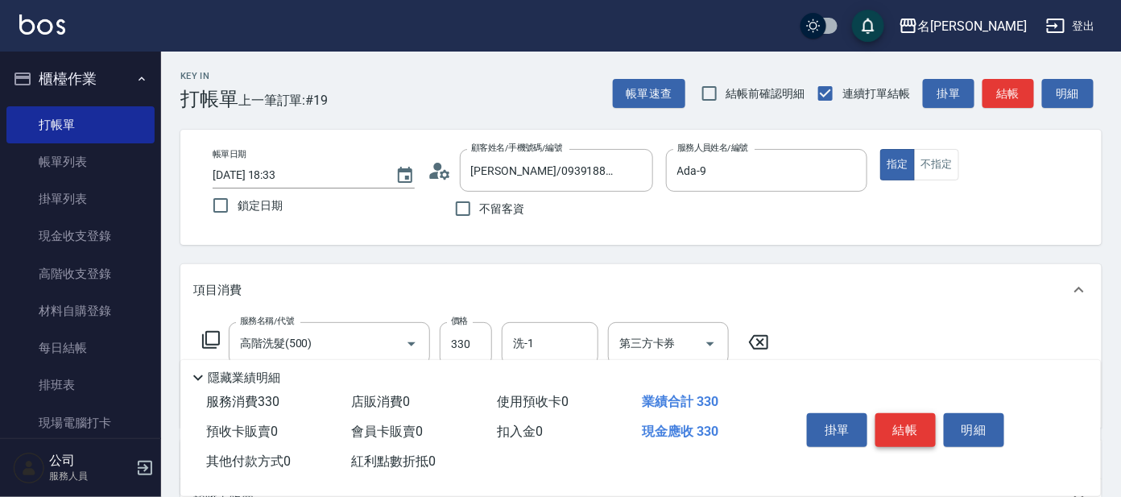
click at [916, 427] on button "結帳" at bounding box center [906, 430] width 60 height 34
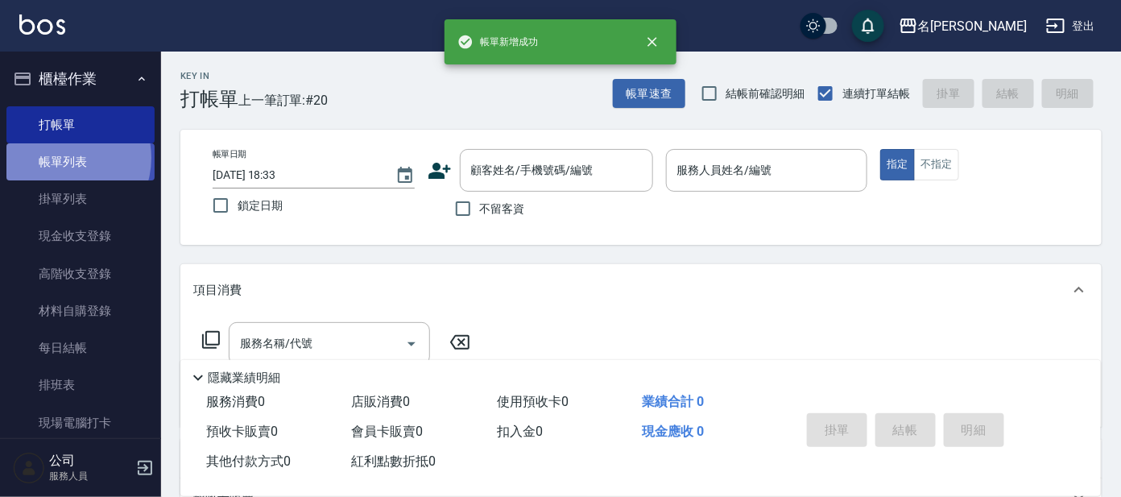
click at [62, 158] on link "帳單列表" at bounding box center [80, 161] width 148 height 37
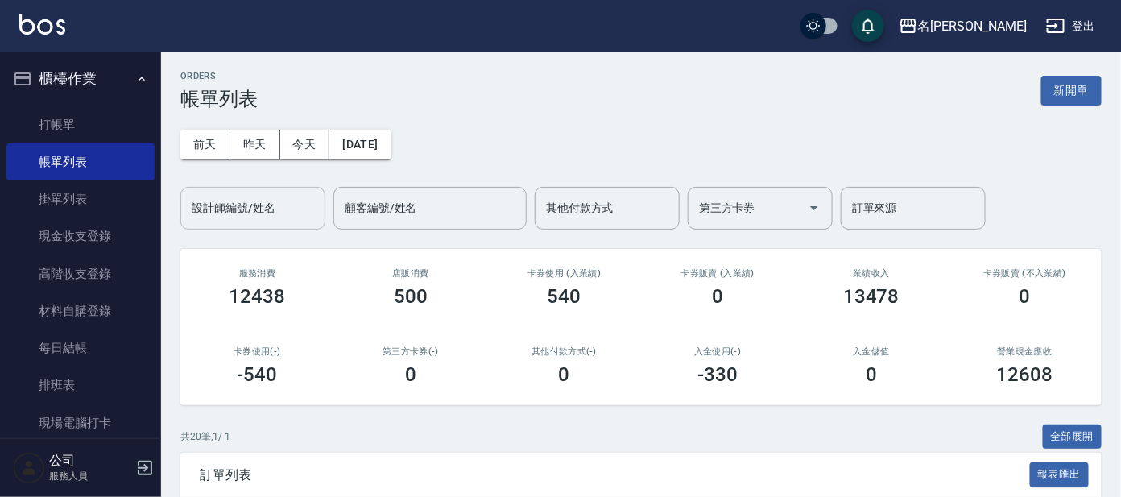
click at [229, 213] on input "設計師編號/姓名" at bounding box center [253, 208] width 130 height 28
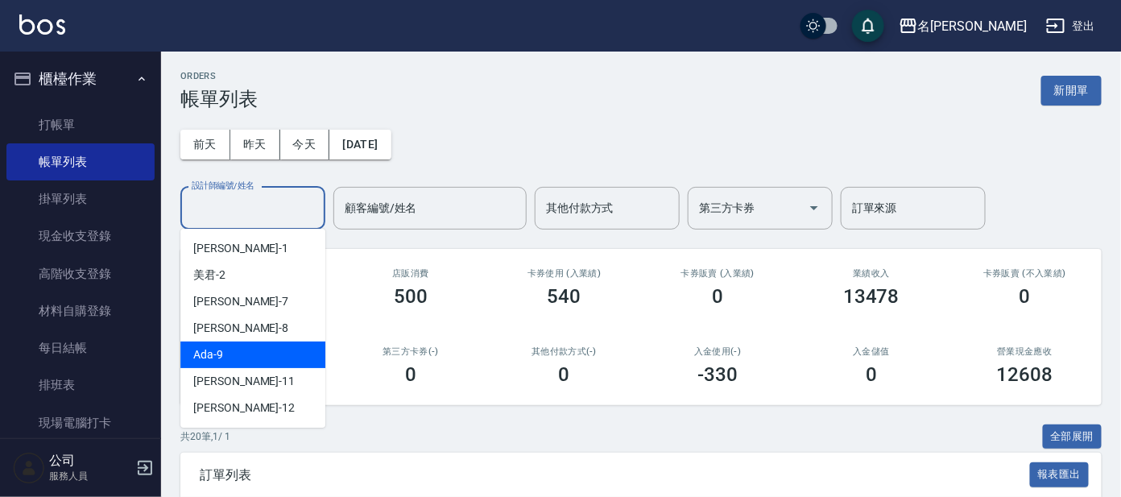
click at [276, 353] on div "Ada -9" at bounding box center [252, 355] width 145 height 27
type input "Ada-9"
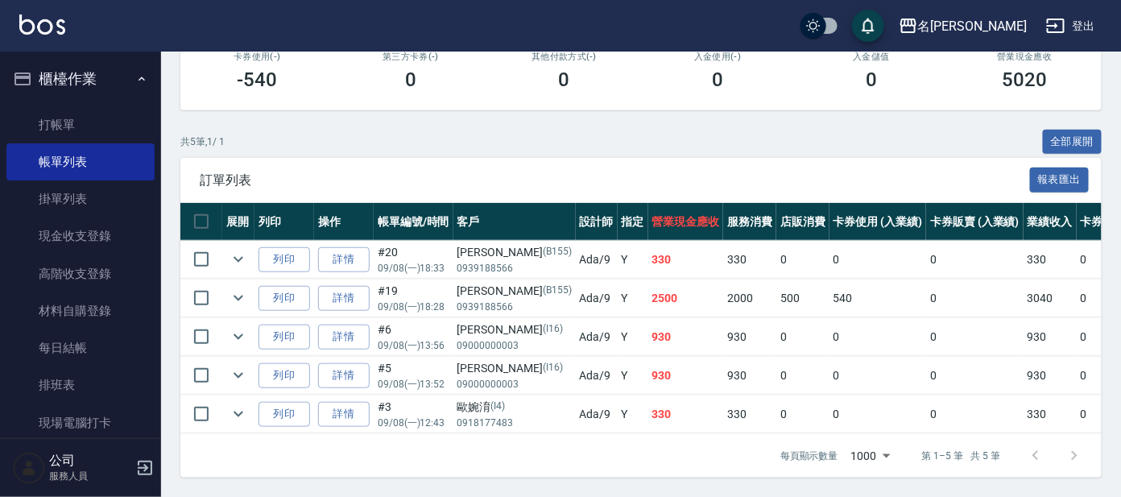
scroll to position [308, 0]
click at [64, 126] on link "打帳單" at bounding box center [80, 124] width 148 height 37
